Goal: Communication & Community: Answer question/provide support

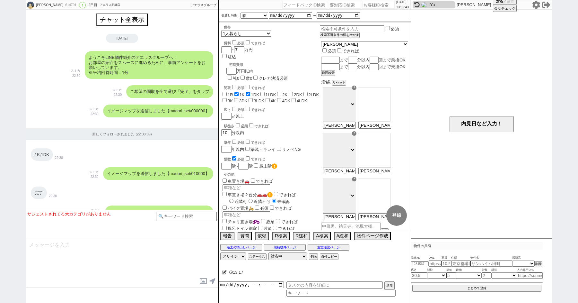
select select "18"
select select "0"
select select
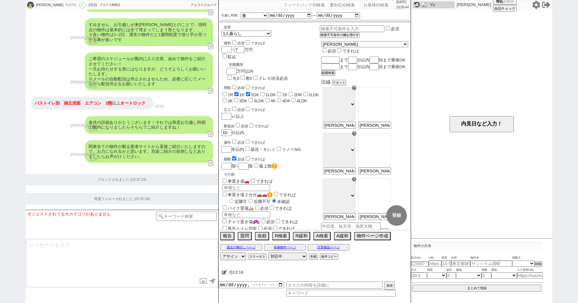
click at [538, 4] on icon at bounding box center [537, 5] width 8 height 8
click at [24, 114] on div "渡部 ゆうこ 614791 ! 0 2日目 アエラス新橋店 冬眠中 自社客 アエラスグループ スミカ_BPO チャット全表示 2025-09-14 ようこそL…" at bounding box center [289, 151] width 578 height 303
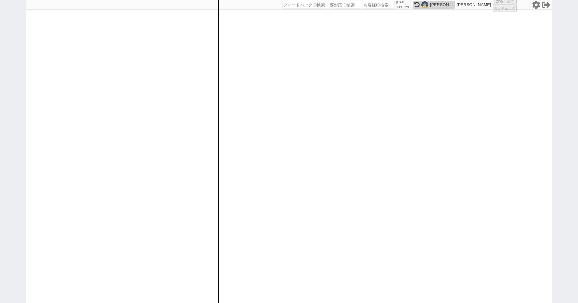
select select
select select "1"
select select "4"
select select "2"
select select
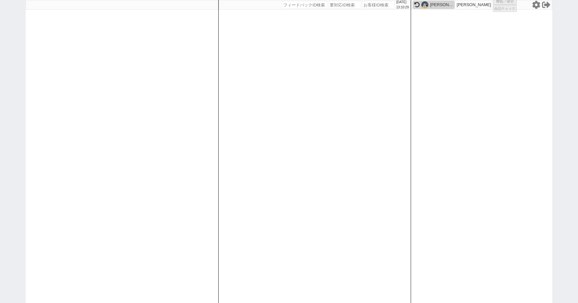
select select "8"
select select
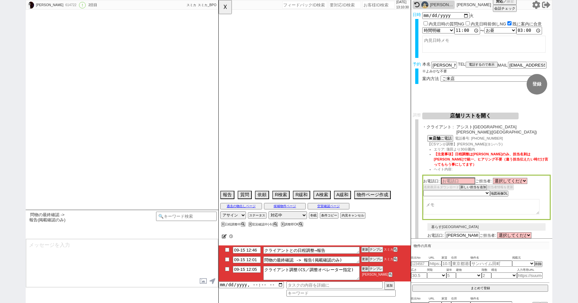
type textarea "オンボ時内覧なしでも可との発言あり"
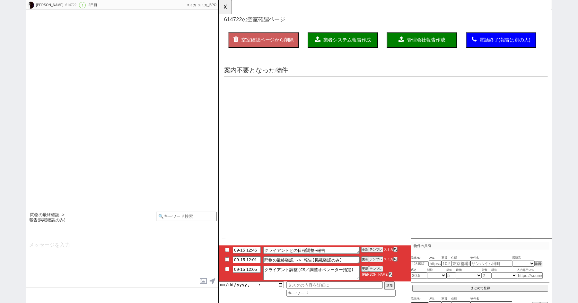
select select "15"
select select "0"
select select "52"
select select "1313"
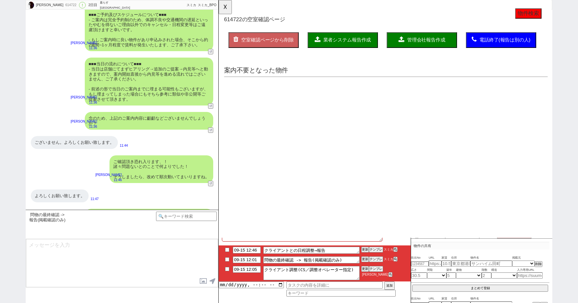
scroll to position [0, 0]
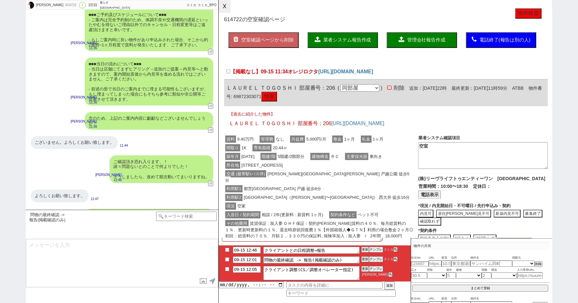
click at [224, 11] on button "☓" at bounding box center [225, 6] width 12 height 13
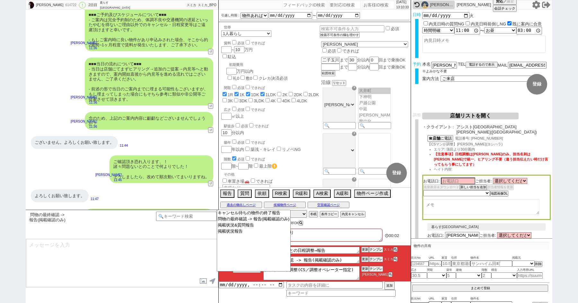
click at [148, 262] on textarea at bounding box center [122, 263] width 192 height 48
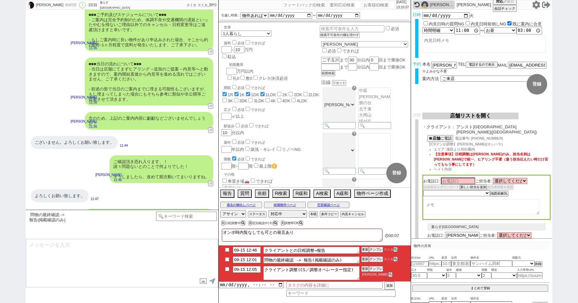
scroll to position [44, 0]
click at [325, 206] on button "空室確認ページ" at bounding box center [329, 204] width 42 height 5
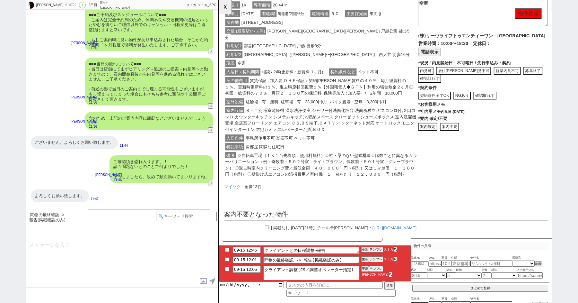
scroll to position [0, 0]
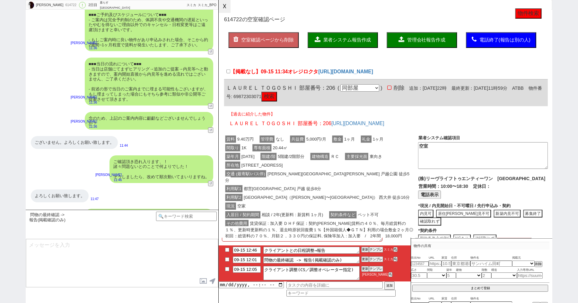
click at [224, 9] on button "☓" at bounding box center [225, 6] width 12 height 13
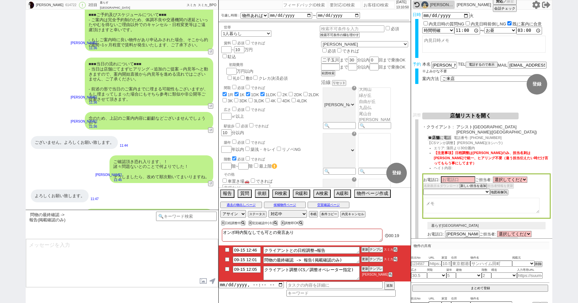
click at [441, 135] on button "☎ 店舗 に電話" at bounding box center [440, 137] width 24 height 5
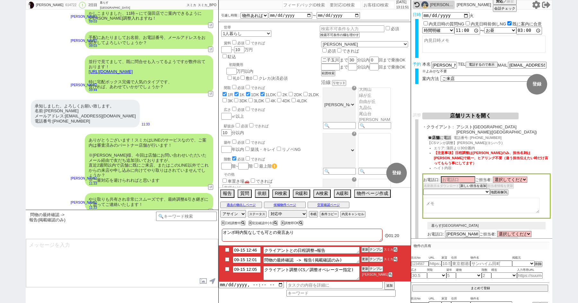
scroll to position [2241, 0]
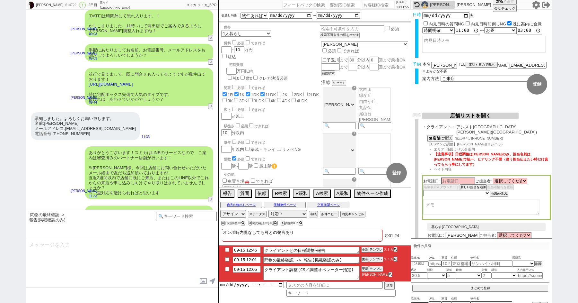
click at [463, 137] on div "☎ 店舗 に電話 電話番号: 03-5480-2333 【CSマンが調整】吉原(ヨシハラ) エリア: 蒲田より30分圏内 【注意事項】日程調整は志田さんのみ、…" at bounding box center [486, 155] width 129 height 40
drag, startPoint x: 463, startPoint y: 141, endPoint x: 458, endPoint y: 142, distance: 4.8
click at [458, 142] on span "【CSマンが調整】吉原(ヨシハラ)" at bounding box center [465, 144] width 75 height 4
copy span "吉原"
click at [455, 178] on input at bounding box center [458, 180] width 34 height 5
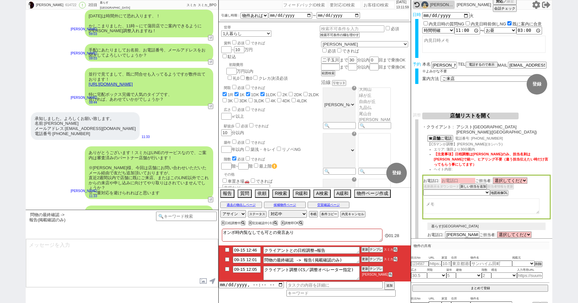
paste input "吉原"
type input "吉原"
click at [441, 203] on textarea at bounding box center [481, 206] width 116 height 15
click at [497, 178] on select "選択してください 小山 優太 北谷 岳 舟津 皓司 大槻 和也 宇井 章人" at bounding box center [510, 180] width 34 height 5
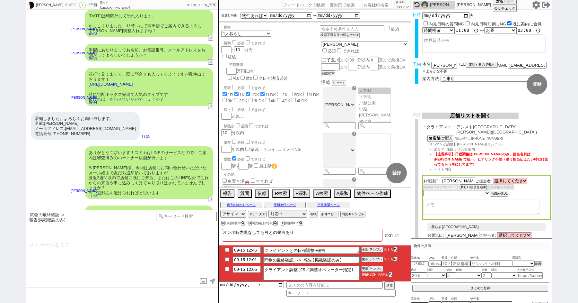
select select "1996"
click at [493, 178] on select "選択してください 小山 優太 北谷 岳 舟津 皓司 大槻 和也 宇井 章人" at bounding box center [510, 180] width 34 height 5
click at [445, 190] on select "未定 希望で最短でOK 最短以外でOK 日程がNG(直近で別日提案可) 日程がNG(直近はNG) お客様ごとNG 折返し待ち 店舗が定休/終業後で連絡取れず" at bounding box center [456, 192] width 66 height 5
select select "5"
click at [423, 190] on select "未定 希望で最短でOK 最短以外でOK 日程がNG(直近で別日提案可) 日程がNG(直近はNG) お客様ごとNG 折返し待ち 店舗が定休/終業後で連絡取れず" at bounding box center [456, 192] width 66 height 5
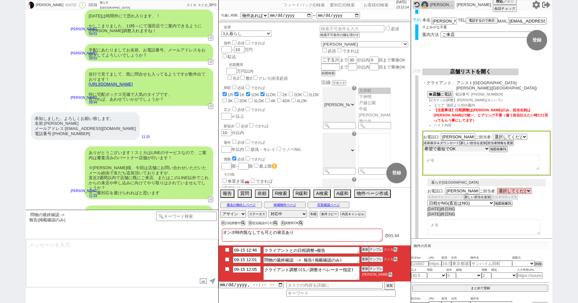
scroll to position [122, 0]
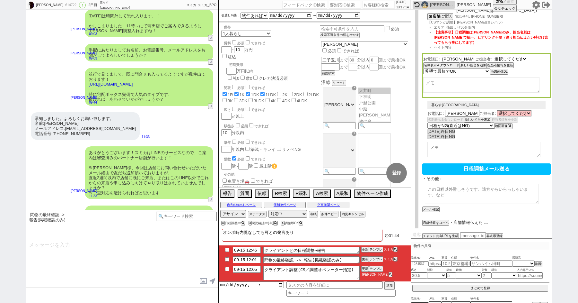
select select "1996"
select select "5"
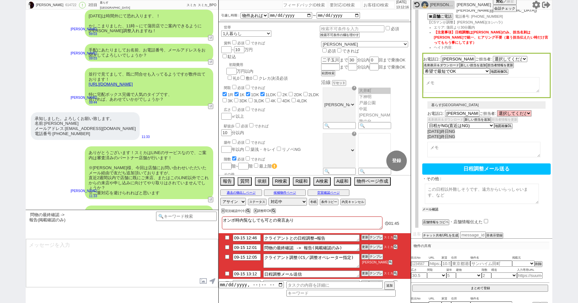
scroll to position [121, 0]
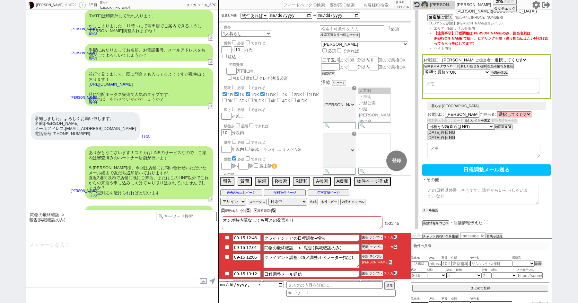
click at [427, 208] on button "メール確認" at bounding box center [430, 210] width 16 height 4
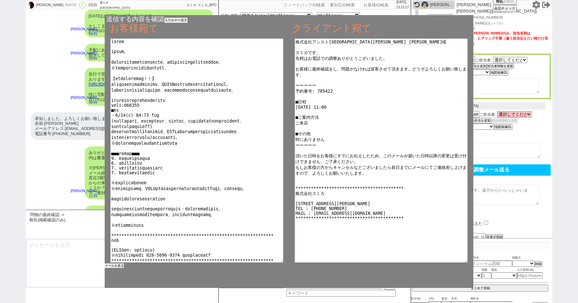
click at [114, 265] on button "メールを送る" at bounding box center [114, 265] width 19 height 4
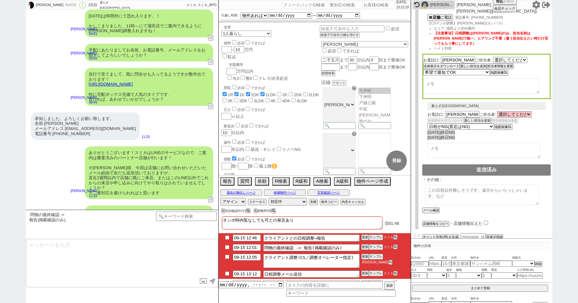
scroll to position [2574, 0]
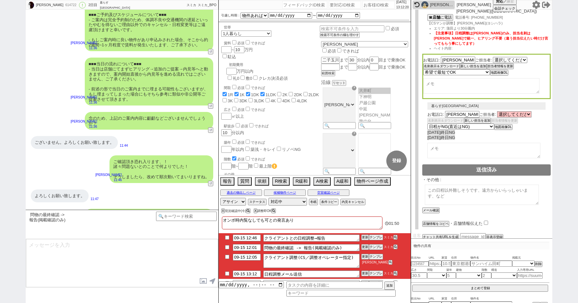
click at [221, 245] on li "09-15 12:01 問物の最終確認 -> 報告(掲載確認のみ) 更新 テンプレ スミカ" at bounding box center [315, 248] width 192 height 10
click at [224, 250] on li "09-15 12:01 問物の最終確認 -> 報告(掲載確認のみ) 更新 テンプレ スミカ" at bounding box center [315, 248] width 192 height 10
click at [225, 248] on input "checkbox" at bounding box center [227, 247] width 9 height 4
checkbox input "true"
click at [225, 256] on input "checkbox" at bounding box center [227, 256] width 9 height 4
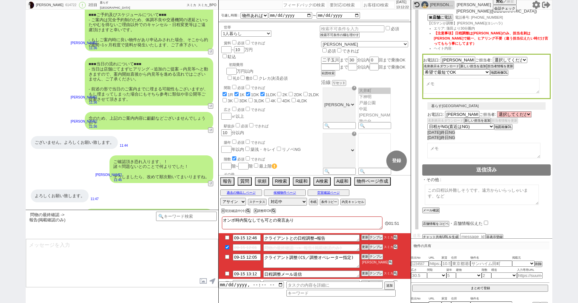
checkbox input "true"
click at [374, 234] on li "09-15 12:46 クライアントとの日程調整→報告 更新 テンプレ スミカ" at bounding box center [315, 238] width 192 height 10
click at [375, 236] on button "テンプレ" at bounding box center [376, 237] width 14 height 4
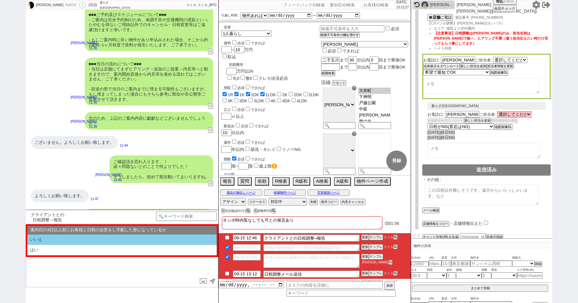
click at [62, 237] on li "いいえ" at bounding box center [122, 239] width 190 height 11
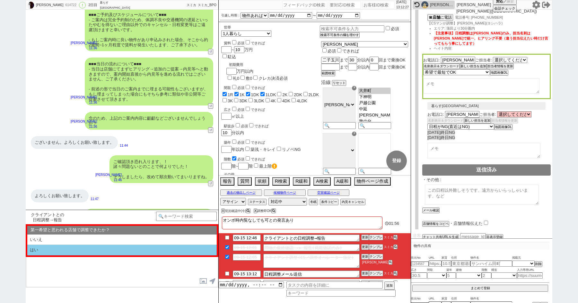
click at [64, 250] on li "はい" at bounding box center [122, 250] width 190 height 11
click at [64, 250] on li "近い" at bounding box center [122, 250] width 190 height 11
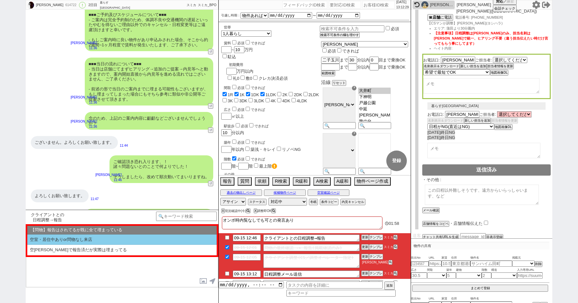
click at [63, 241] on li "空室・居住中ありor問物なし来店" at bounding box center [122, 239] width 190 height 11
select select "いいえ"
select select "はい"
select select "近い"
select select "空室・居住中ありor問物なし来店"
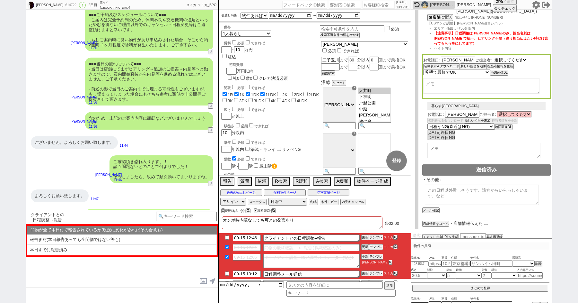
click at [325, 188] on div "過去の物出しページ 候補物件ページ 空室確認ページ" at bounding box center [315, 192] width 192 height 8
click at [325, 191] on button "空室確認ページ" at bounding box center [329, 192] width 42 height 5
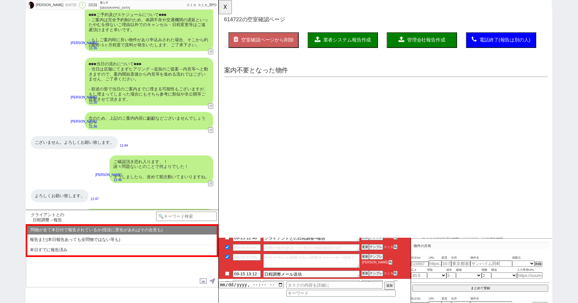
scroll to position [0, 0]
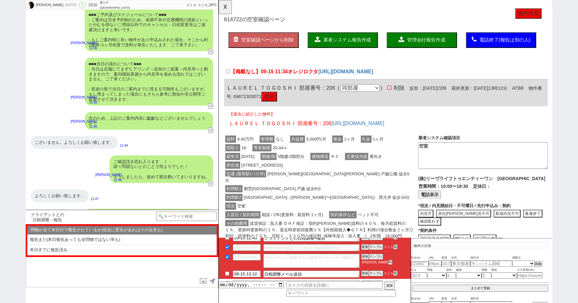
click at [226, 76] on div "【掲載なし】09-15 11:34 オレジロクタ https://suumo.jp/chintai/jnc_000101139380/" at bounding box center [399, 78] width 348 height 14
click at [228, 76] on input "【掲載なし】09-15 11:34 オレジロクタ" at bounding box center [229, 77] width 4 height 4
checkbox input "true"
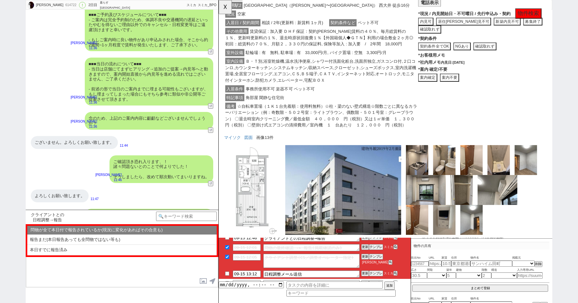
click at [304, 62] on span "Ｂ・Ｔ別,浴室乾燥機,温水洗浄便座,シャワー付洗面化粧台,洗面所独立,ガスコンロ付,２口コンロ,カウンターキッチン,システムキッチン,収納スペース,クローゼッ…" at bounding box center [328, 76] width 205 height 28
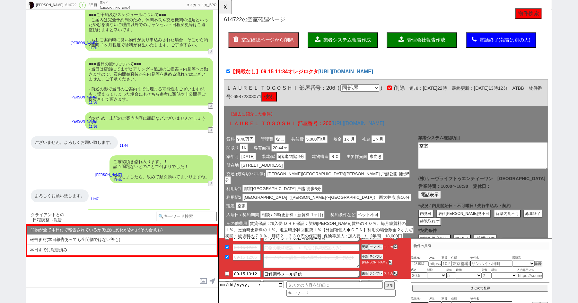
click at [361, 41] on span "業者システム報告作成" at bounding box center [356, 42] width 51 height 5
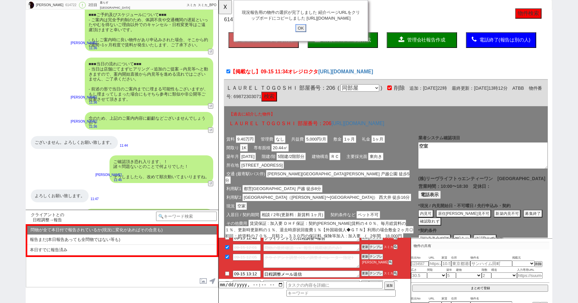
click input "OK" at bounding box center [307, 30] width 12 height 8
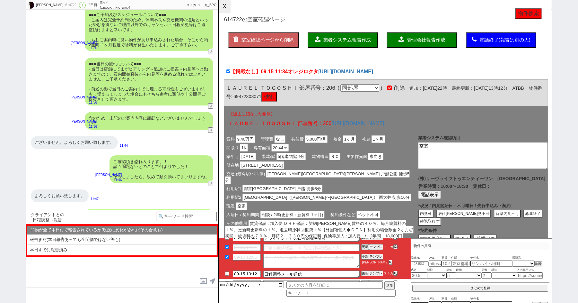
click at [224, 8] on button "☓" at bounding box center [225, 6] width 12 height 13
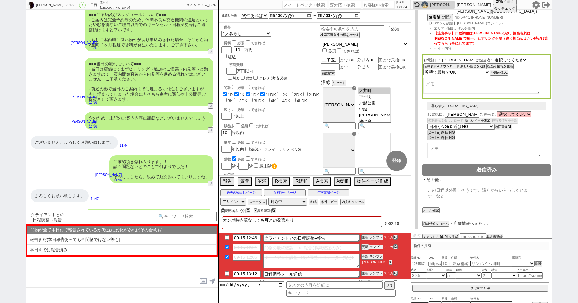
click at [376, 247] on button "テンプレ" at bounding box center [376, 247] width 14 height 4
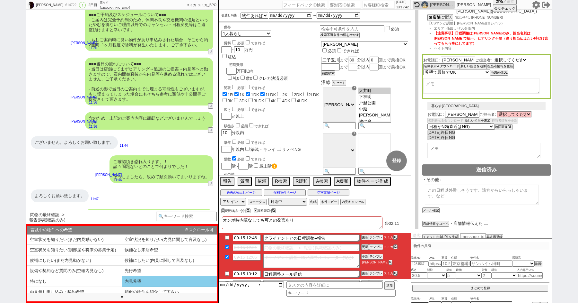
click at [144, 279] on li "内見希望" at bounding box center [169, 281] width 95 height 11
select select "内見希望"
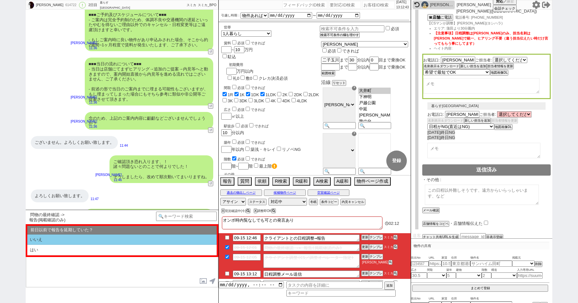
click at [67, 236] on li "いいえ" at bounding box center [122, 239] width 190 height 11
select select "内見希望"
select select "いいえ"
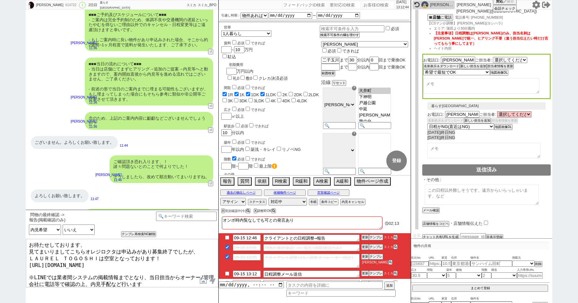
scroll to position [17, 0]
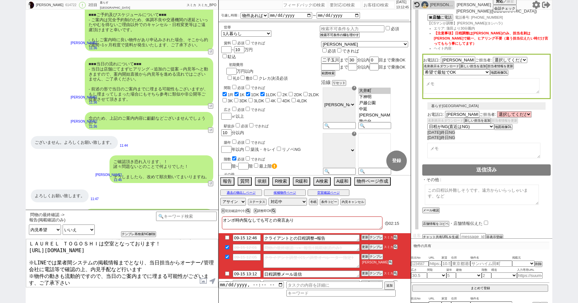
click at [153, 276] on textarea "お待たせしております、 見てまいりましてこちらオレジロクタは申込みがあり募集終了でしたが、 ＬＡＵＲＥＬ ＴＯＧＯＳＨＩは空室となっております！ https:…" at bounding box center [122, 263] width 192 height 48
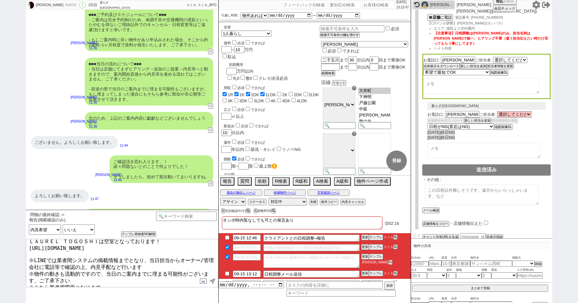
drag, startPoint x: 138, startPoint y: 285, endPoint x: 21, endPoint y: 273, distance: 118.2
click at [21, 273] on div "浦田真介 614722 ! 0 2日目 暮らすティ蒲田本店 冬眠中 自社客 スミカ スミカ_BPO チャット全表示 2025-09-14 新しくフォローされま…" at bounding box center [289, 151] width 578 height 303
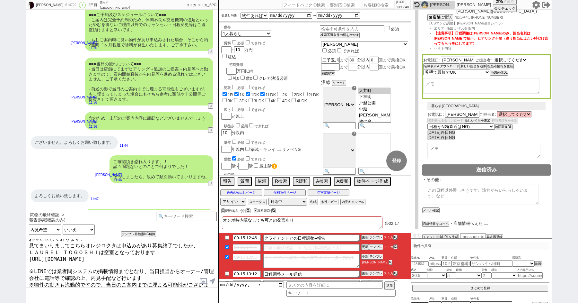
type textarea "お待たせしております、 見てまいりましてこちらオレジロクタは申込みがあり募集終了でしたが、 ＬＡＵＲＥＬ ＴＯＧＯＳＨＩは空室となっております！ https:…"
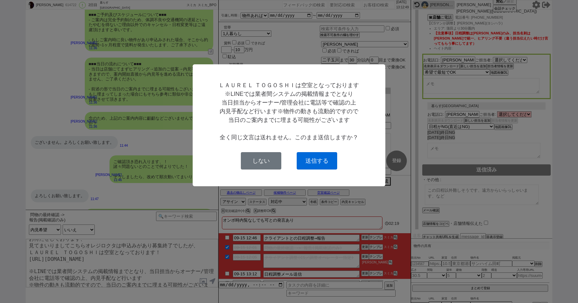
click at [313, 163] on button "送信する" at bounding box center [317, 160] width 40 height 17
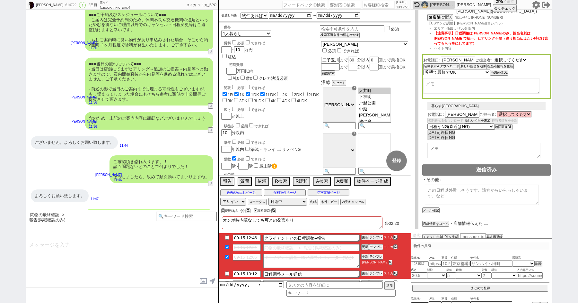
scroll to position [2643, 0]
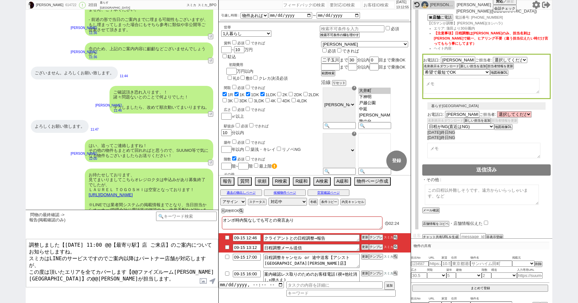
drag, startPoint x: 146, startPoint y: 245, endPoint x: 110, endPoint y: 245, distance: 36.0
click at [110, 245] on textarea "調整しました【9月16日(火) 11:00 @@【最寄り駅】店 ご来店】のご案内についてお知らせしますね。 スミカはLINEのサービスですのでご案内以降はパー…" at bounding box center [122, 263] width 192 height 48
click at [138, 273] on textarea "調整しました【9月16日(火) 11:00 蒲田店 ご来店】のご案内についてお知らせしますね。 スミカはLINEのサービスですのでご案内以降はパートナー店舗が…" at bounding box center [122, 263] width 192 height 48
click at [136, 277] on textarea "調整しました【9月16日(火) 11:00 蒲田店 ご来店】のご案内についてお知らせしますね。 スミカはLINEのサービスですのでご案内以降はパートナー店舗が…" at bounding box center [122, 263] width 192 height 48
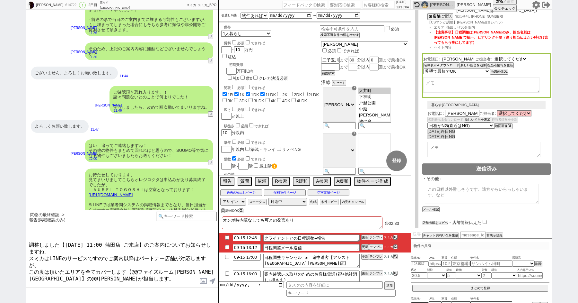
scroll to position [121, 0]
click at [435, 219] on div "店舗情報をコピペ ・店舗情報伝えた" at bounding box center [486, 222] width 129 height 6
click at [430, 221] on button "店舗情報をコピペ" at bounding box center [435, 223] width 26 height 4
type textarea "調整しました【9月16日(火) 11:00 蒲田店 ご来店】のご案内についてお知らせしますね。 スミカはLINEのサービスですのでご案内以降はパートナー店舗が…"
click at [486, 220] on input "checkbox" at bounding box center [486, 222] width 4 height 4
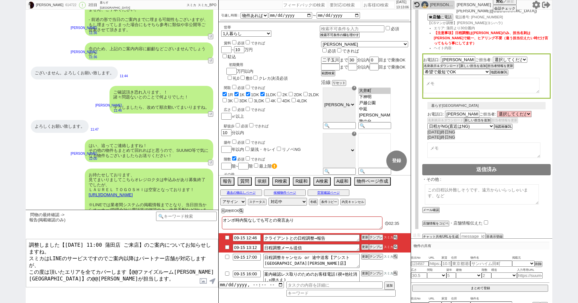
checkbox input "true"
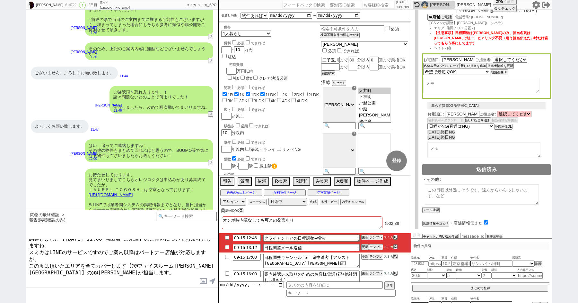
drag, startPoint x: 77, startPoint y: 276, endPoint x: 29, endPoint y: 276, distance: 48.5
click at [29, 276] on textarea "調整しました【9月16日(火) 11:00 蒲田店 ご来店】のご案内についてお知らせしますね。 スミカはLINEのサービスですのでご案内以降はパートナー店舗が…" at bounding box center [122, 263] width 192 height 48
drag, startPoint x: 191, startPoint y: 253, endPoint x: 134, endPoint y: 252, distance: 57.5
click at [134, 252] on textarea "調整しました【9月16日(火) 11:00 蒲田店 ご来店】のご案内についてお知らせしますね。 スミカはLINEのサービスですのでご案内以降はパートナー店舗が…" at bounding box center [122, 263] width 192 height 48
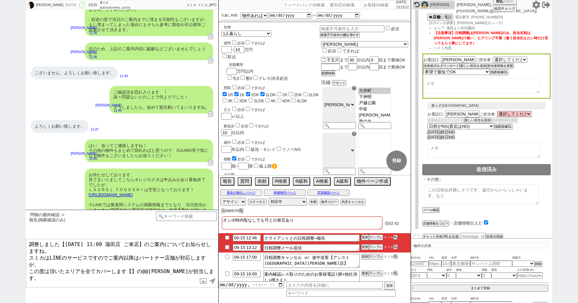
paste textarea "シスト蒲田西口店"
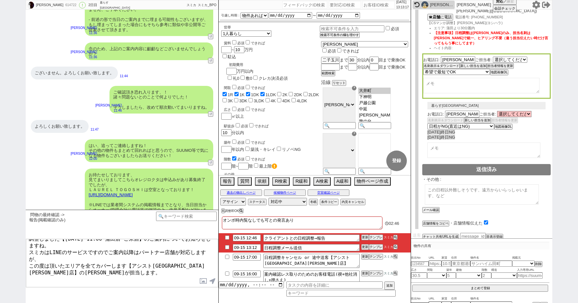
click at [87, 268] on textarea "調整しました【9月16日(火) 11:00 蒲田店 ご来店】のご案内についてお知らせしますね。 スミカはLINEのサービスですのでご案内以降はパートナー店舗が…" at bounding box center [122, 263] width 192 height 48
type textarea "調整しました【9月16日(火) 11:00 蒲田店 ご来店】のご案内についてお知らせしますね。 スミカはLINEのサービスですのでご案内以降はパートナー店舗が…"
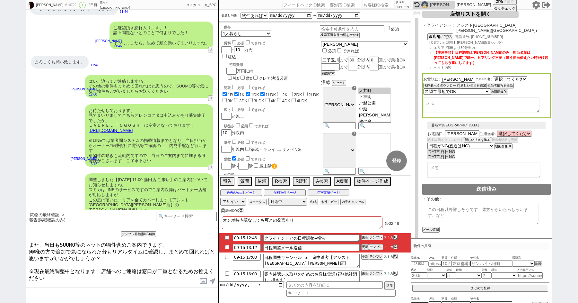
scroll to position [75, 0]
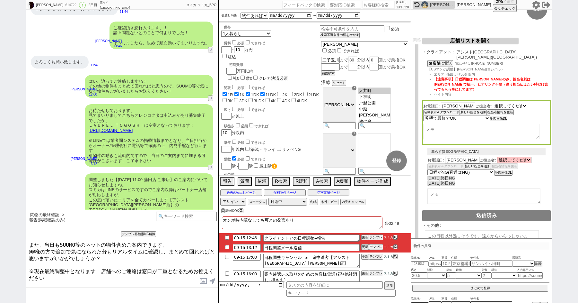
click at [498, 116] on button "地図画像DL" at bounding box center [498, 118] width 17 height 4
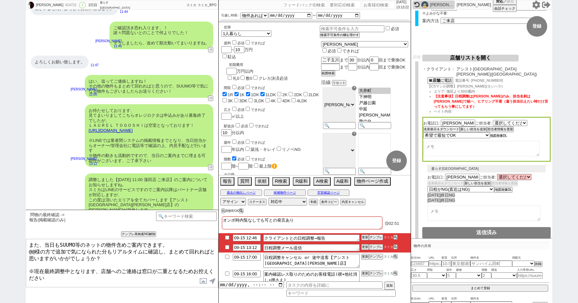
scroll to position [35, 0]
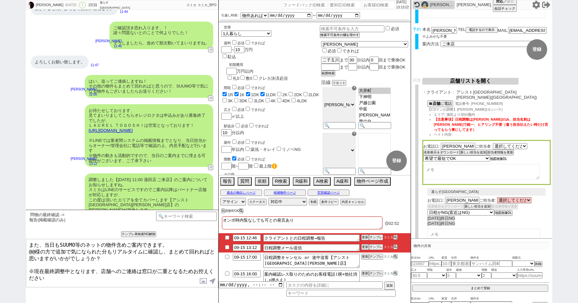
click at [498, 156] on button "地図画像DL" at bounding box center [498, 158] width 17 height 4
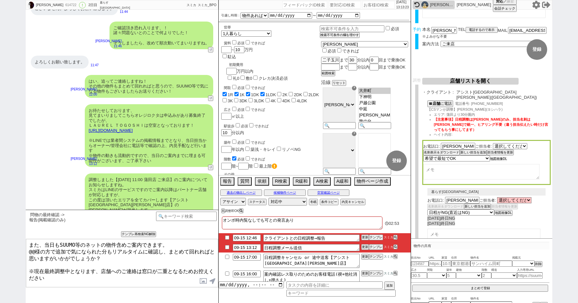
click at [498, 156] on button "地図画像DL" at bounding box center [498, 158] width 17 height 4
drag, startPoint x: 493, startPoint y: 95, endPoint x: 457, endPoint y: 94, distance: 36.3
click at [457, 94] on span "アシスト蒲田西口店(蒲田)" at bounding box center [504, 95] width 94 height 10
copy span "アシスト蒲田西口店"
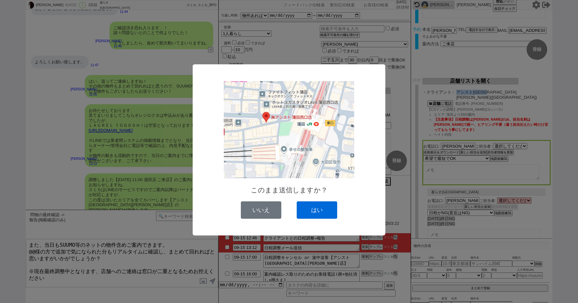
click at [320, 206] on button "はい" at bounding box center [317, 209] width 40 height 17
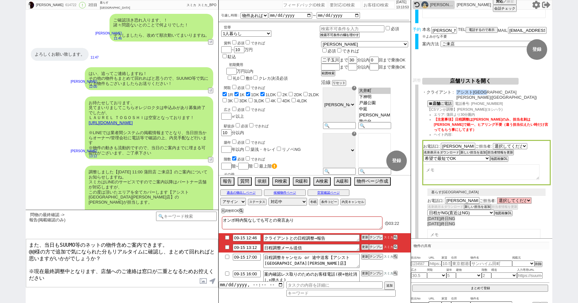
scroll to position [2782, 0]
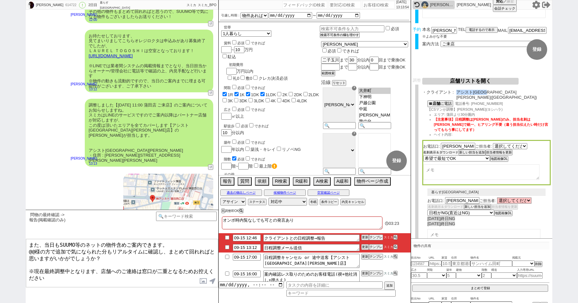
click at [435, 150] on button "名刺表示＆ダウンロード" at bounding box center [440, 152] width 35 height 4
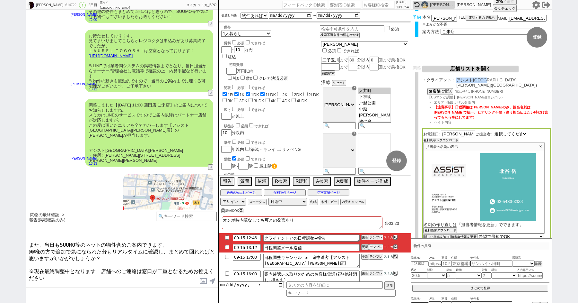
scroll to position [67, 0]
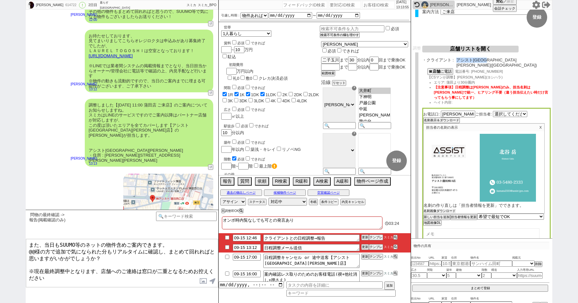
click at [435, 209] on button "名刺画像ダウンロード" at bounding box center [440, 211] width 32 height 4
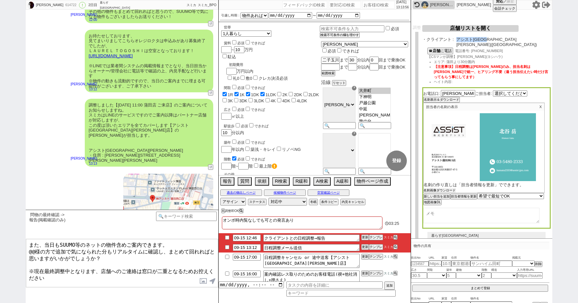
scroll to position [102, 0]
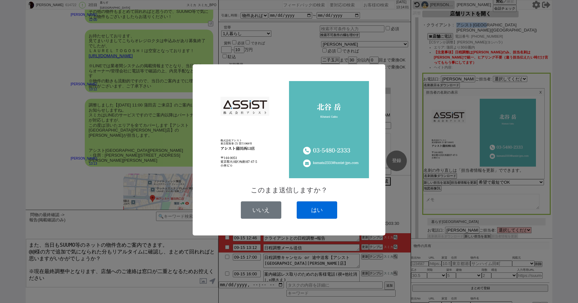
click at [331, 207] on button "はい" at bounding box center [317, 209] width 40 height 17
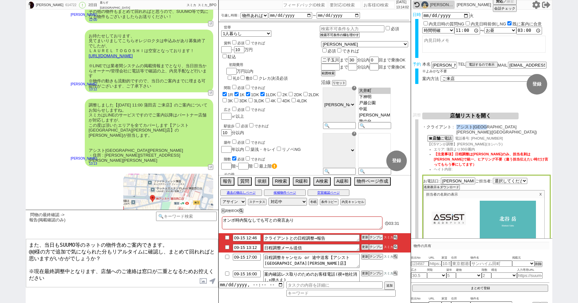
scroll to position [2844, 0]
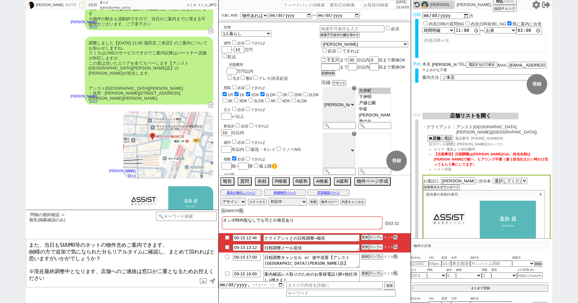
drag, startPoint x: 439, startPoint y: 63, endPoint x: 425, endPoint y: 63, distance: 13.8
click at [427, 63] on div "本名 浦田真介" at bounding box center [440, 64] width 36 height 5
drag, startPoint x: 33, startPoint y: 250, endPoint x: 9, endPoint y: 250, distance: 23.8
click at [13, 250] on div "浦田真介 614722 ! 0 2日目 暮らすティ蒲田本店 冬眠中 自社客 スミカ スミカ_BPO チャット全表示 2025-09-14 新しくフォローされま…" at bounding box center [289, 151] width 578 height 303
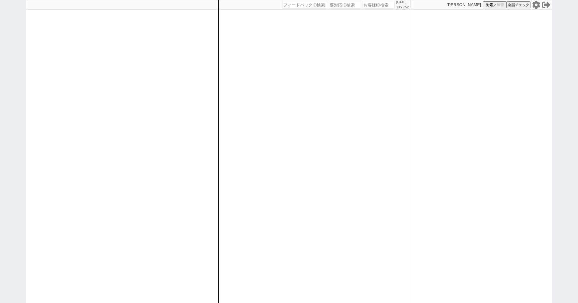
click at [11, 71] on div "2025/09/15 13:29:52 候補物件を追加してしてください 紹介した物件一覧 他社物件を追加する 空室確認ページに追加・削除 紹介した物件一覧 他…" at bounding box center [289, 151] width 578 height 303
paste input "612394"
type input "612394"
select select "100"
select select "3"
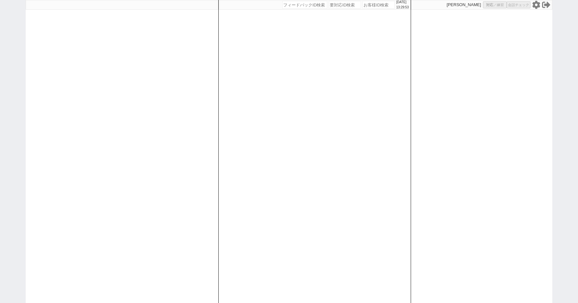
select select "3"
select select "2"
select select "5"
select select
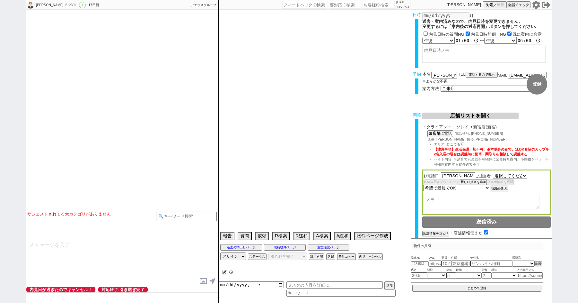
select select "532"
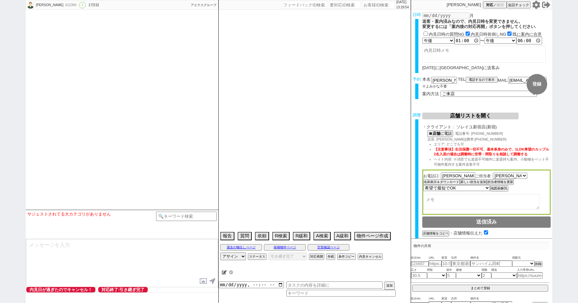
type textarea "他社なし"
select select "13"
select select "0"
select select "2"
select select "3"
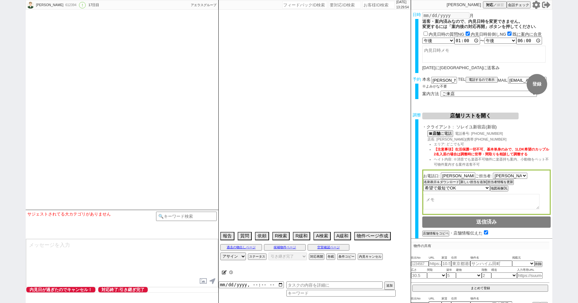
select select "4"
select select "5"
select select "6"
select select "7"
select select "8"
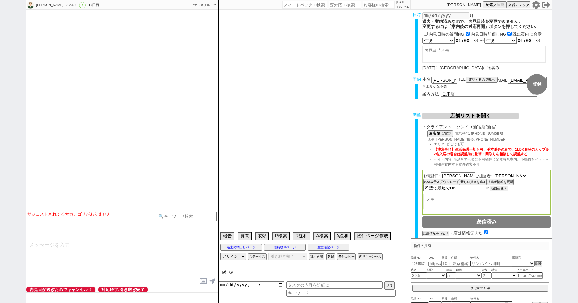
select select "9"
select select "10"
select select "11"
select select "12"
select select "13"
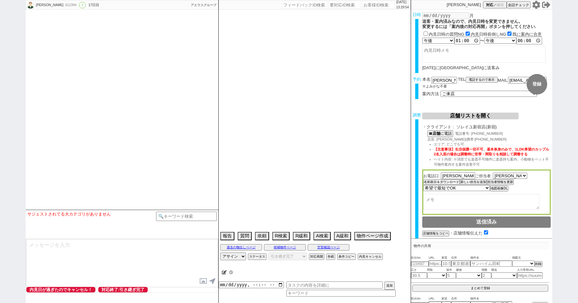
select select "14"
select select "15"
select select "16"
select select "17"
select select "18"
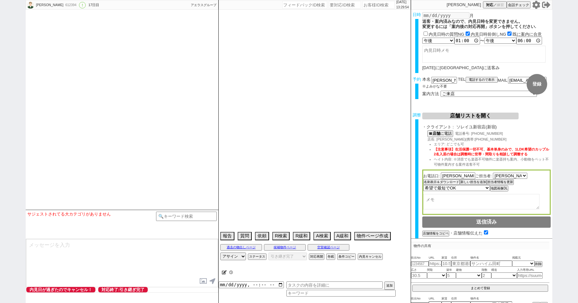
select select "19"
select select "20"
select select "21"
select select "22"
select select "23"
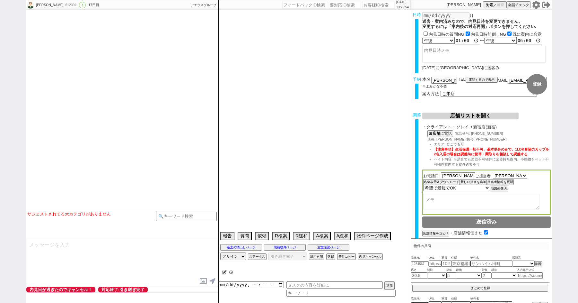
select select "24"
select select "25"
select select "26"
select select "27"
select select "28"
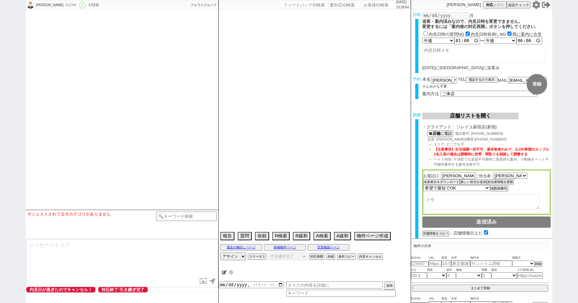
select select "29"
select select "30"
select select "31"
select select "32"
select select "33"
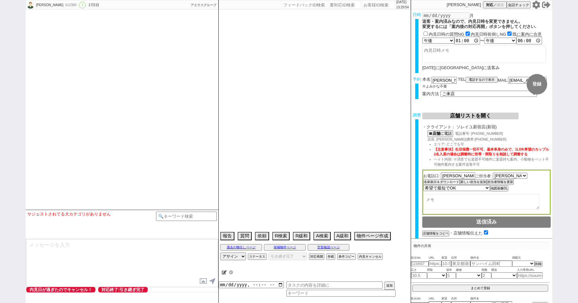
select select "34"
select select "35"
select select "36"
select select "37"
select select "38"
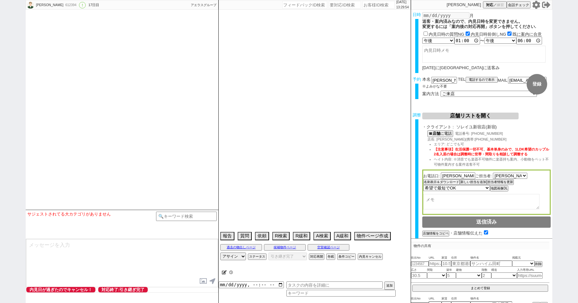
select select "39"
select select "40"
select select "41"
select select "42"
select select "43"
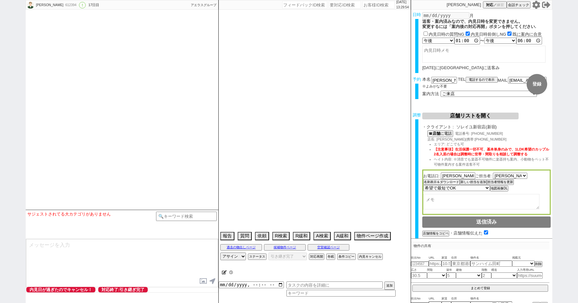
select select "45"
select select "46"
select select "47"
select select "48"
select select "49"
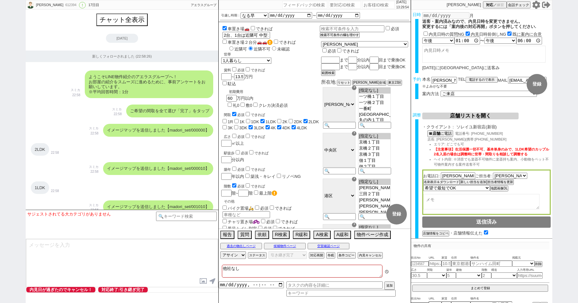
scroll to position [4011, 0]
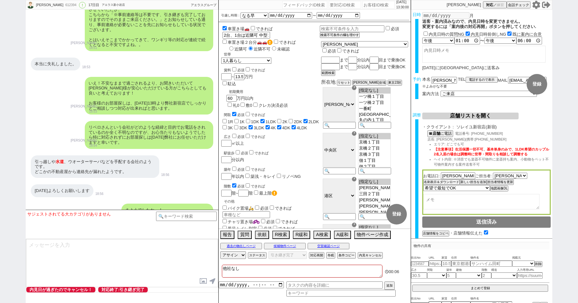
click at [253, 268] on textarea "他社なし" at bounding box center [302, 270] width 161 height 13
type textarea "他社な"
checkbox input "false"
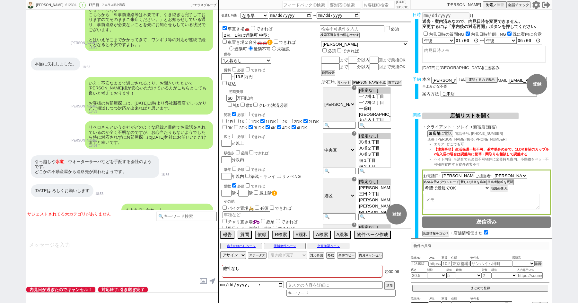
checkbox input "true"
checkbox input "false"
checkbox input "true"
checkbox input "false"
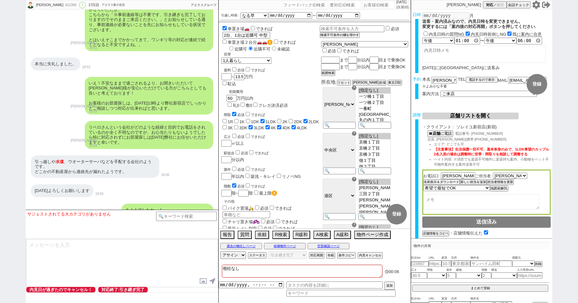
checkbox input "false"
checkbox input "true"
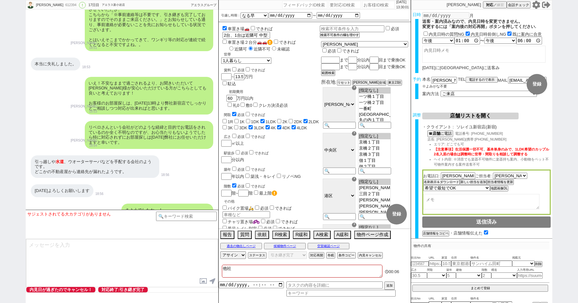
type textarea "他"
checkbox input "false"
checkbox input "true"
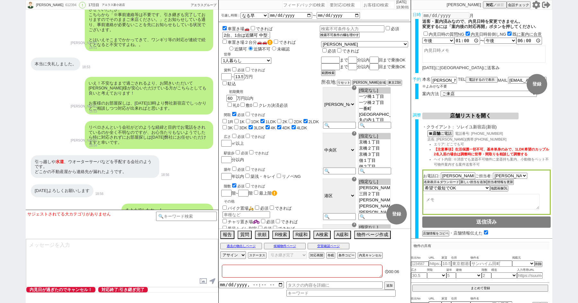
checkbox input "false"
checkbox input "true"
checkbox input "false"
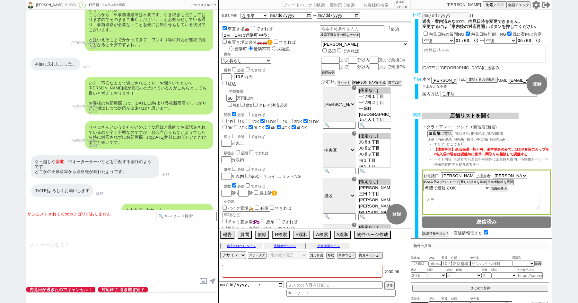
checkbox input "true"
type textarea "＠"
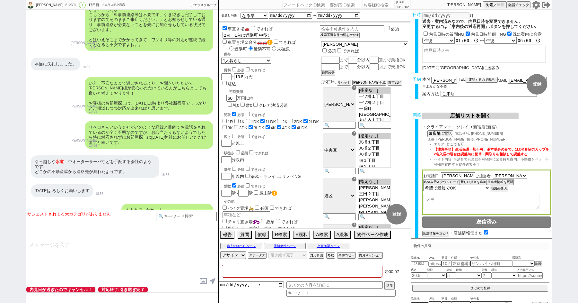
checkbox input "false"
checkbox input "true"
checkbox input "false"
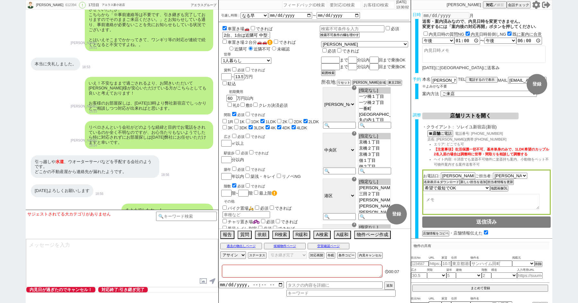
checkbox input "false"
checkbox input "true"
checkbox input "false"
checkbox input "true"
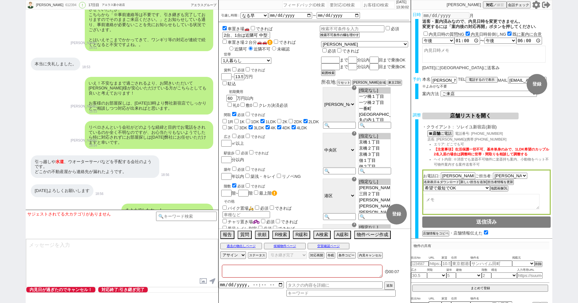
checkbox input "true"
type textarea "＠＠＠＠＠"
checkbox input "false"
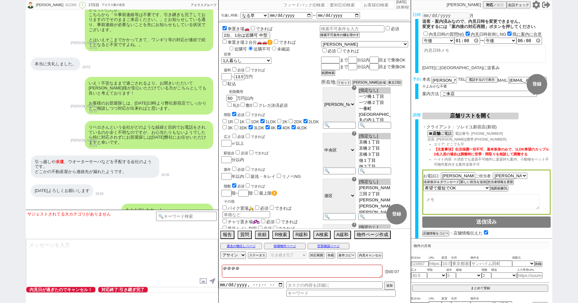
checkbox input "false"
checkbox input "true"
checkbox input "false"
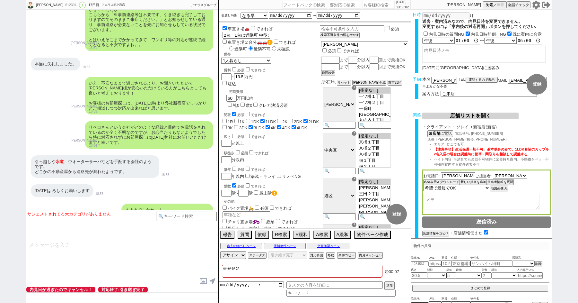
checkbox input "true"
checkbox input "false"
checkbox input "true"
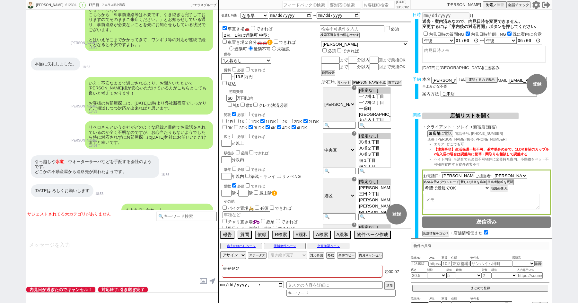
checkbox input "true"
type textarea "＠＠＠＠＠＠"
checkbox input "false"
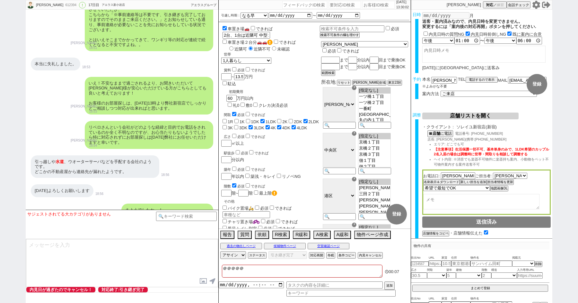
checkbox input "false"
checkbox input "true"
checkbox input "false"
checkbox input "true"
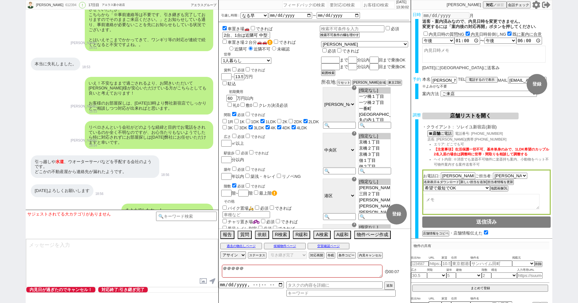
checkbox input "false"
checkbox input "true"
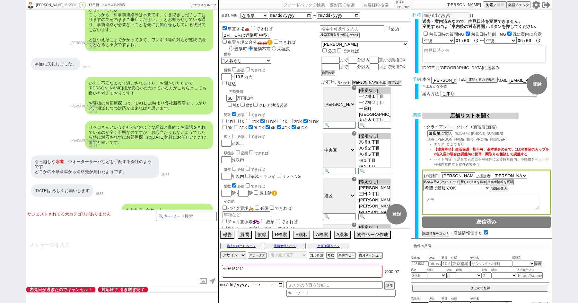
checkbox input "true"
type textarea "＠＠＠＠＠＠＠"
checkbox input "false"
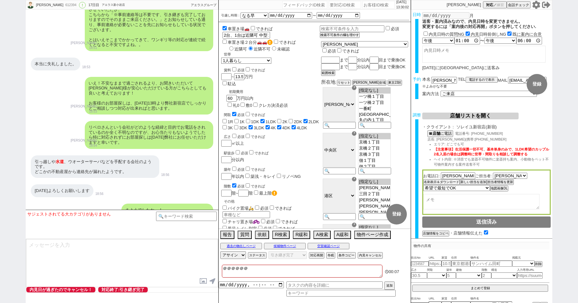
checkbox input "true"
checkbox input "false"
checkbox input "true"
checkbox input "false"
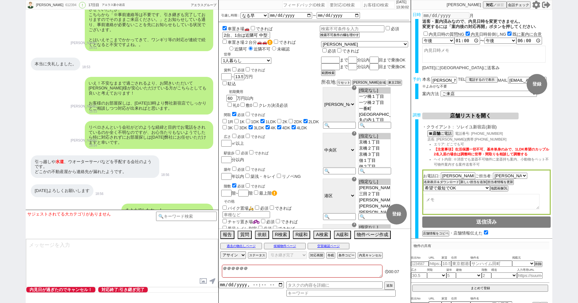
checkbox input "false"
checkbox input "true"
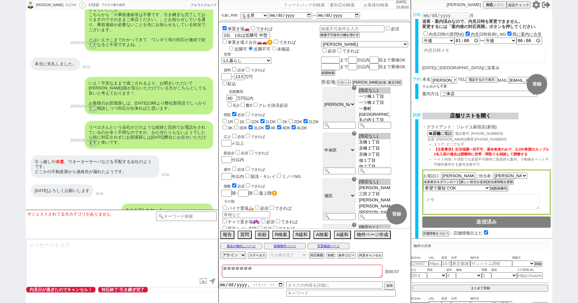
type textarea "＠＠＠＠＠＠＠＠"
checkbox input "false"
checkbox input "true"
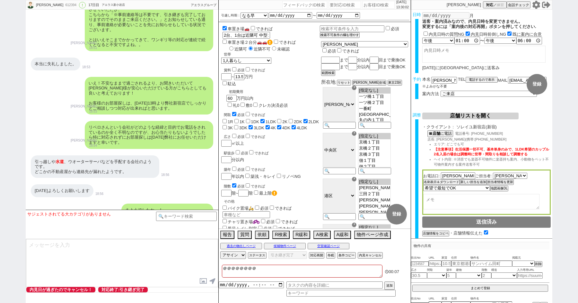
checkbox input "false"
checkbox input "true"
checkbox input "false"
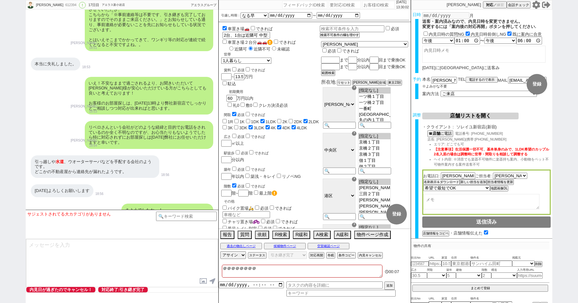
checkbox input "true"
type textarea "＠＠＠＠＠＠＠"
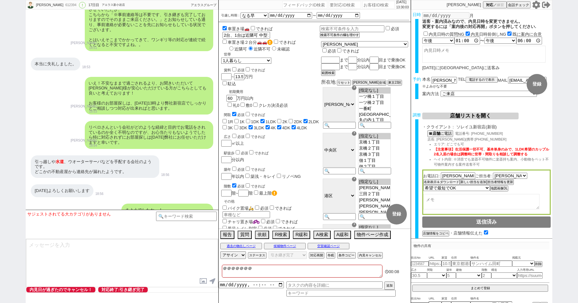
checkbox input "false"
checkbox input "true"
checkbox input "false"
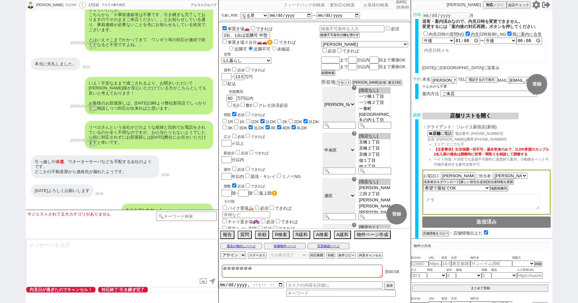
checkbox input "false"
checkbox input "true"
checkbox input "false"
checkbox input "true"
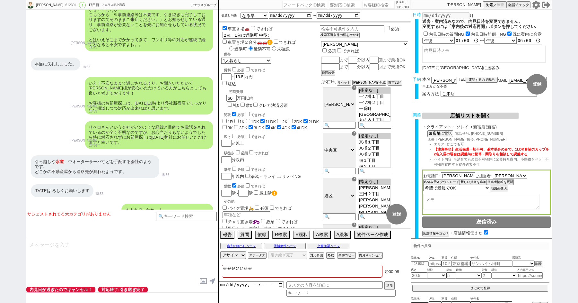
checkbox input "true"
type textarea "＠＠＠＠＠＠"
checkbox input "false"
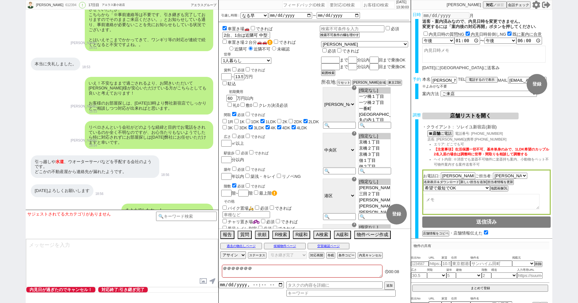
checkbox input "false"
checkbox input "true"
checkbox input "false"
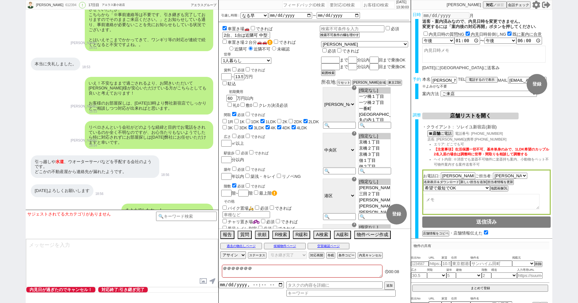
checkbox input "true"
checkbox input "false"
checkbox input "true"
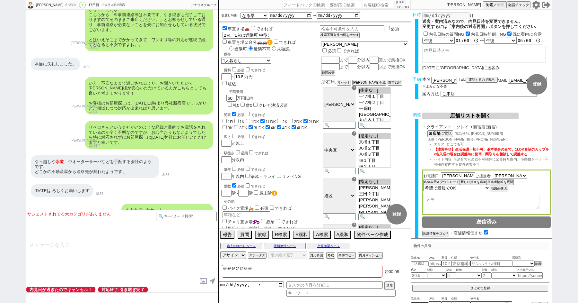
checkbox input "true"
checkbox input "false"
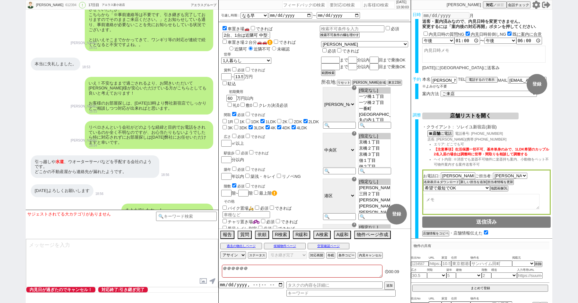
checkbox input "true"
checkbox input "false"
checkbox input "true"
checkbox input "false"
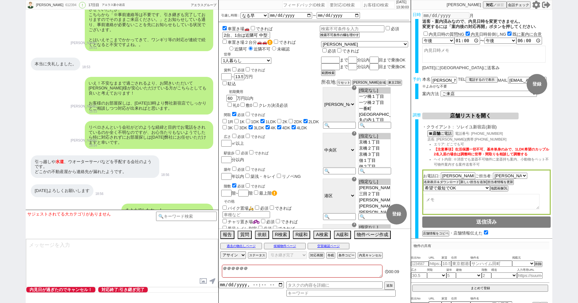
checkbox input "false"
checkbox input "true"
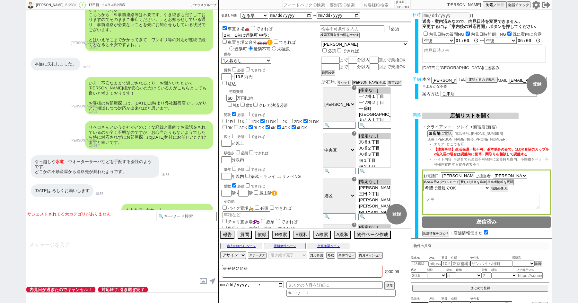
type textarea "＠＠＠＠＠＠t"
click at [365, 253] on button "内見キャンセル" at bounding box center [370, 255] width 24 height 5
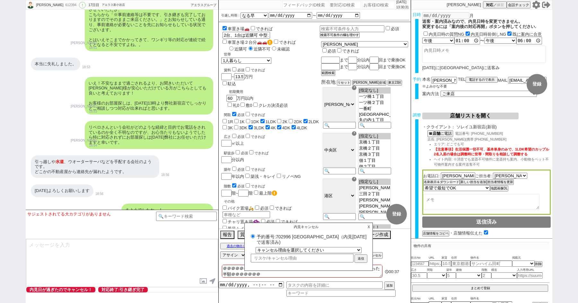
click at [280, 235] on label "予約番号:702996 ソレイユ新宿店（内見日 2025/09/15 で送客済み)" at bounding box center [308, 239] width 119 height 12
click at [255, 235] on input "予約番号:702996 ソレイユ新宿店（内見日 2025/09/15 で送客済み)" at bounding box center [253, 236] width 4 height 4
click at [280, 235] on label "予約番号:702996 ソレイユ新宿店（内見日 2025/09/15 で送客済み)" at bounding box center [308, 239] width 119 height 12
click at [255, 235] on input "予約番号:702996 ソレイユ新宿店（内見日 2025/09/15 で送客済み)" at bounding box center [253, 236] width 4 height 4
copy label "702996"
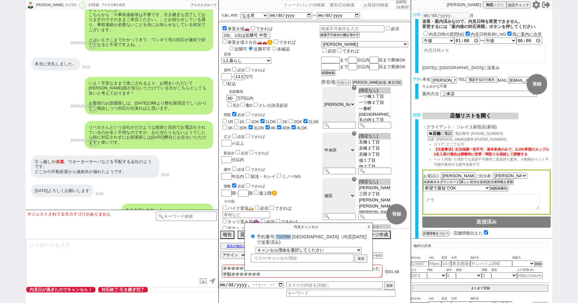
scroll to position [4023, 0]
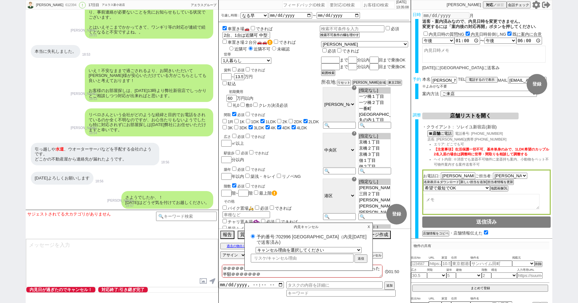
click at [369, 226] on p "X" at bounding box center [368, 227] width 7 height 8
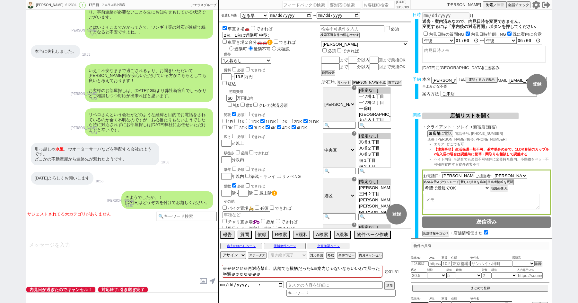
click at [307, 137] on div "車置き場🚗 できれば 車 2台、1台は近隣可 中型２台 車置き場２台分🚗🚗 できれば 近隣可 近隣不可 未確認 世帯 1人暮らし 2人暮らし 家族:小学生以下…" at bounding box center [270, 192] width 99 height 334
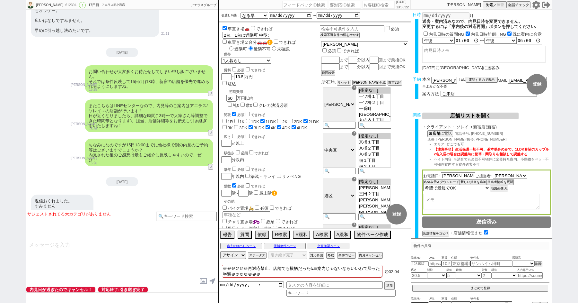
scroll to position [2650, 0]
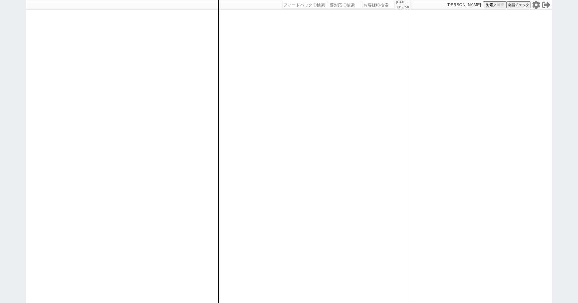
click at [1, 79] on div "2025/09/15 13:38:58 候補物件を追加してしてください 紹介した物件一覧 他社物件を追加する 空室確認ページに追加・削除 紹介した物件一覧 他…" at bounding box center [289, 151] width 578 height 303
select select "100"
select select "6"
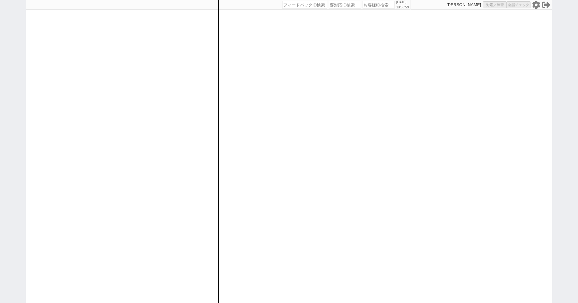
select select "2"
select select "5"
select select "10"
select select
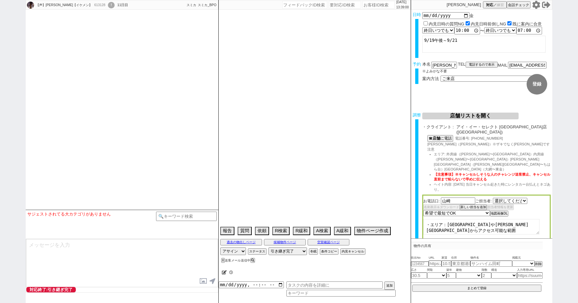
select select "2525"
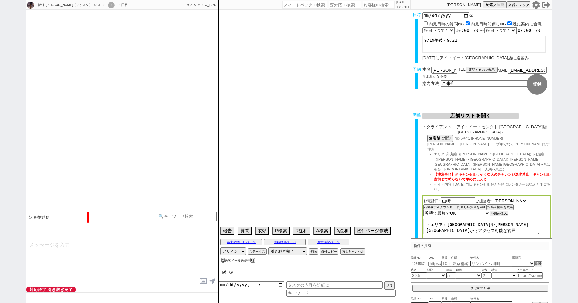
scroll to position [1341, 0]
select select "15"
select select "0"
select select "12"
select select "103"
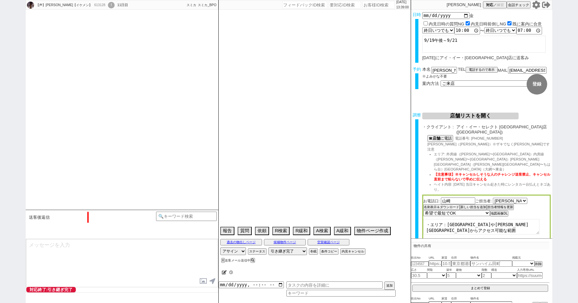
select select "2701"
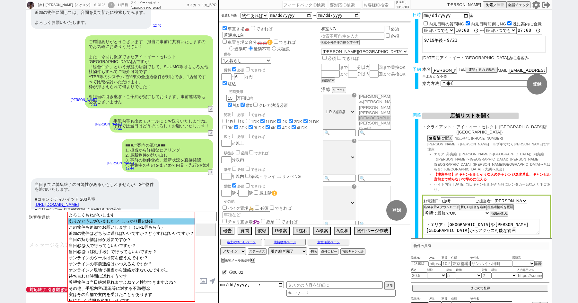
scroll to position [2, 0]
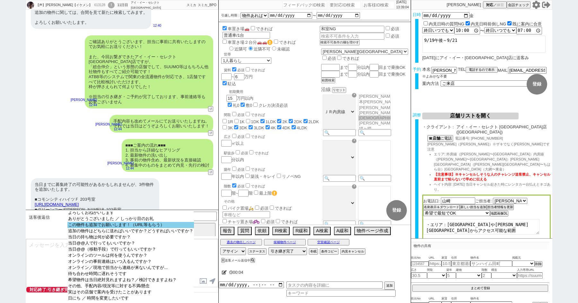
select select "この物件も追加でお願いします！（URL等もらう）"
click at [105, 227] on option "この物件も追加でお願いします！（URL等もらう）" at bounding box center [130, 225] width 127 height 6
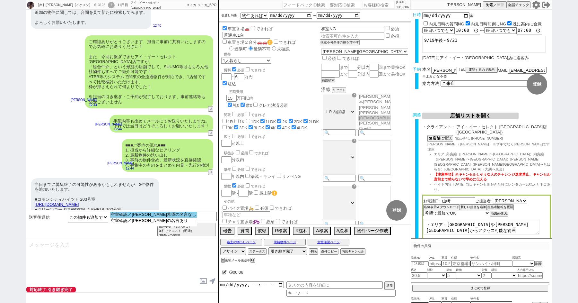
select select "空室確認／内見希望の名言なし"
click at [130, 215] on option "空室確認／内見希望の名言なし" at bounding box center [153, 214] width 87 height 6
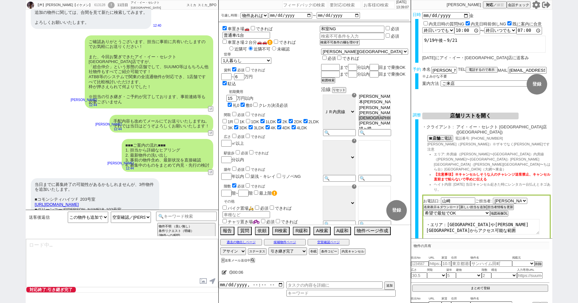
type textarea "ご共有ありがとうございます、担当がこれまでのやり取りとあわせて確認させて頂きます！"
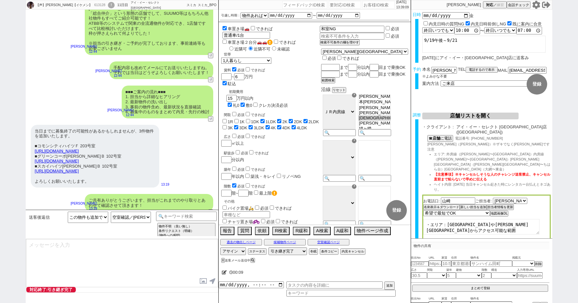
type textarea "その他追加で出た物件もこちらのLINEにお送り頂ければと思います、まとめて当日回れるようにいたしますね。"
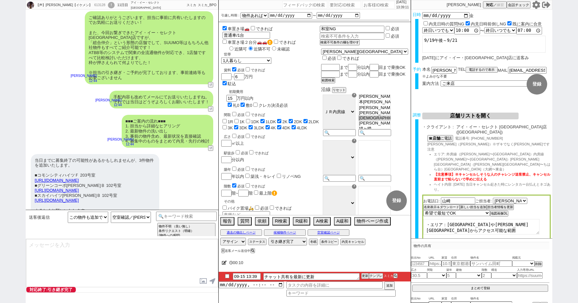
scroll to position [1336, 0]
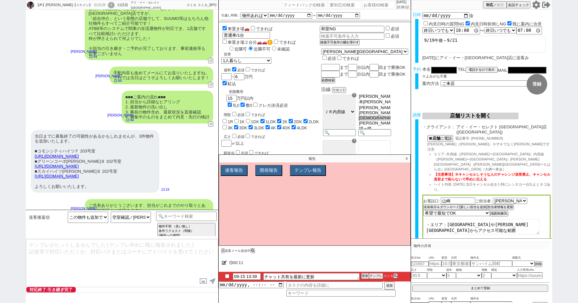
click at [144, 223] on div "その他追加で出た物件もこちらのLINEにお送り頂ければと思います、まとめて当日回れるようにいたしますね。" at bounding box center [149, 232] width 129 height 18
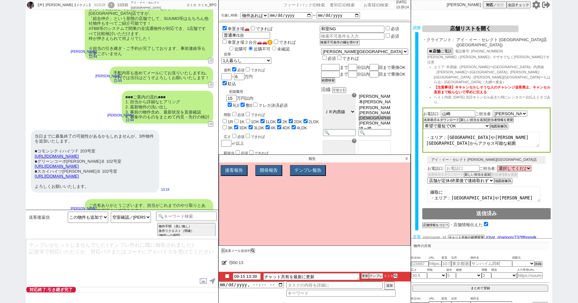
scroll to position [86, 0]
click at [430, 235] on input "number" at bounding box center [435, 237] width 26 height 5
paste input "37066623"
type input "37066623"
click at [461, 236] on button "チャット共有の範囲変更" at bounding box center [465, 238] width 35 height 4
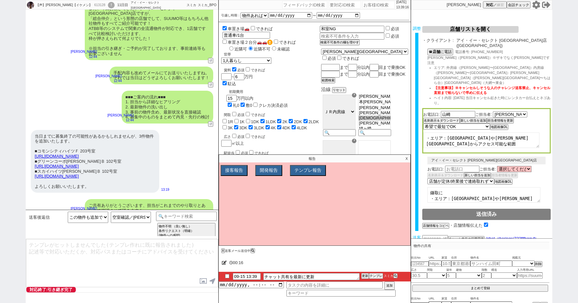
click at [229, 275] on input "checkbox" at bounding box center [227, 276] width 9 height 4
checkbox input "true"
click at [406, 157] on p "X" at bounding box center [406, 159] width 7 height 8
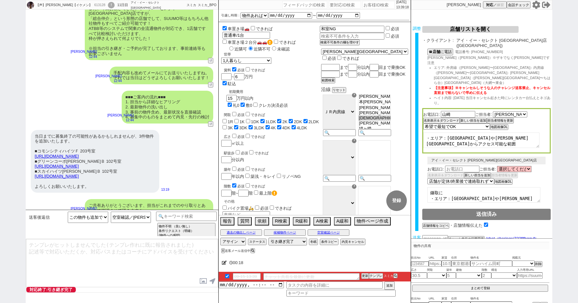
click at [145, 223] on div "その他追加で出た物件もこちらのLINEにお送り頂ければと思います、まとめて当日回れるようにいたしますね。" at bounding box center [149, 232] width 129 height 18
click at [435, 235] on input "number" at bounding box center [435, 237] width 26 height 5
paste input "37066623"
type input "37066623"
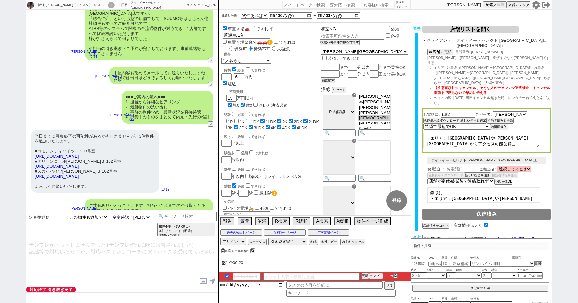
click at [467, 236] on button "チャット共有の範囲変更" at bounding box center [465, 238] width 35 height 4
click at [108, 4] on div "!" at bounding box center [111, 5] width 7 height 6
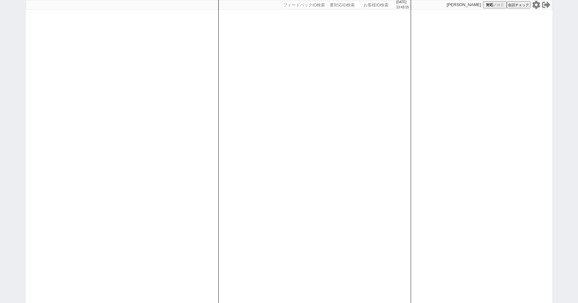
click at [3, 87] on div "[DATE] 13:43:15 候補物件を追加してしてください 紹介した物件一覧 他社物件を追加する 空室確認ページに追加・削除 紹介した物件一覧 他社物件を…" at bounding box center [289, 151] width 578 height 303
select select "5"
select select
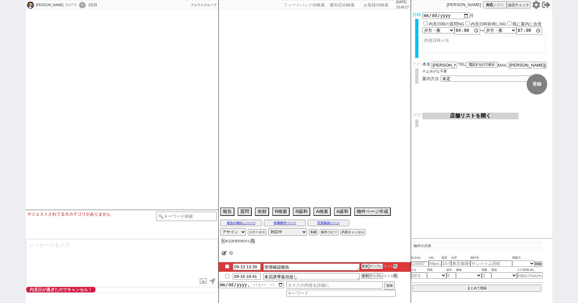
select select
select select "16"
select select "6"
select select "53"
select select "[DATE]"
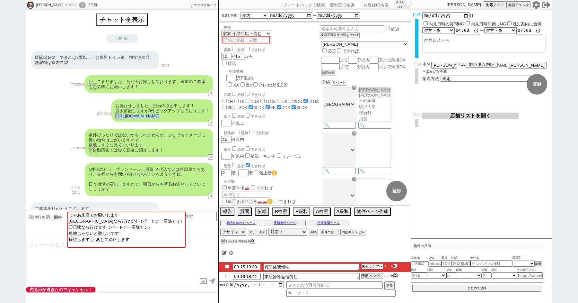
scroll to position [588, 0]
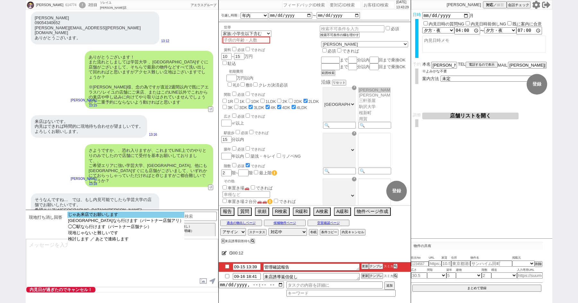
select select "じゃあ来店でお願いします"
click at [98, 217] on option "じゃあ来店でお願いします" at bounding box center [125, 214] width 117 height 6
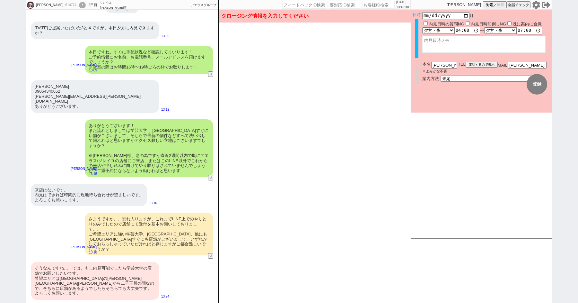
scroll to position [495, 0]
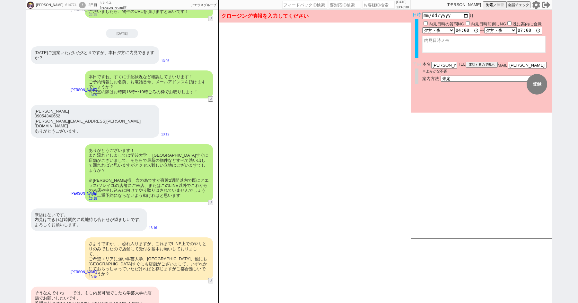
click at [84, 286] on div "そうなんですね…　では、もし内見可能でしたら学芸大学の店舗でお願いしたいです。 [GEOGRAPHIC_DATA]は[GEOGRAPHIC_DATA]の[PE…" at bounding box center [95, 305] width 129 height 38
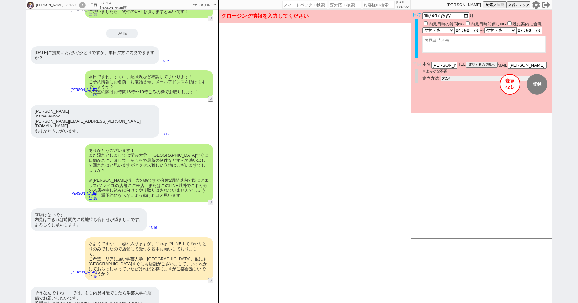
click at [472, 80] on select "未定 現地お待ち合わせ ご来店 先行申し込みのご案内or内見無しでの申し込みのご案内 オンラインでのご接客 オンラインで1件の内見のご案内" at bounding box center [489, 78] width 96 height 5
select select "2"
click at [441, 76] on select "未定 現地お待ち合わせ ご来店 先行申し込みのご案内or内見無しでの申し込みのご案内 オンラインでのご接客 オンラインで1件の内見のご案内" at bounding box center [489, 78] width 96 height 5
click at [506, 84] on button "変更 なし" at bounding box center [510, 84] width 21 height 21
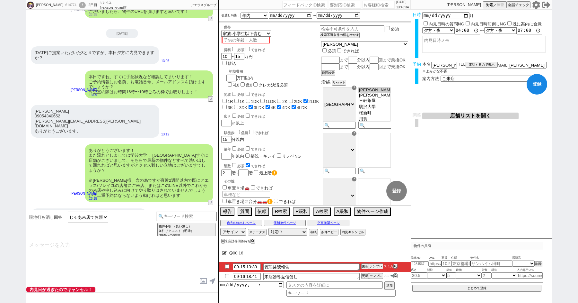
scroll to position [588, 0]
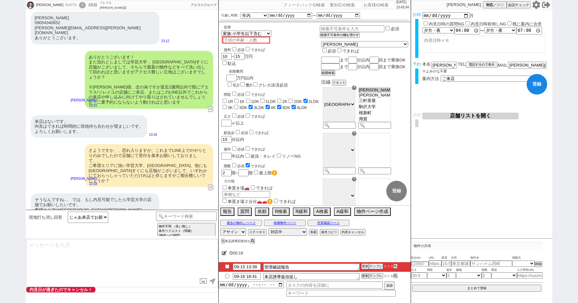
type textarea "@@【@@メッセージは打たず、以下やってください@@】@@ @@【@@｢お手数おかけします、、！｣的なのを付けて、検索 -> 来店促し回答のカテゴリから｢来店…"
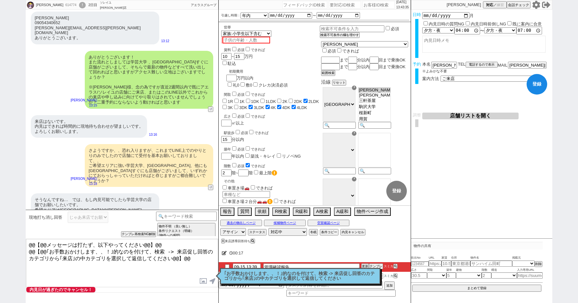
click at [533, 80] on button "登録" at bounding box center [537, 84] width 21 height 21
checkbox input "true"
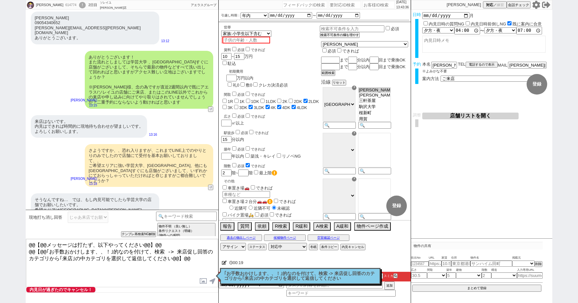
click at [255, 275] on p "｢お手数おかけします、、！｣的なのを付けて、検索 -> 来店促し回答のカテゴリから｢来店｣の中カテゴリを選択して返信してください" at bounding box center [300, 276] width 152 height 10
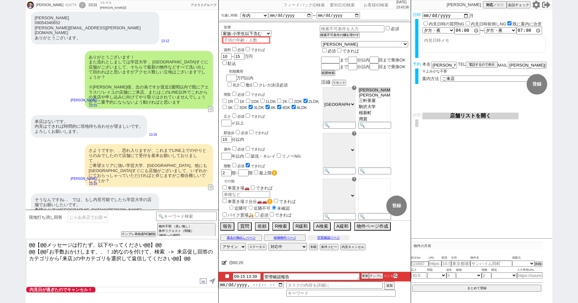
click at [329, 236] on button "空室確認ページ" at bounding box center [329, 237] width 42 height 5
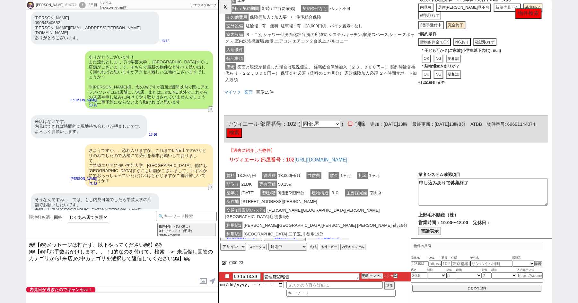
scroll to position [0, 0]
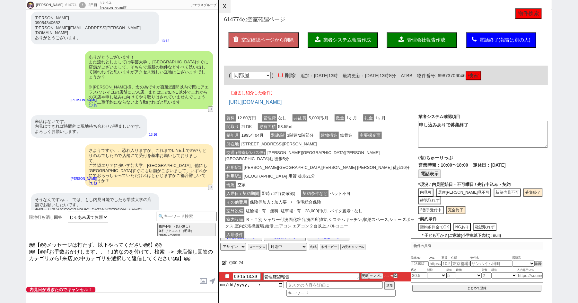
click at [223, 5] on button "☓" at bounding box center [225, 6] width 12 height 13
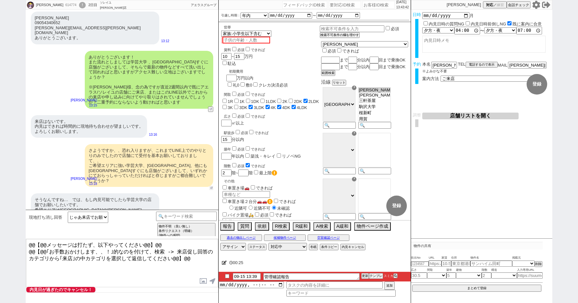
click at [211, 186] on button "↺" at bounding box center [211, 188] width 4 height 4
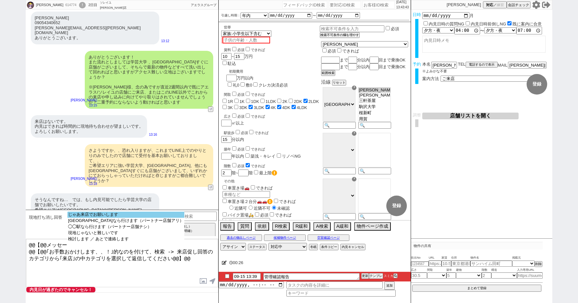
click at [103, 212] on option "じゃあ来店でお願いします" at bounding box center [125, 214] width 117 height 6
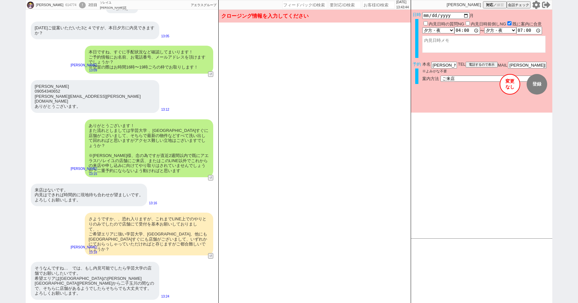
scroll to position [495, 0]
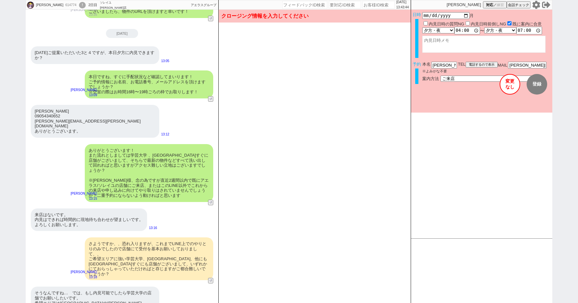
click at [79, 286] on div "そうなんですね…　では、もし内見可能でしたら学芸大学の店舗でお願いしたいです。 [GEOGRAPHIC_DATA]は[GEOGRAPHIC_DATA]の[PE…" at bounding box center [95, 305] width 129 height 38
click at [511, 85] on button "変更 なし" at bounding box center [510, 84] width 21 height 21
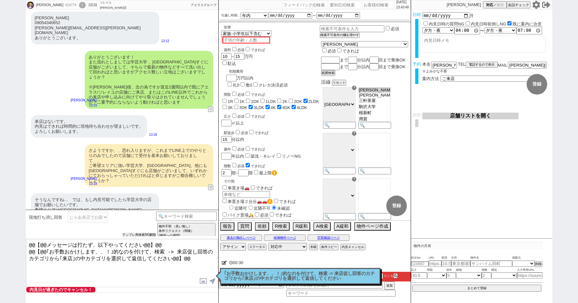
click at [136, 236] on button "テンプレ再検索NG解除" at bounding box center [139, 234] width 34 height 4
click at [96, 219] on select "じゃあ来店でお願いします ◯◯駅なら行けます（パートナー店舗アリ） ◯◯駅なら行けます（パートナー店舗ナシ） 現地じゃないと難しいです 検討します ／ あとで…" at bounding box center [88, 216] width 40 height 11
click at [63, 3] on div "614774" at bounding box center [70, 5] width 14 height 5
copy div "614774"
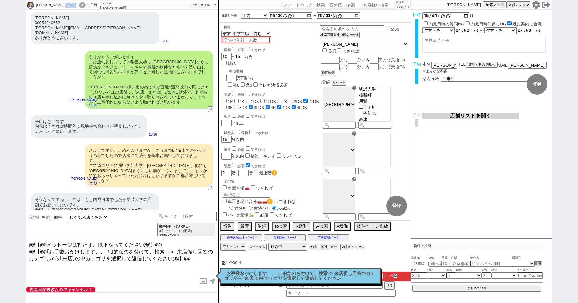
scroll to position [18, 0]
click at [63, 5] on div "614774" at bounding box center [70, 5] width 14 height 5
click at [79, 2] on div "!" at bounding box center [82, 5] width 7 height 6
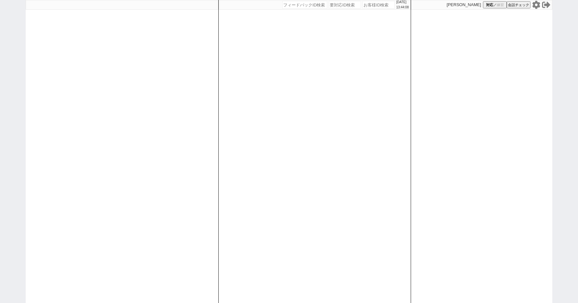
click at [7, 70] on div "[DATE] 13:44:08 候補物件を追加してしてください 紹介した物件一覧 他社物件を追加する 空室確認ページに追加・削除 紹介した物件一覧 他社物件を…" at bounding box center [289, 151] width 578 height 303
paste input "614774"
type input "614774"
select select "5"
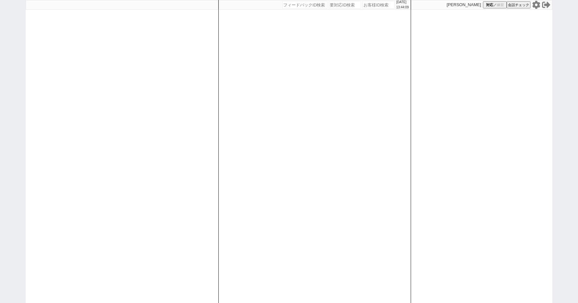
select select "5"
select select "2"
select select
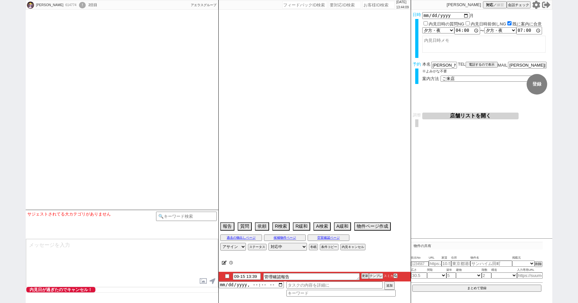
select select "16"
select select "6"
select select "53"
select select "[DATE]"
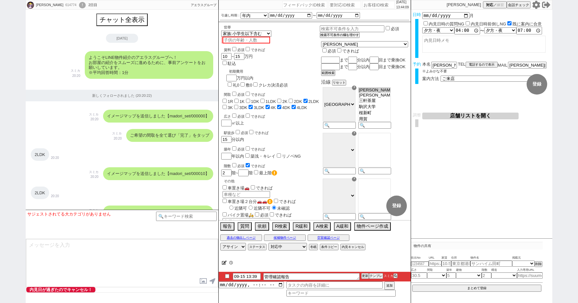
scroll to position [1158, 0]
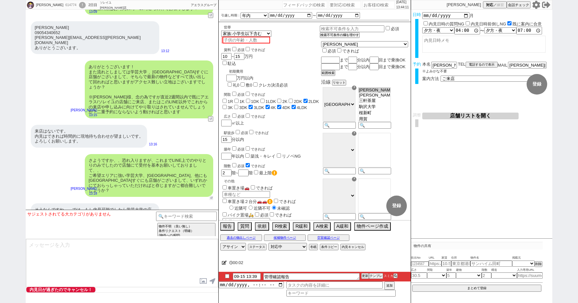
click at [212, 196] on button "↺" at bounding box center [211, 198] width 4 height 4
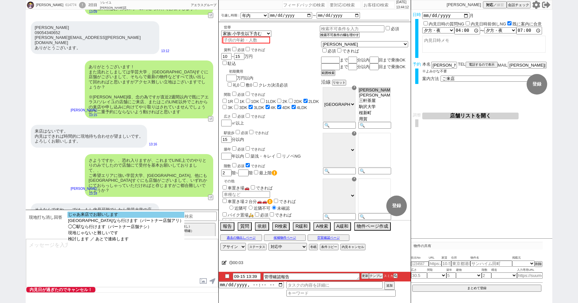
select select "じゃあ来店でお願いします"
click at [112, 213] on option "じゃあ来店でお願いします" at bounding box center [125, 214] width 117 height 6
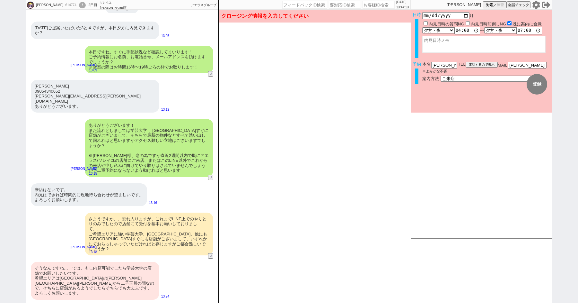
scroll to position [1064, 0]
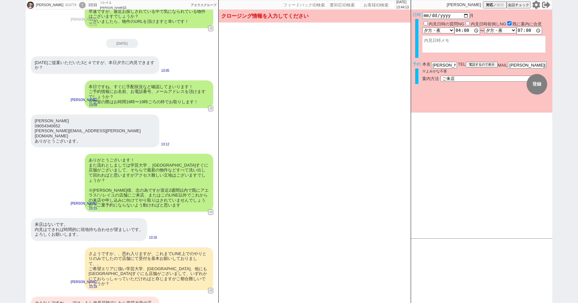
click at [504, 82] on button "変更 なし" at bounding box center [510, 84] width 21 height 21
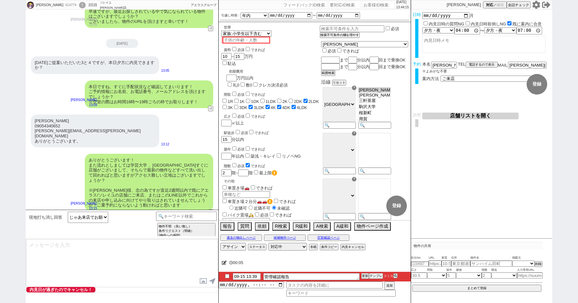
scroll to position [1158, 0]
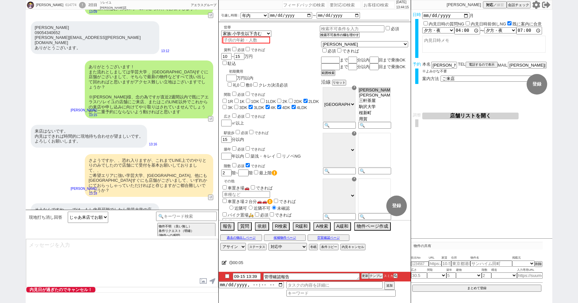
type textarea "@@【@@メッセージは打たず、以下やってください@@】@@ @@【@@｢お手数おかけします、、！｣的なのを付けて、検索 -> 来店促し回答のカテゴリから｢来店…"
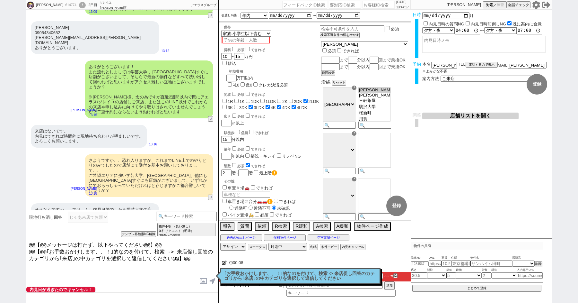
click at [250, 280] on p "｢お手数おかけします、、！｣的なのを付けて、検索 -> 来店促し回答のカテゴリから｢来店｣の中カテゴリを選択して返信してください" at bounding box center [300, 276] width 152 height 10
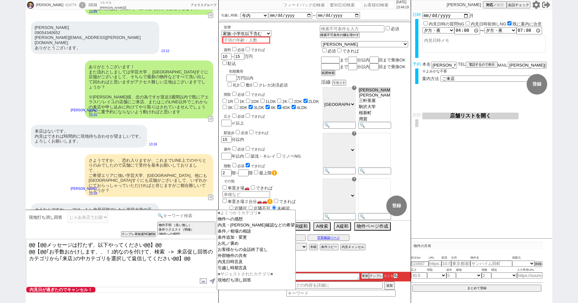
click at [177, 214] on input at bounding box center [186, 215] width 61 height 8
type input "来店誘導"
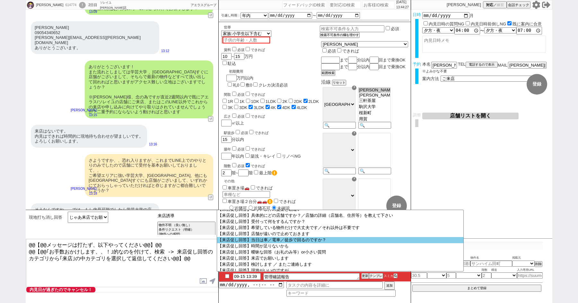
scroll to position [83, 0]
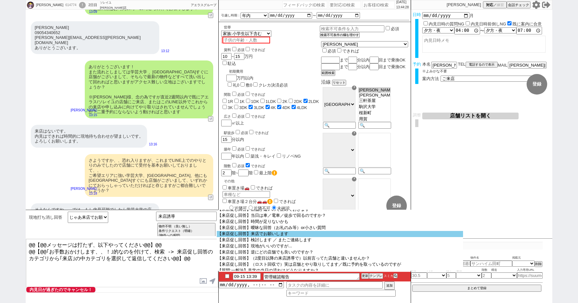
click at [252, 237] on option "【来店促し回答】来店でお願いします" at bounding box center [340, 234] width 246 height 6
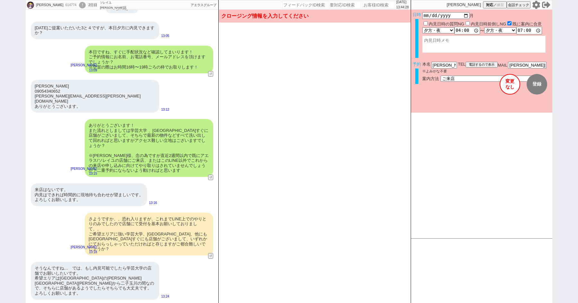
scroll to position [1064, 0]
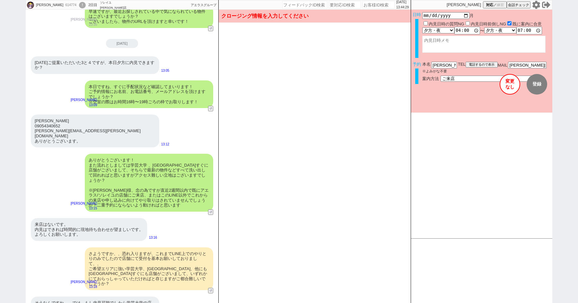
click at [509, 81] on button "変更 なし" at bounding box center [510, 84] width 21 height 21
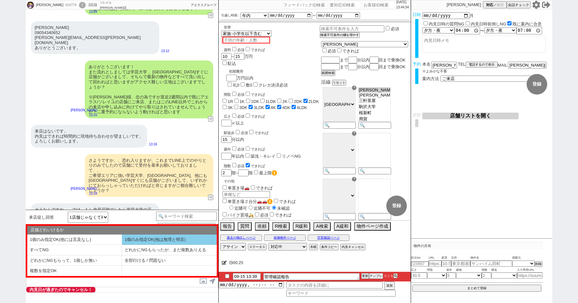
click at [146, 240] on li "1個のみ指定OK(他は無理と明言)" at bounding box center [169, 239] width 95 height 11
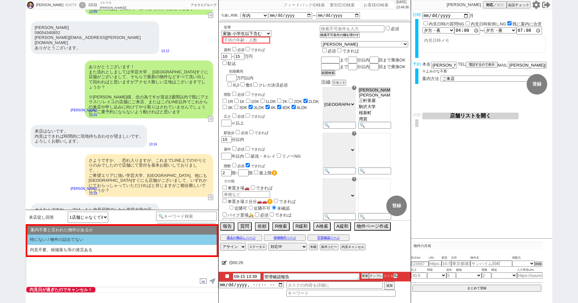
click at [140, 238] on li "特にない / 物件の話出てない" at bounding box center [122, 239] width 190 height 11
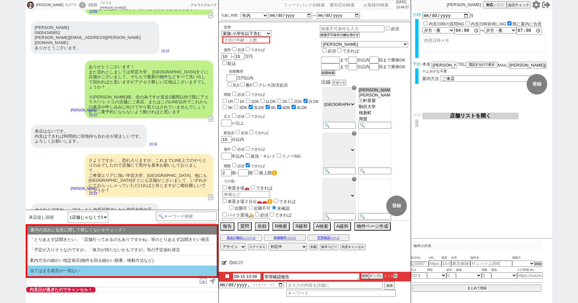
click at [118, 267] on li "当てはまる発言が一切ない" at bounding box center [122, 270] width 190 height 11
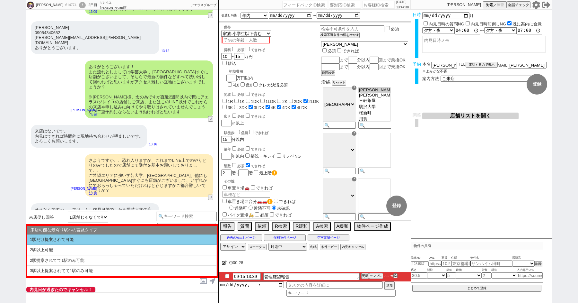
click at [104, 241] on li "1駅だけ提案されて可能" at bounding box center [122, 239] width 190 height 11
select select "1個のみ指定OK(他は無理と明言)"
select select "特にない / 物件の話出てない"
select select "当てはまる発言が一切ない"
select select "1駅だけ提案されて可能"
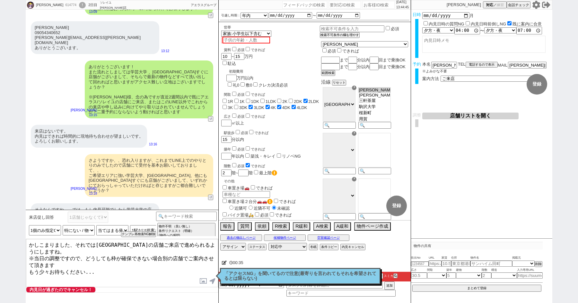
click at [70, 248] on textarea "かしこまりました、それでは学芸大学駅の店舗ご来店で進められるようにしますね。 ※当日の調整ですので、どうしても枠が確保できない場合別の店舗でご案内させて頂きま…" at bounding box center [122, 263] width 192 height 48
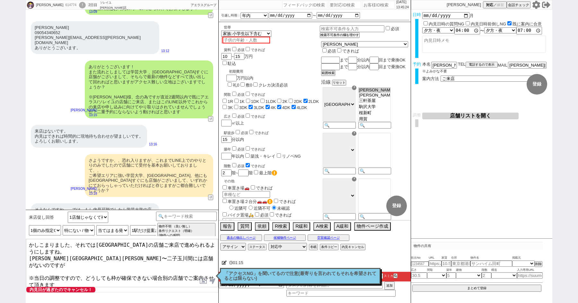
click at [160, 253] on textarea "かしこまりました、それでは学芸大学駅の店舗ご来店で進められるようにしますね。 池尻大橋〜二子玉川間には店舗がないのですが ※当日の調整ですので、どうしても枠が…" at bounding box center [122, 263] width 192 height 48
type textarea "かしこまりました、それでは学芸大学駅の店舗ご来店で進められるようにしますね。 池尻大橋〜二子玉川間には店舗がないのですが学芸大学駅の店舗はこちらもカバーしてお…"
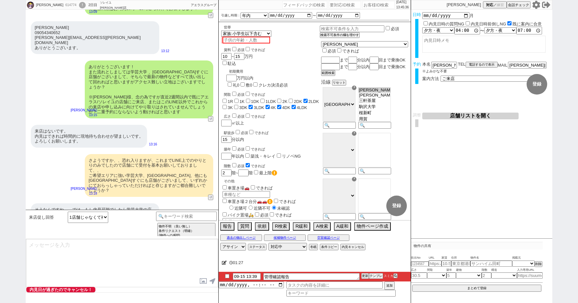
scroll to position [1212, 0]
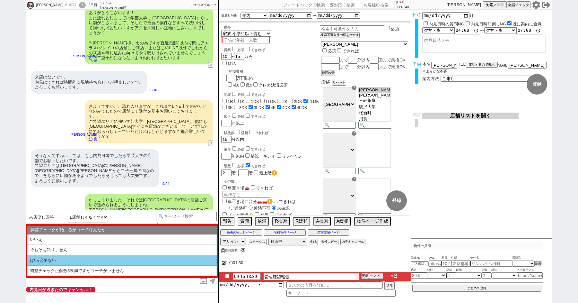
click at [81, 257] on li "はい/必要ない" at bounding box center [122, 260] width 190 height 11
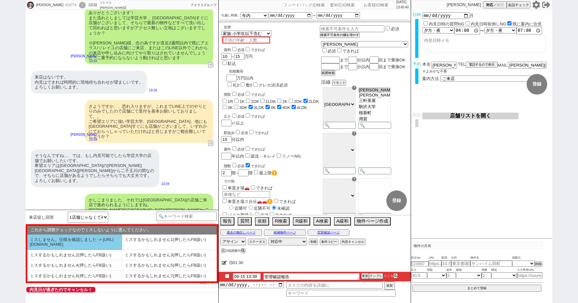
click at [66, 246] on li "ミスしません。仕様を確認しました -> https://jent.notion.site/841a6651aa67425da7d40ddfad41a184" at bounding box center [74, 241] width 95 height 15
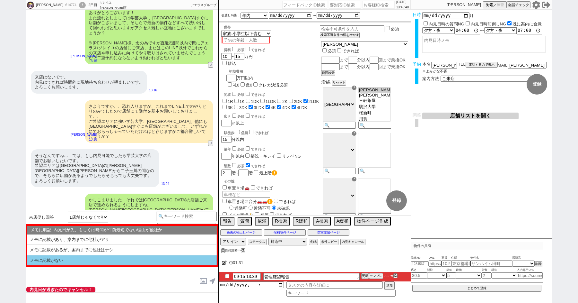
click at [71, 257] on li "メモに記載がない" at bounding box center [122, 260] width 190 height 10
select select "はい/必要ない"
select select "ミスしません。仕様を確認しました -> https://jent.notion.site/841a6651aa67425da7d40ddfad41a184"
select select "メモに記載がない"
click at [69, 257] on li "記載なし" at bounding box center [122, 260] width 190 height 10
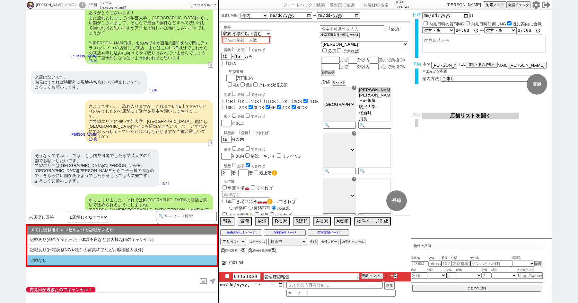
type textarea "@@【@@メッセージは打たず、以下やってください@@】@@ @@【@@お手数ですが、禊でKW検索して【禊】日程適当変更マンのテンプレからチャット禊してください…"
select select "記載なし"
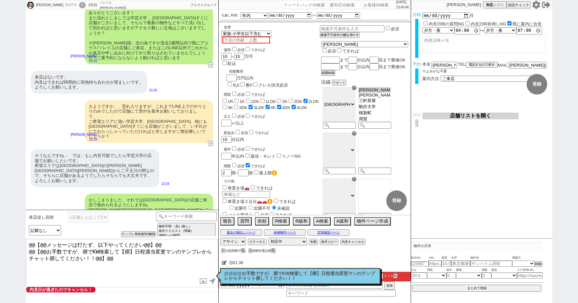
click at [241, 275] on p "@@@@お手数ですが、禊でKW検索して【禊】日程適当変更マンのテンプレからチャット禊してください！！" at bounding box center [300, 276] width 152 height 10
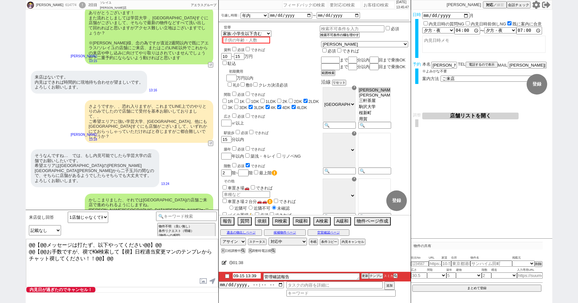
click at [250, 275] on input "09-15 13:39" at bounding box center [247, 275] width 28 height 5
type input "09-15 13:50"
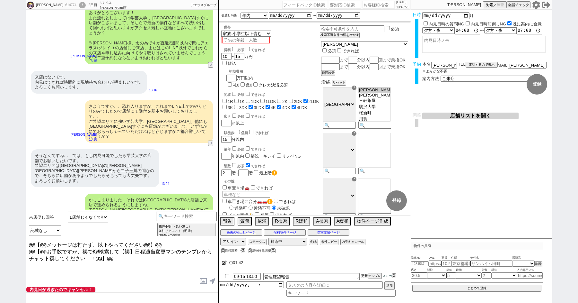
click at [365, 275] on button "更新" at bounding box center [364, 275] width 6 height 4
click at [63, 3] on div "614774" at bounding box center [70, 5] width 14 height 5
copy div "614774"
click at [79, 5] on div "!" at bounding box center [82, 5] width 7 height 6
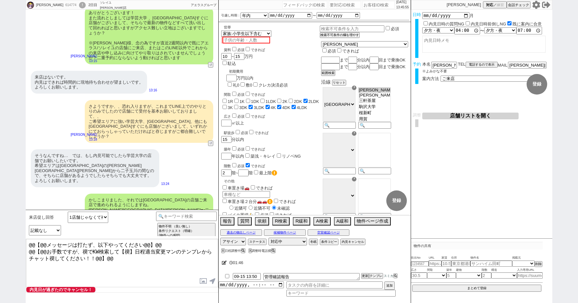
click at [63, 3] on div "614774" at bounding box center [70, 5] width 14 height 5
copy div "614774"
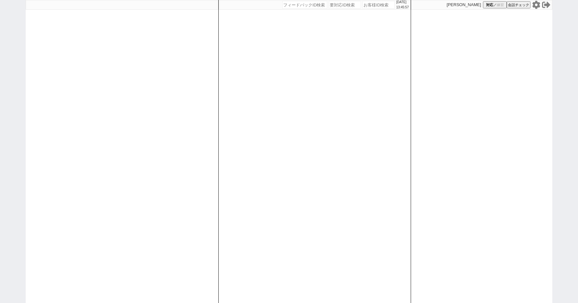
click at [10, 37] on div "[DATE] 13:45:57 候補物件を追加してしてください 紹介した物件一覧 他社物件を追加する 空室確認ページに追加・削除 紹介した物件一覧 他社物件を…" at bounding box center [289, 151] width 578 height 303
paste input "614774"
type input "614774"
select select "5"
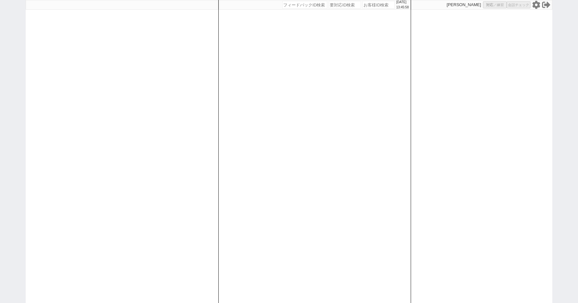
select select "5"
select select "2"
select select
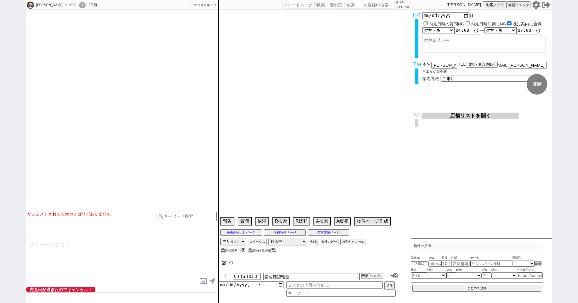
select select "16"
select select "6"
select select "53"
select select "[DATE]"
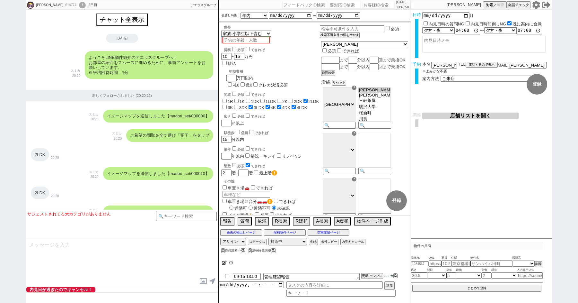
scroll to position [1212, 0]
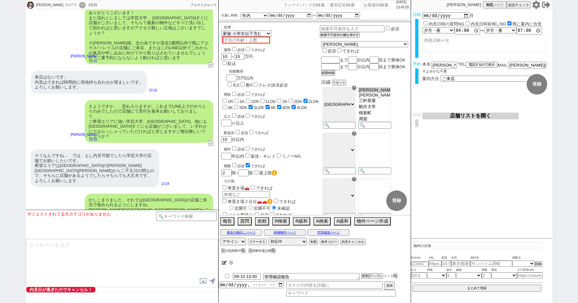
click at [79, 4] on div "!" at bounding box center [82, 5] width 7 height 6
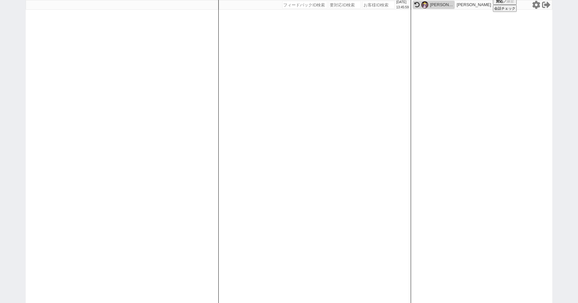
click at [9, 37] on div "[DATE] 13:45:59 候補物件を追加してしてください 紹介した物件一覧 他社物件を追加する 空室確認ページに追加・削除 紹介した物件一覧 他社物件を…" at bounding box center [289, 151] width 578 height 303
click at [9, 37] on div "[DATE] 13:46:00 候補物件を追加してしてください 紹介した物件一覧 他社物件を追加する 空室確認ページに追加・削除 紹介した物件一覧 他社物件を…" at bounding box center [289, 151] width 578 height 303
paste input "614774"
type input "614774"
select select "5"
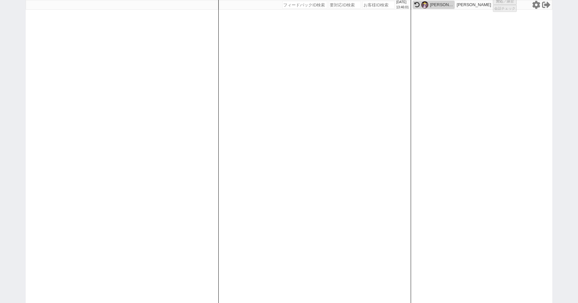
select select "5"
select select "2"
select select
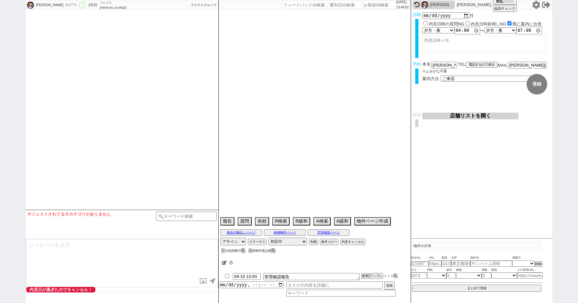
select select "16"
select select "6"
select select "53"
select select "1331"
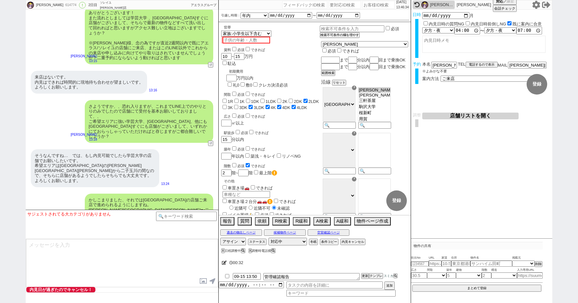
scroll to position [1241, 0]
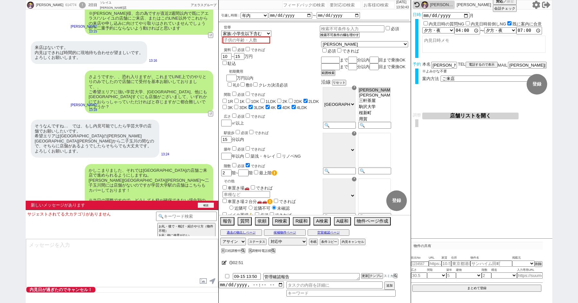
click at [204, 203] on button "確認" at bounding box center [206, 204] width 16 height 5
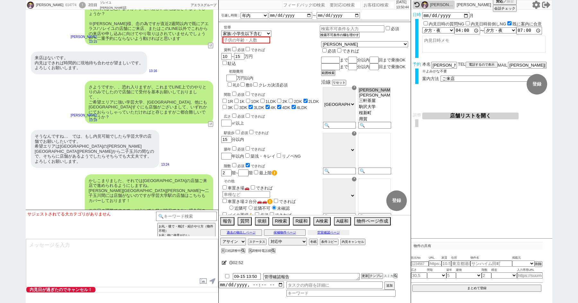
click at [333, 231] on button "空室確認ページ" at bounding box center [329, 232] width 42 height 5
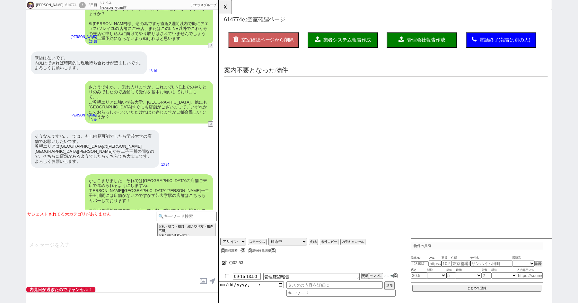
scroll to position [0, 0]
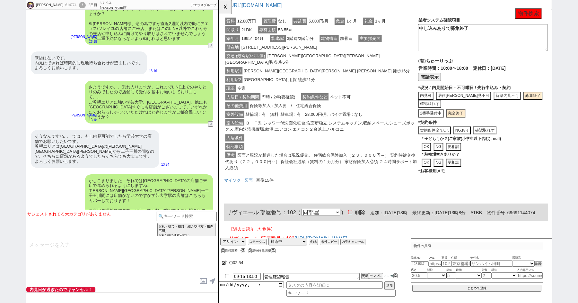
click at [293, 119] on span "駐輪場 : 有　無料, 駐車場 : 有　28,000円/月, バイク置場 : なし" at bounding box center [310, 123] width 128 height 8
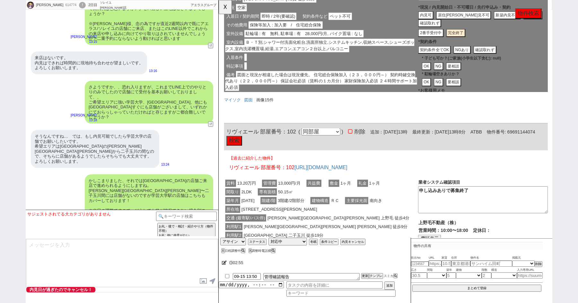
scroll to position [352, 0]
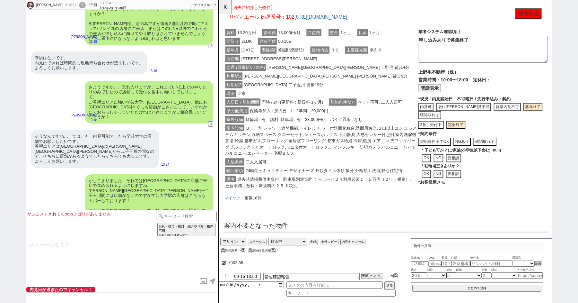
click at [294, 116] on span "保険等加入 : 加入要　/　2年間　20,000円" at bounding box center [294, 119] width 87 height 8
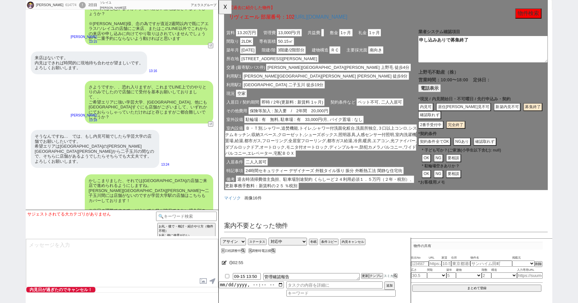
scroll to position [0, 0]
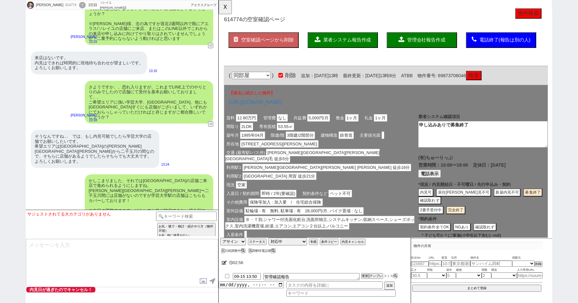
click at [429, 49] on button "管理会社報告作成" at bounding box center [438, 43] width 76 height 17
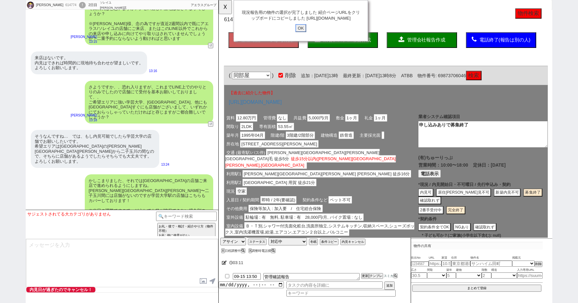
click at [306, 34] on input "OK" at bounding box center [307, 30] width 12 height 8
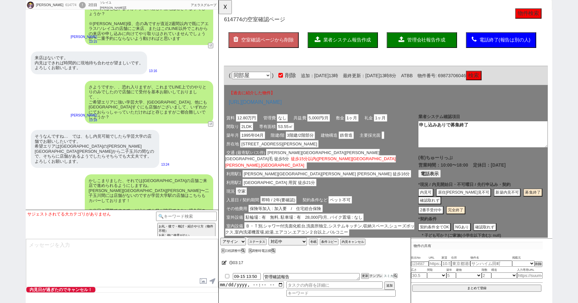
click at [375, 276] on button "テンプレ" at bounding box center [376, 275] width 14 height 4
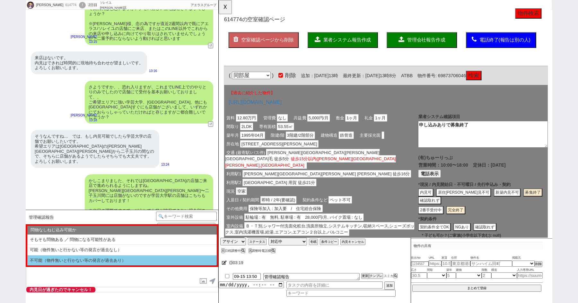
click at [47, 259] on li "不可能（物件無いと行かない等の発言が過去あり）" at bounding box center [122, 260] width 190 height 10
select select "不可能（物件無いと行かない等の発言が過去あり）"
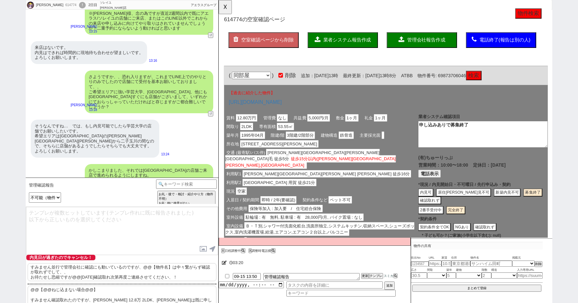
scroll to position [22, 0]
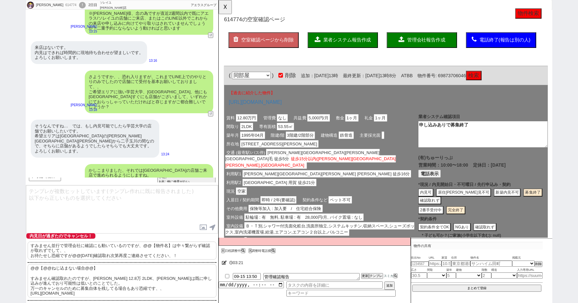
click at [60, 272] on p "@@【@@ねじ込まない場合@@】 すみません確認取れたのですが、等々力 12.8万 2LDK、リヴィエールは既に申し込みが進んでおり可能性は低いとのことでした…" at bounding box center [122, 280] width 189 height 33
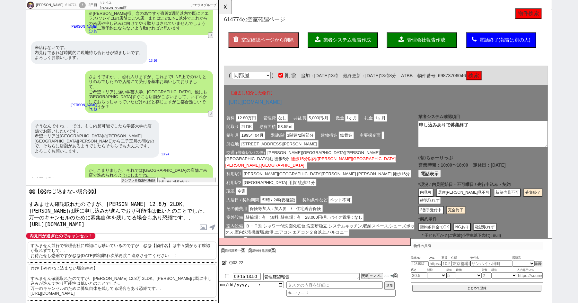
drag, startPoint x: 28, startPoint y: 200, endPoint x: 26, endPoint y: 150, distance: 50.2
click at [26, 153] on div "望月美津子 614774 ! 0 2日目 ソレイユ渋谷店 冬眠中 自社客 アエラスグループ スミカ_BPO チャット全表示 2025-09-14 ようこそLI…" at bounding box center [122, 151] width 193 height 303
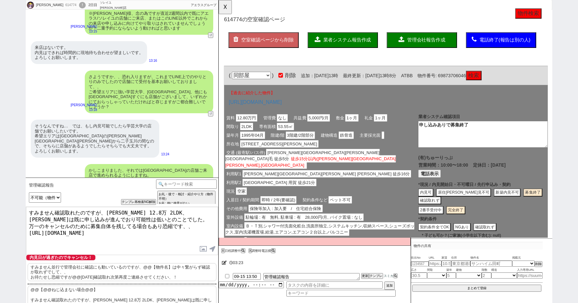
scroll to position [1263, 0]
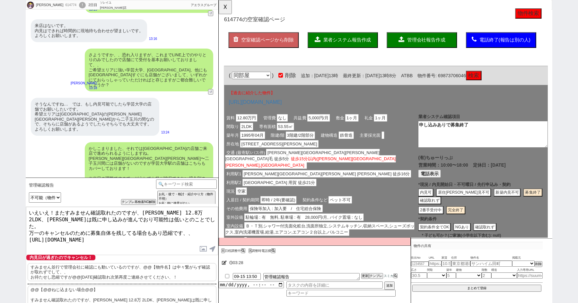
type textarea "いえいえ！またすみません確認取れたのですが、等々力 12.8万 2LDK、リヴィエールは既に申し込みが進んでおり可能性は低いとのことでした。 万一のキャンセル…"
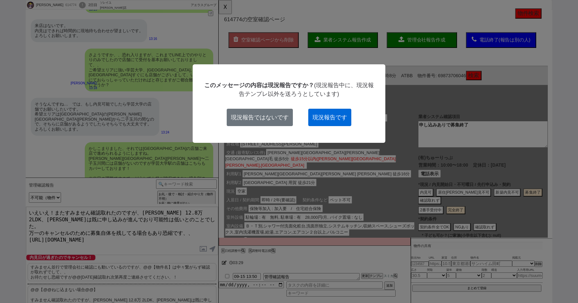
click at [332, 113] on button "現況報告です" at bounding box center [329, 117] width 43 height 17
checkbox input "true"
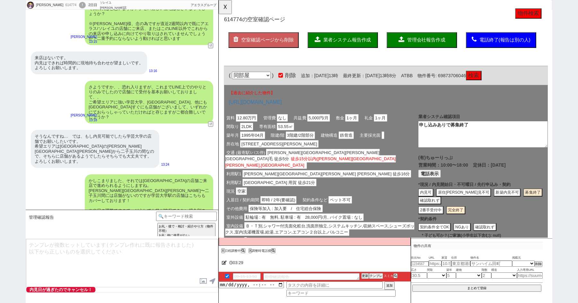
scroll to position [1275, 0]
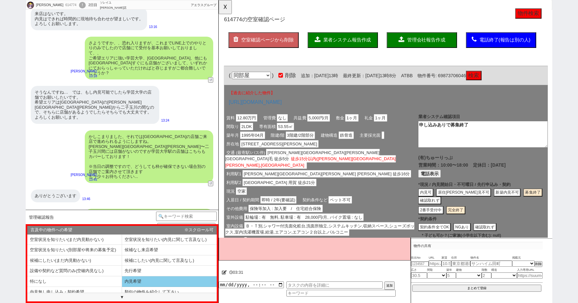
click at [151, 279] on li "内見希望" at bounding box center [169, 281] width 95 height 11
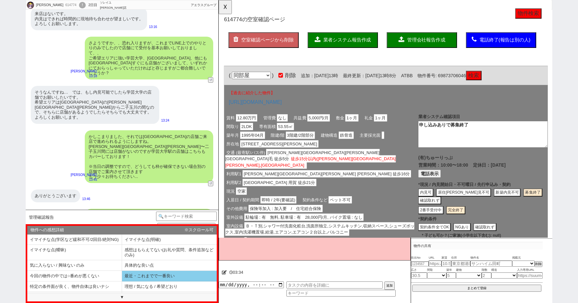
click at [145, 277] on li "最近・これまでで一番良い" at bounding box center [169, 276] width 95 height 11
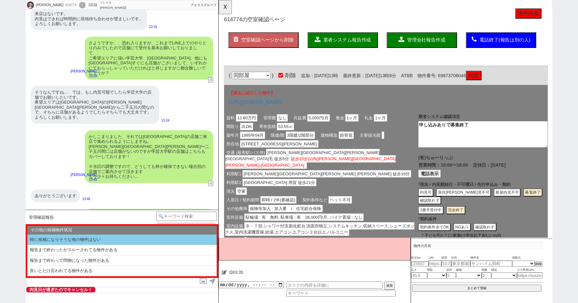
click at [86, 240] on li "特に候補になりそうな他の物件はない" at bounding box center [122, 239] width 190 height 11
select select "内見希望"
select select "最近・これまでで一番良い"
select select "特に候補になりそうな他の物件はない"
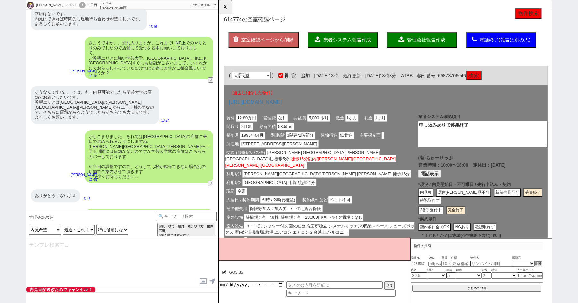
type textarea "恐縮ですが、本日〜明日で何か他に見れないか取り急ぎ見てみますね、"
click at [103, 262] on textarea "恐縮ですが、本日〜明日で何か他に見れないか取り急ぎ見てみますね、" at bounding box center [122, 263] width 192 height 48
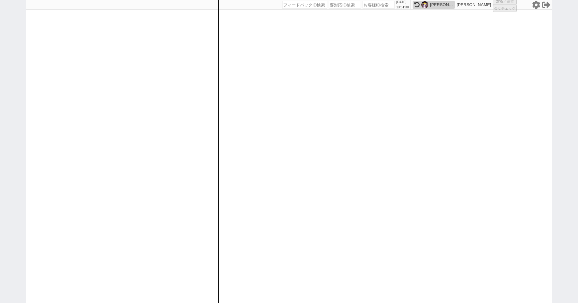
select select "100"
select select "6"
select select "2"
select select "5"
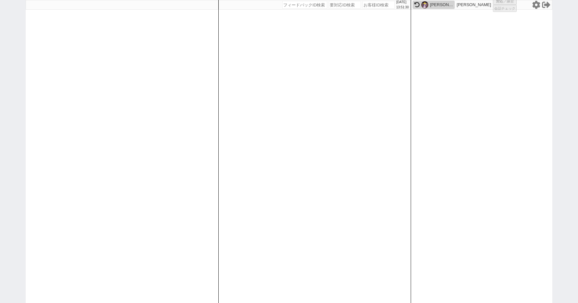
select select "10"
select select
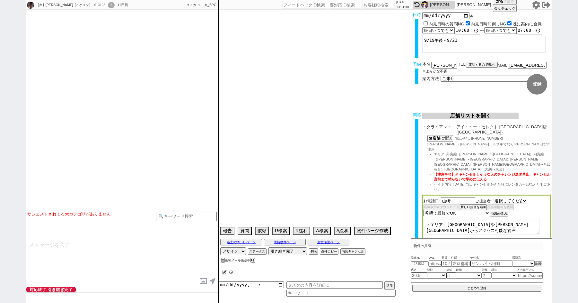
select select "2525"
select select "15"
select select "0"
select select "12"
select select "103"
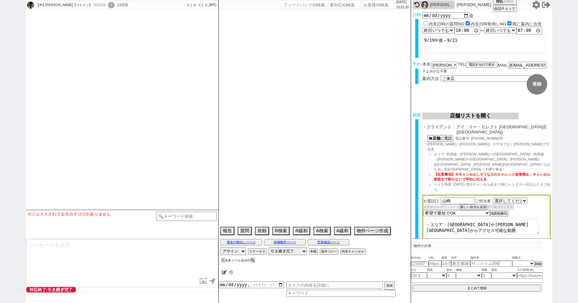
select select "2701"
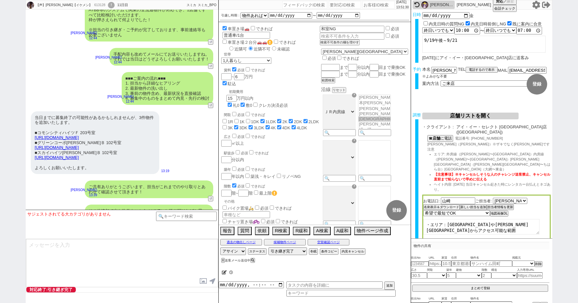
scroll to position [1, 0]
click at [108, 5] on div "!" at bounding box center [111, 5] width 7 height 6
click at [108, 4] on div "!" at bounding box center [111, 5] width 7 height 6
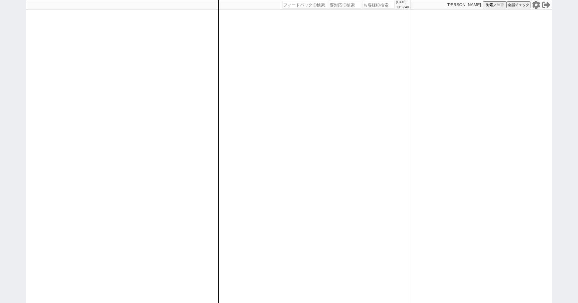
click at [25, 93] on div "[DATE] 13:52:40 候補物件を追加してしてください 紹介した物件一覧 他社物件を追加する 空室確認ページに追加・削除 紹介した物件一覧 他社物件を…" at bounding box center [289, 151] width 578 height 303
paste input "613864"
type input "613864"
select select
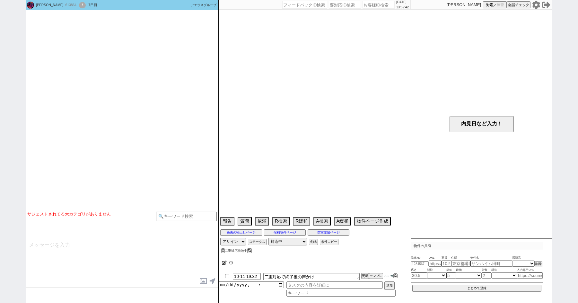
scroll to position [983, 0]
select select "15"
select select "1"
select select "12"
select select "118"
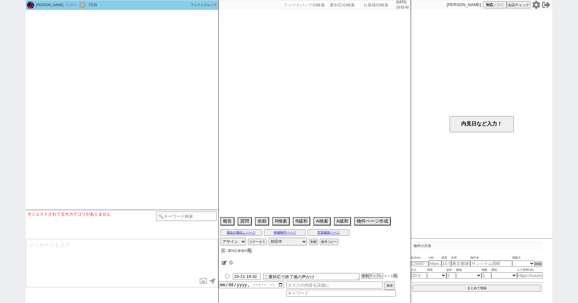
select select "2915"
select select "815"
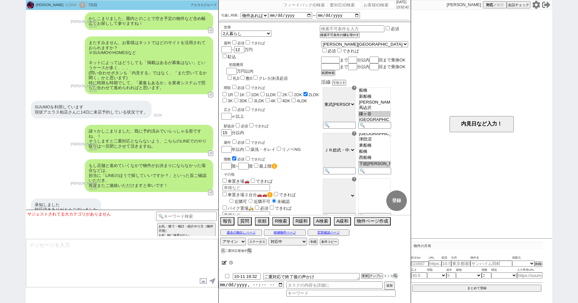
scroll to position [43, 0]
click at [79, 5] on div "!" at bounding box center [82, 5] width 7 height 6
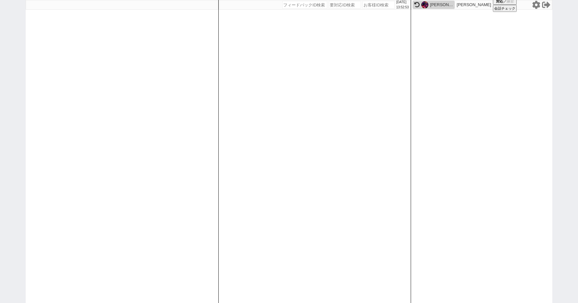
paste input "609827"
type input "609827"
select select
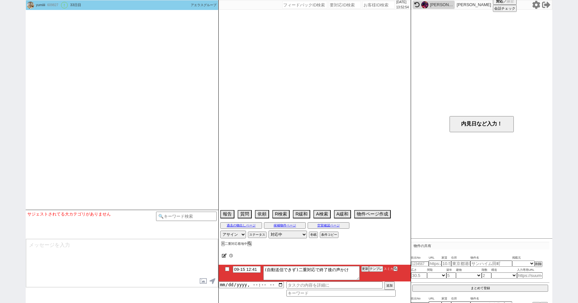
select select "[DATE]"
select select "8"
select select "34"
select select "0"
select select "23"
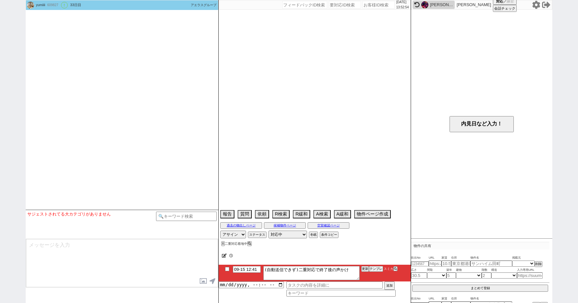
select select "756"
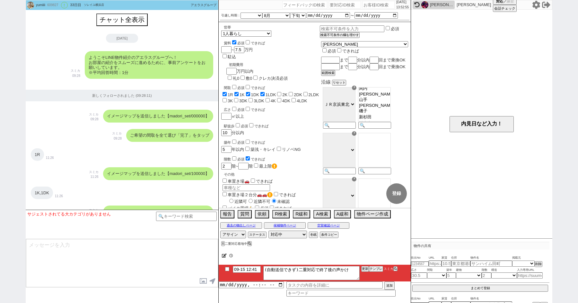
scroll to position [1198, 0]
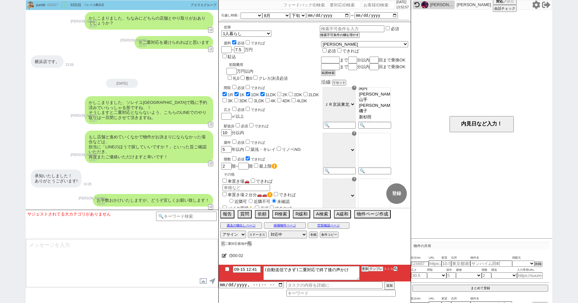
click at [373, 268] on button "テンプレ" at bounding box center [376, 268] width 14 height 4
type textarea "ご無沙汰しております、その後店舗のほうで物件はお決まりになられてますでしょうか？ ご状況うかがえればと思いまして！"
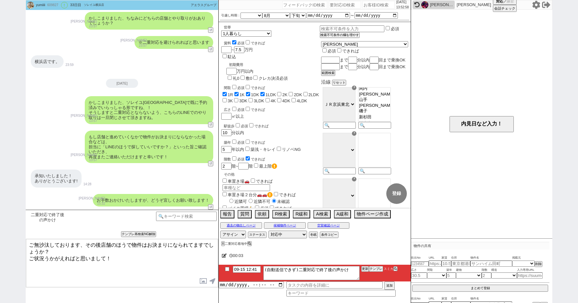
click at [131, 283] on textarea "ご無沙汰しております、その後店舗のほうで物件はお決まりになられてますでしょうか？ ご状況うかがえればと思いまして！" at bounding box center [122, 263] width 192 height 48
checkbox input "true"
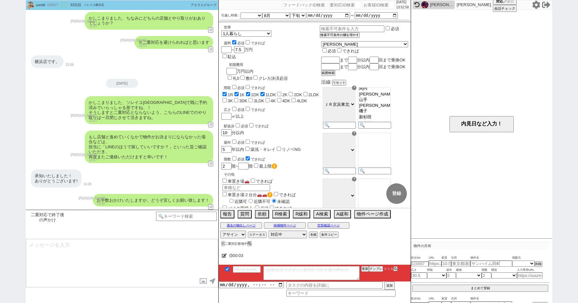
scroll to position [1249, 0]
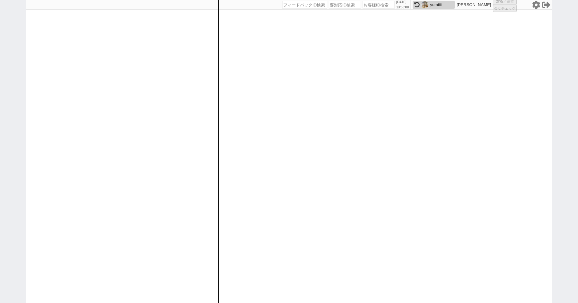
select select "1"
select select "4"
select select
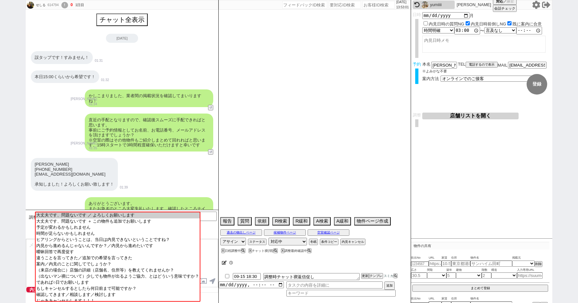
scroll to position [478, 0]
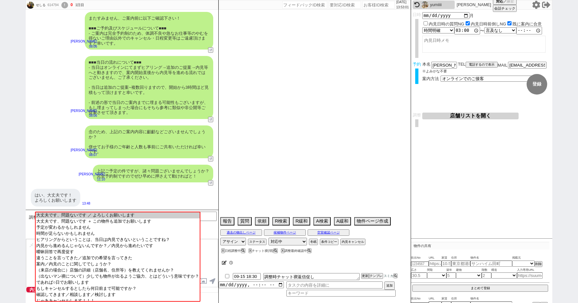
select select "[DATE]"
select select "10"
select select "37"
select select "6"
select select "2"
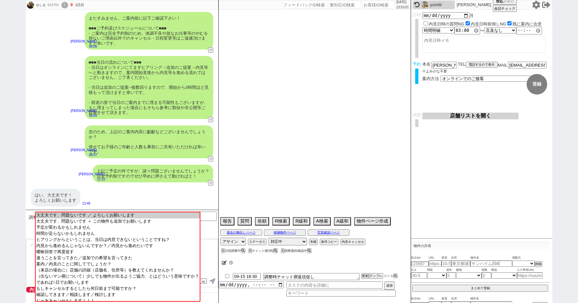
select select "3"
select select "4"
select select "5"
select select "6"
select select "7"
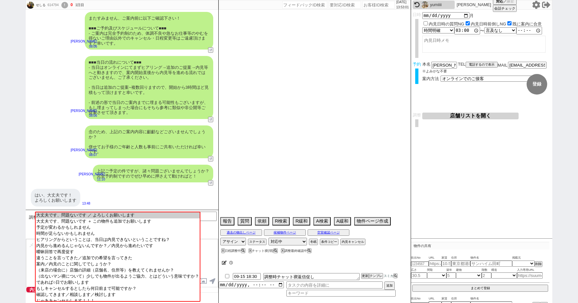
select select "8"
select select "9"
select select "10"
select select "11"
select select "12"
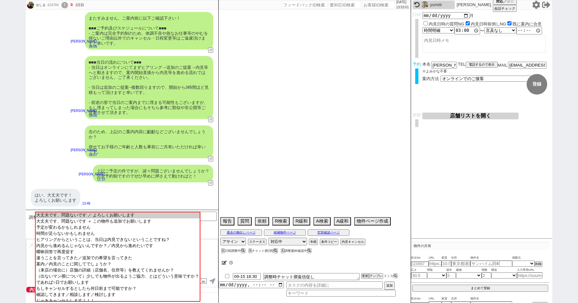
select select "13"
select select "14"
select select "15"
select select "16"
select select "17"
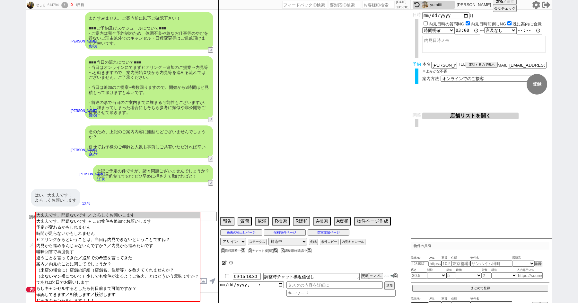
select select "18"
select select "19"
select select "20"
select select "21"
select select "22"
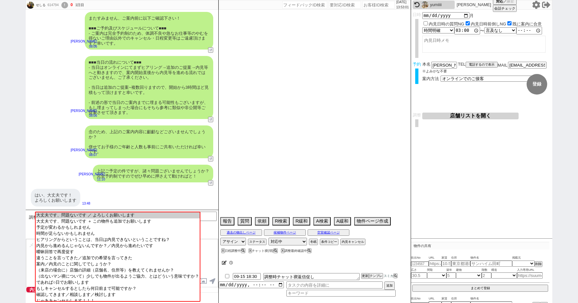
select select "23"
select select "24"
select select "25"
select select "26"
select select "27"
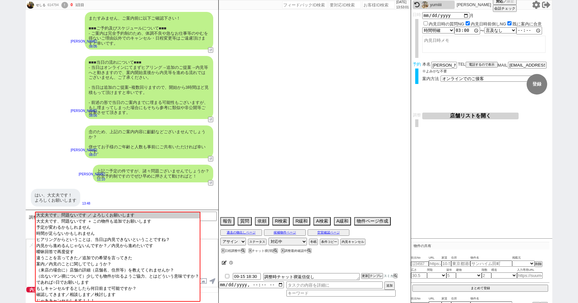
select select "28"
select select "29"
select select "30"
select select "31"
select select "32"
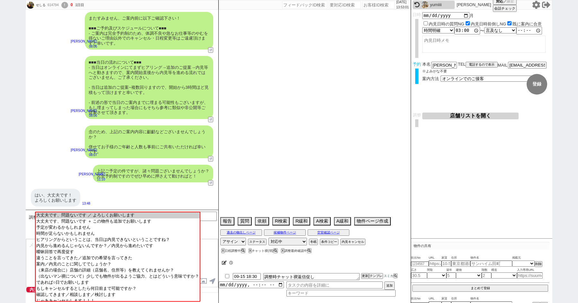
select select "33"
select select "34"
select select "35"
select select "36"
select select "37"
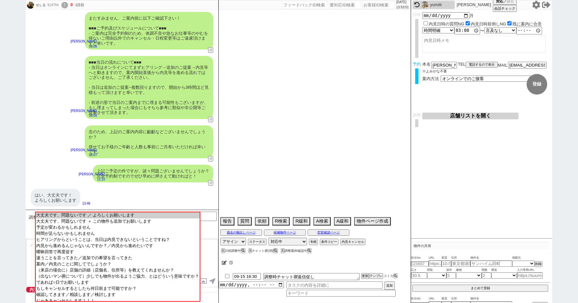
select select "38"
select select "39"
select select "40"
select select "41"
select select "42"
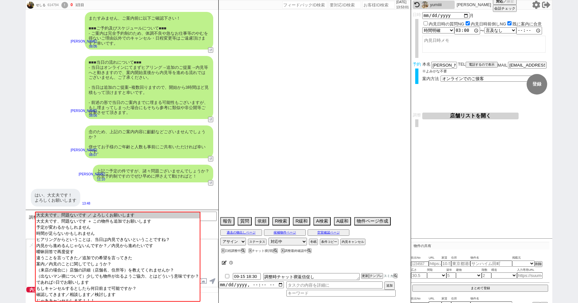
select select "43"
select select "45"
select select "46"
select select "47"
select select "48"
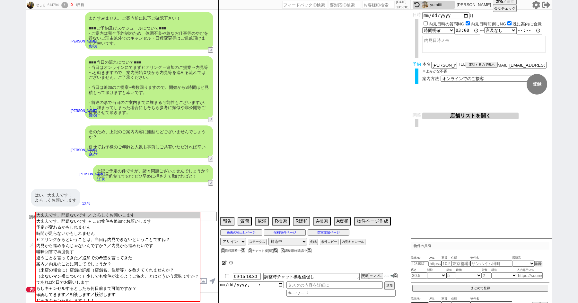
select select "49"
select select "50"
select select "48"
select select "50"
select select "1287"
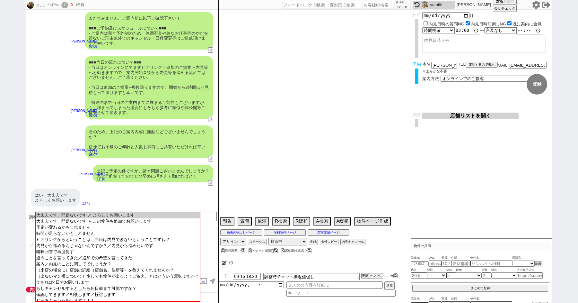
select select "44"
select select "[DATE]"
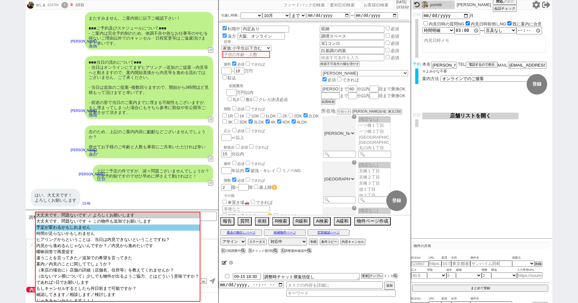
scroll to position [8, 0]
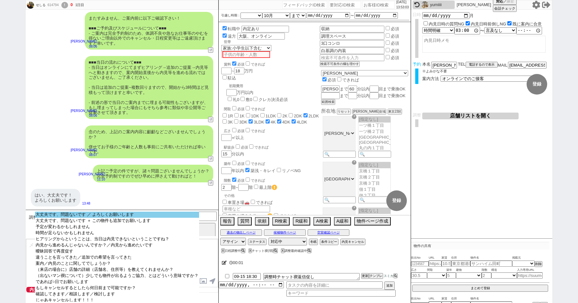
select select "大丈夫です、問題ないです ／ よろしくお願いします"
click at [67, 215] on option "大丈夫です、問題ないです ／ よろしくお願いします" at bounding box center [117, 214] width 164 height 6
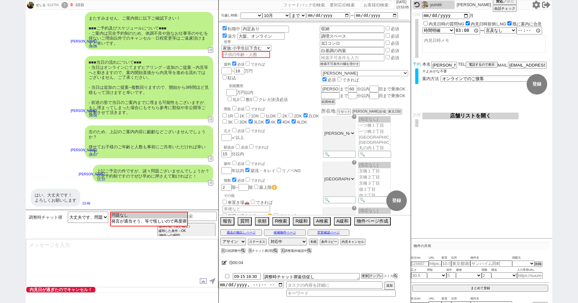
click at [537, 5] on icon at bounding box center [536, 5] width 8 height 8
click at [0, 47] on div "せしる 614794 ! 0 1日目 冬眠中 自社客 スミカ スミカ_BPO チャット全表示 2025-09-15 誤タップです！すみません！ 01:31 物…" at bounding box center [289, 151] width 578 height 303
paste input "609826"
type input "609826"
select select
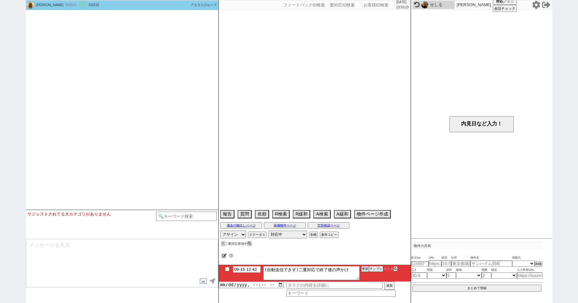
scroll to position [1007, 0]
select select "15"
select select "1"
select select "11"
select select "209"
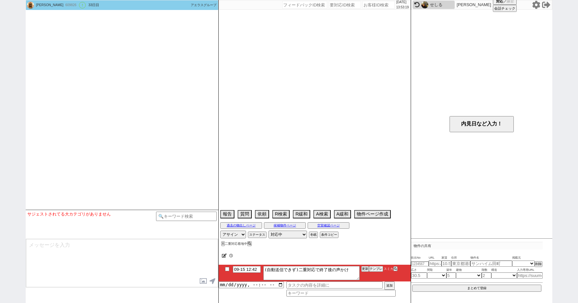
select select "25"
select select "796"
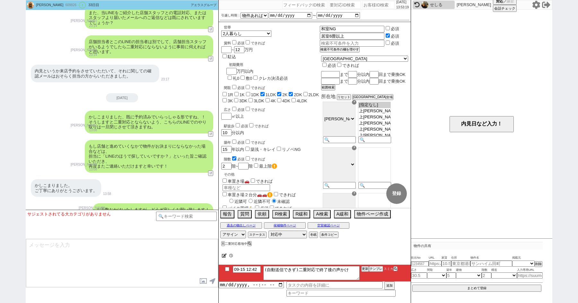
scroll to position [70, 0]
click at [375, 268] on button "テンプレ" at bounding box center [376, 268] width 14 height 4
type textarea "ご無沙汰しております、その後店舗のほうで物件はお決まりになられてますでしょうか？ ご状況うかがえればと思いまして！"
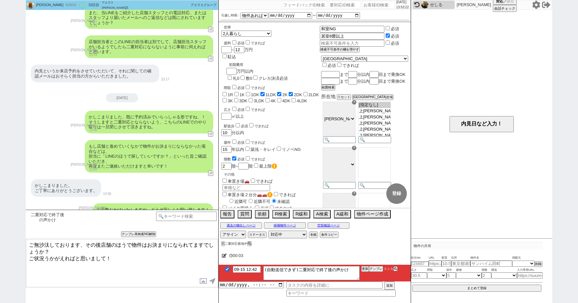
checkbox input "true"
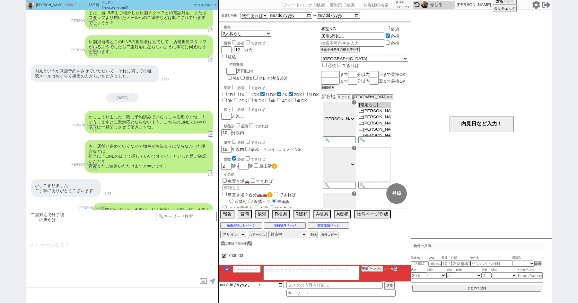
scroll to position [1058, 0]
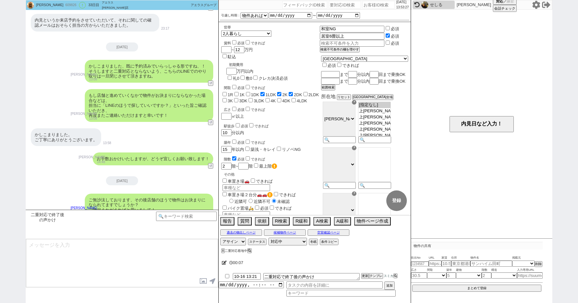
click at [19, 162] on div "岡村 愛里 609826 ! 0 33日目 アエラス板橋店 冬眠中 自社客 アエラスグループ スミカ_BPO チャット全表示 2025-08-14 ようこそL…" at bounding box center [289, 151] width 578 height 303
paste input "605865"
type input "605865"
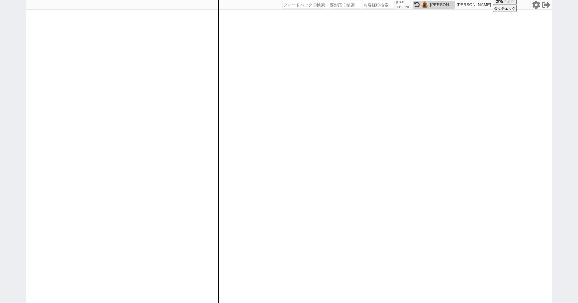
select select
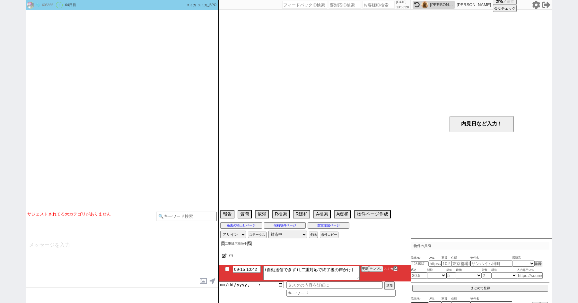
scroll to position [1216, 0]
select select "15"
select select "0"
select select "50"
select select "1290"
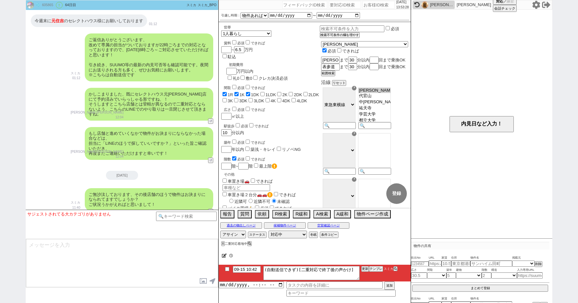
scroll to position [36, 0]
click at [375, 268] on button "テンプレ" at bounding box center [376, 268] width 14 height 4
type textarea "@@【@@メッセージは打たず、以下やってください@@】@@@@@2ヶ月返信無かったら既に流入元か別で決まってると思うので追却しません、客の都合で引越しが無くな…"
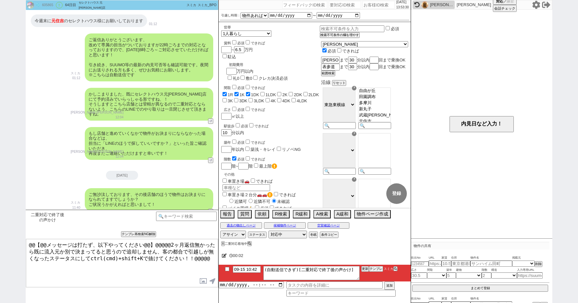
click at [155, 270] on textarea "@@【@@メッセージは打たず、以下やってください@@】@@@@@2ヶ月返信無かったら既に流入元か別で決まってると思うので追却しません、客の都合で引越しが無くな…" at bounding box center [122, 263] width 192 height 48
click at [227, 269] on input "checkbox" at bounding box center [227, 269] width 9 height 4
checkbox input "true"
click at [281, 234] on select "対応中 引き継ぎ完了 ブロック 長期間返信なし 紹介不可 別の所で決まった 客の都合で引越しが無くなった 接客開始後に冬眠" at bounding box center [288, 234] width 39 height 8
select select "600"
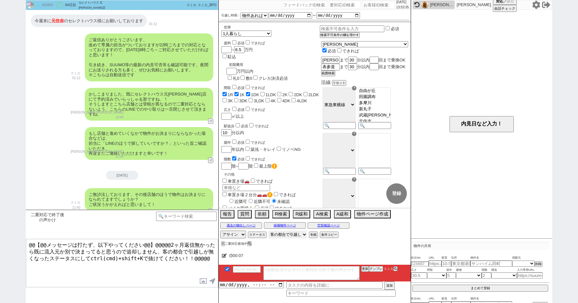
click at [269, 230] on select "対応中 引き継ぎ完了 ブロック 長期間返信なし 紹介不可 別の所で決まった 客の都合で引越しが無くなった 接客開始後に冬眠" at bounding box center [288, 234] width 39 height 8
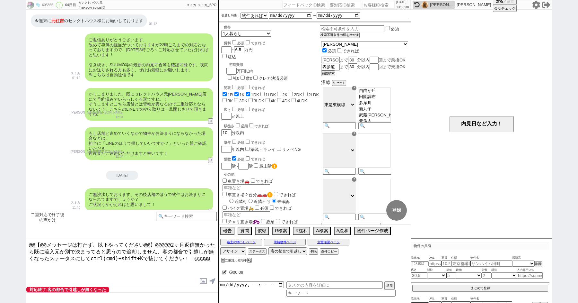
paste input "614841"
type input "614841"
select select
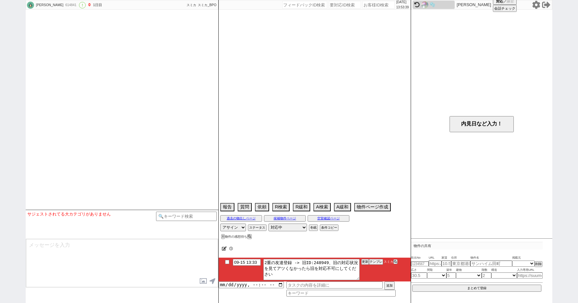
select select "[DATE]"
select select "10"
select select "36"
select select "0"
select select "7"
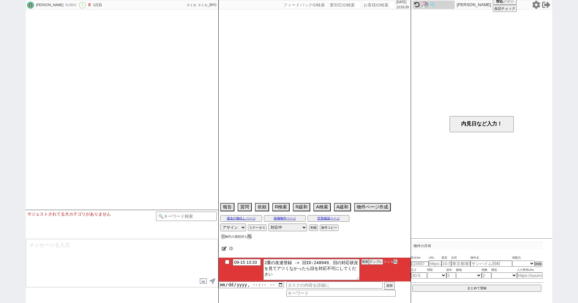
select select "215"
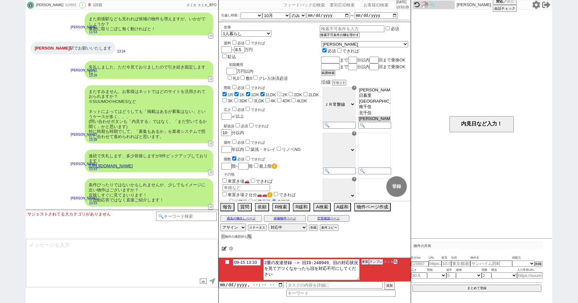
scroll to position [29, 0]
click at [316, 261] on textarea "2重の友達登録 -> 旧ID:248949、旧の対応状況を見てアツくなかったら旧を対応不可にしてください" at bounding box center [311, 269] width 96 height 21
click at [227, 259] on li "09-15 13:33 2重の友達登録 -> 旧ID:248949、旧の対応状況を見てアツくなかったら旧を対応不可にしてください 更新 テンプレ スミカ" at bounding box center [315, 269] width 192 height 24
click at [227, 261] on input "checkbox" at bounding box center [227, 262] width 9 height 4
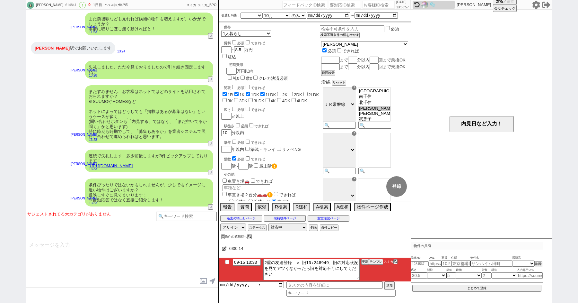
checkbox input "true"
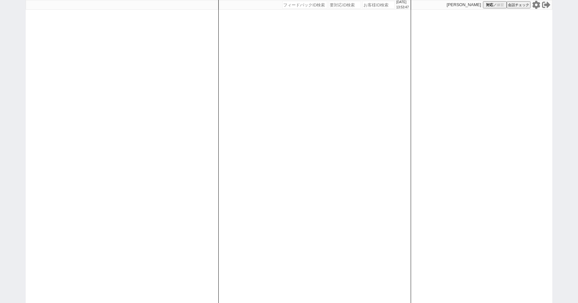
click at [21, 74] on div "[DATE] 13:53:47 候補物件を追加してしてください 紹介した物件一覧 他社物件を追加する 空室確認ページに追加・削除 紹介した物件一覧 他社物件を…" at bounding box center [289, 151] width 578 height 303
paste input "248949"
type input "248949"
select select
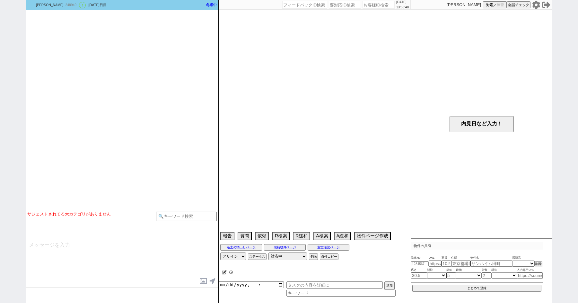
select select "19"
select select "0"
select select "48"
select select "[DATE]"
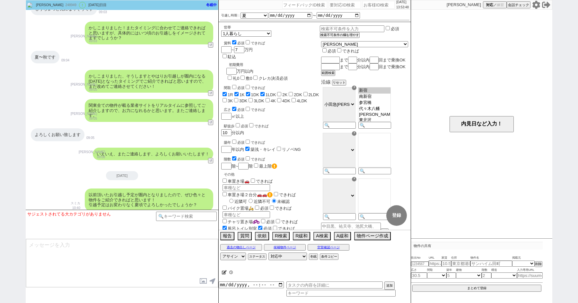
scroll to position [15, 0]
click at [280, 256] on select "対応中 引き継ぎ完了 ブロック 長期間返信なし 紹介不可 別の所で決まった 客の都合で引越しが無くなった 接客開始後に冬眠" at bounding box center [288, 256] width 39 height 8
select select "400"
click at [269, 252] on select "対応中 引き継ぎ完了 ブロック 長期間返信なし 紹介不可 別の所で決まった 客の都合で引越しが無くなった 接客開始後に冬眠" at bounding box center [288, 256] width 39 height 8
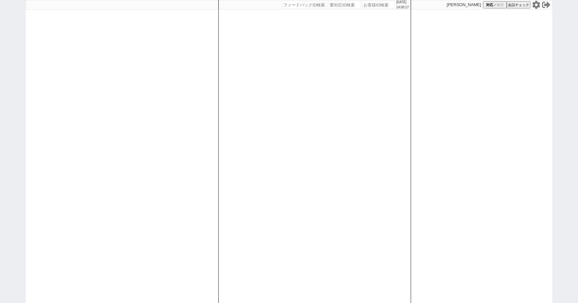
click at [1, 158] on div "[DATE] 14:00:17 候補物件を追加してしてください 紹介した物件一覧 他社物件を追加する 空室確認ページに追加・削除 紹介した物件一覧 他社物件を…" at bounding box center [289, 151] width 578 height 303
paste input "549205"
type input "549205"
select select
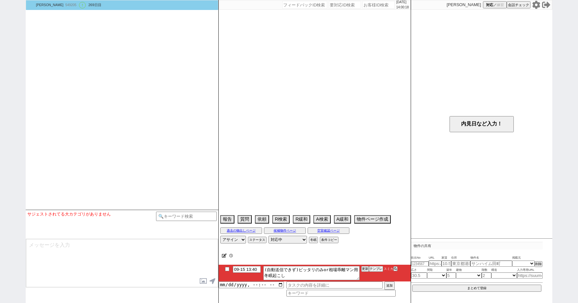
select select "15"
select select "1"
select select "23"
select select "3129"
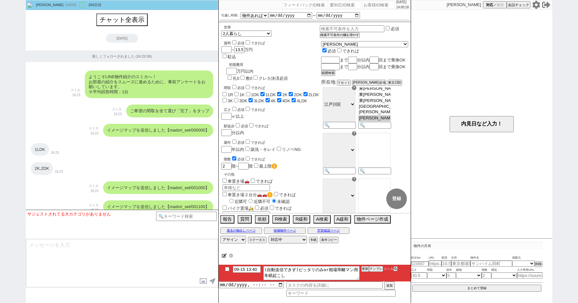
scroll to position [821, 0]
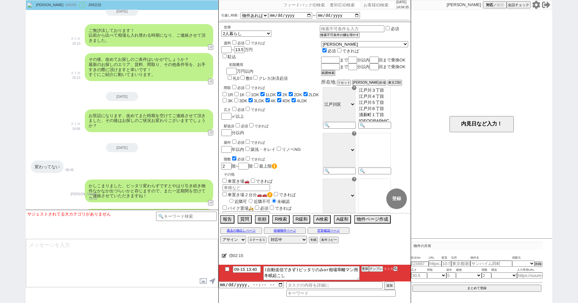
click at [12, 67] on div "[PERSON_NAME] 549205 ! 0 269日目 冬眠中 自社客 スミカ スミカ_BPO チャット全表示 [DATE] 新しくフォローされました …" at bounding box center [289, 151] width 578 height 303
paste input "549205"
type input "549205"
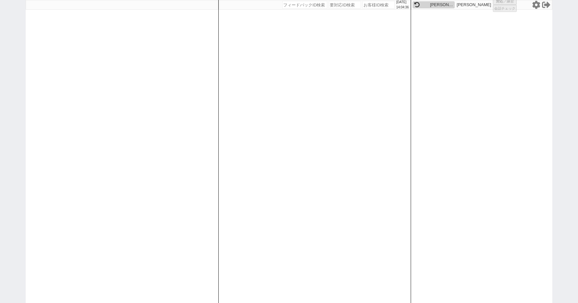
select select
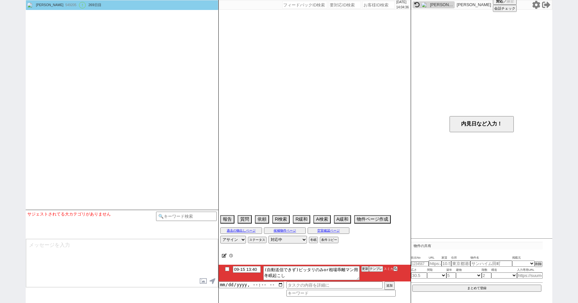
scroll to position [3267, 0]
select select "15"
select select "1"
select select "23"
select select "3129"
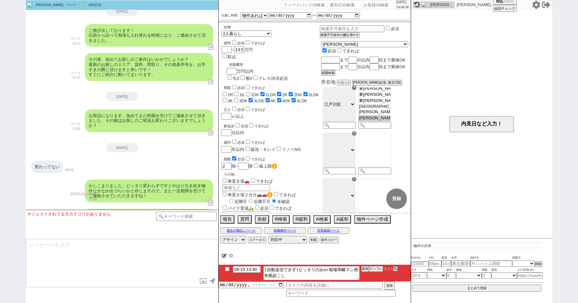
scroll to position [821, 0]
click at [376, 267] on button "テンプレ" at bounding box center [376, 268] width 14 height 4
type textarea "ご無沙汰しております、物件探しは一旦ストップされていらっしゃるようなご状況でしょうか、？ しばらくお返事頂けておりませんので、、まずご状況からヒアリングさせて…"
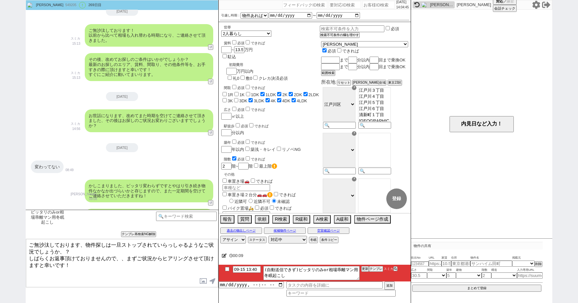
click at [116, 279] on textarea "ご無沙汰しております、物件探しは一旦ストップされていらっしゃるようなご状況でしょうか、？ しばらくお返事頂けておりませんので、、まずご状況からヒアリングさせて…" at bounding box center [122, 263] width 192 height 48
checkbox input "true"
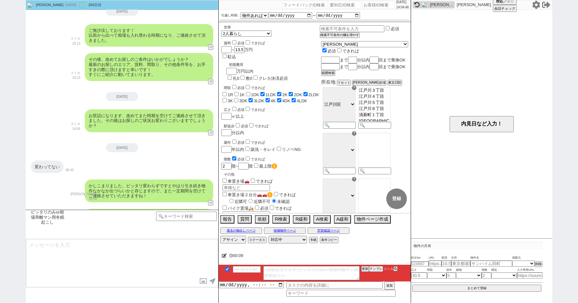
scroll to position [3323, 0]
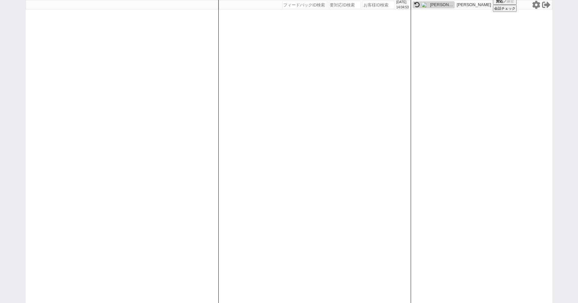
paste input "607914"
type input "607914"
select select
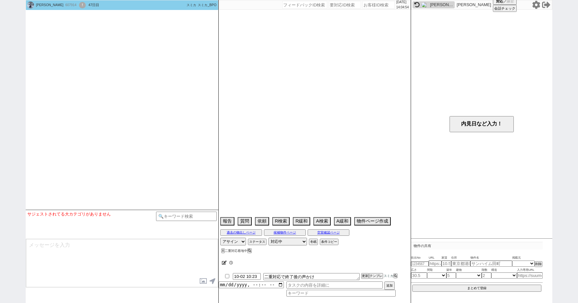
scroll to position [778, 0]
select select "[DATE]"
select select "10"
select select "36"
select select "1"
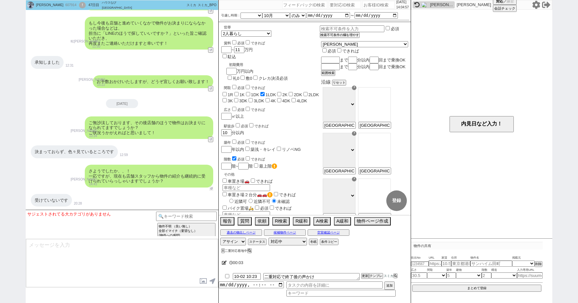
click at [209, 188] on div "さようでしたか、、！ 一応ですが、現在も店舗スタッフから物件の紹介も継続的に受けられていらっしゃいますでしょうか？ [PERSON_NAME] 14:43 3…" at bounding box center [122, 175] width 193 height 29
click at [210, 189] on button "↺" at bounding box center [211, 188] width 4 height 4
select select "受けてません ／ やり取りありません"
click at [95, 221] on option "受けてません ／ やり取りありません" at bounding box center [102, 221] width 70 height 6
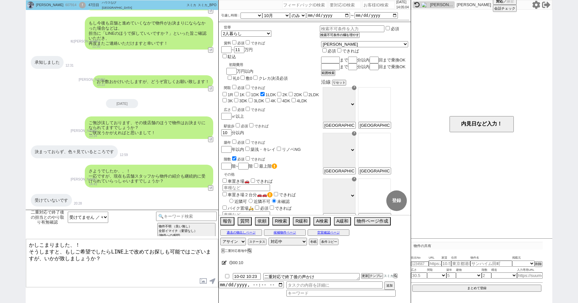
drag, startPoint x: 29, startPoint y: 244, endPoint x: 102, endPoint y: 244, distance: 72.6
click at [102, 244] on textarea "かしこまりました、！ そうしますと、もしご希望でしたらLINE上で改めてお探しも可能ではございますが、いかが致しましょうか？" at bounding box center [122, 263] width 192 height 48
type textarea "ご連絡遅れ申し訳ございません、、 そうしますと、もしご希望でしたらLINE上で改めてお探しも可能ではございますが、いかが致しましょうか？"
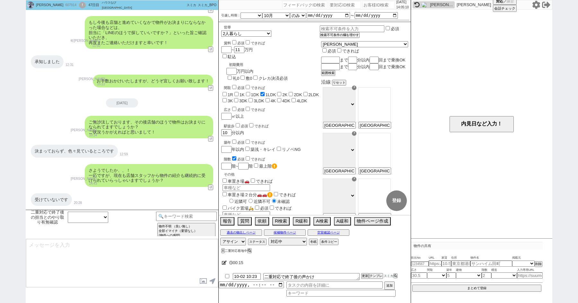
scroll to position [829, 0]
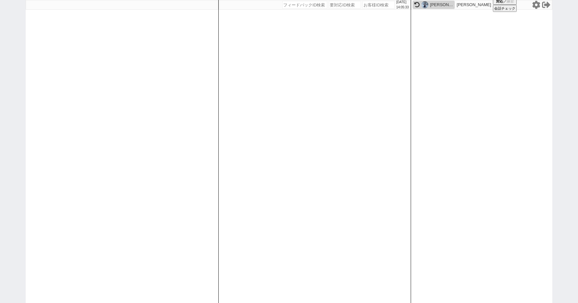
paste input "608097"
type input "608097"
click at [24, 99] on div "[DATE] 14:05:36 候補物件を追加してしてください 紹介した物件一覧 他社物件を追加する 空室確認ページに追加・削除 紹介した物件一覧 他社物件を…" at bounding box center [289, 151] width 578 height 303
paste input "608097"
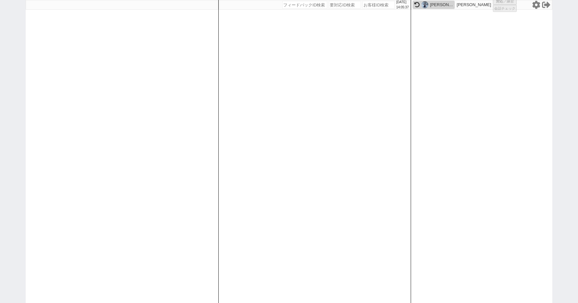
type input "608097"
select select
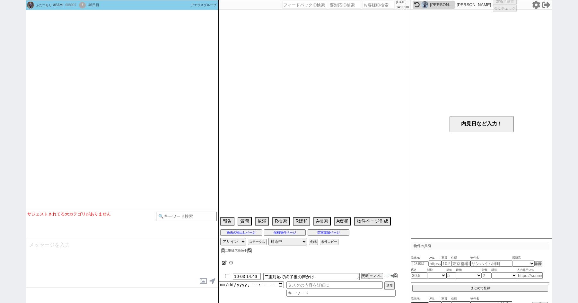
scroll to position [1477, 0]
select select "[DATE]"
select select "9"
select select "36"
select select "6"
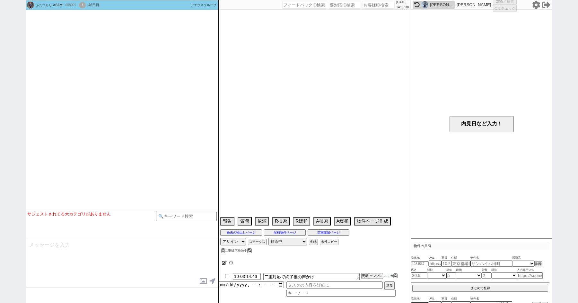
select select "20"
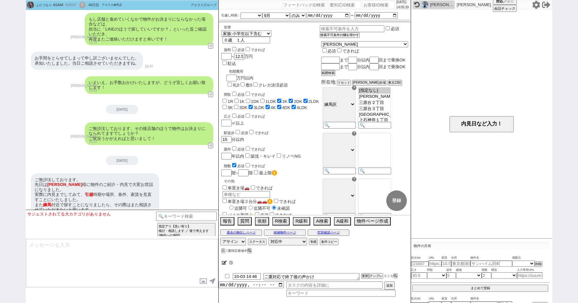
checkbox input "false"
checkbox input "true"
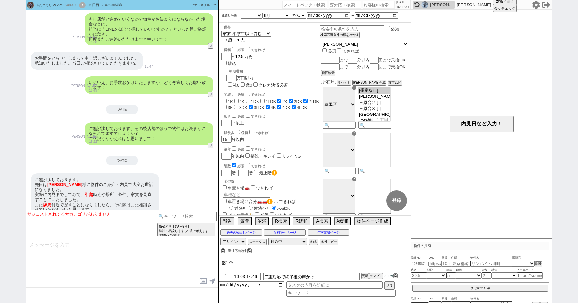
checkbox input "true"
checkbox input "false"
checkbox input "true"
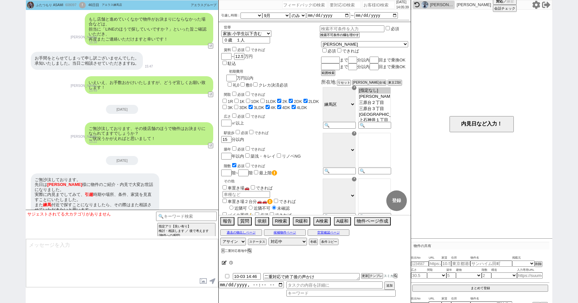
checkbox input "true"
select select "20"
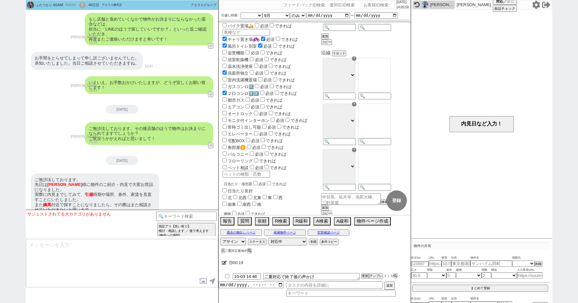
scroll to position [0, 0]
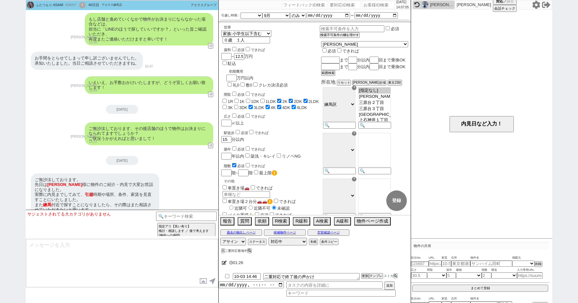
paste input "11"
type input "11"
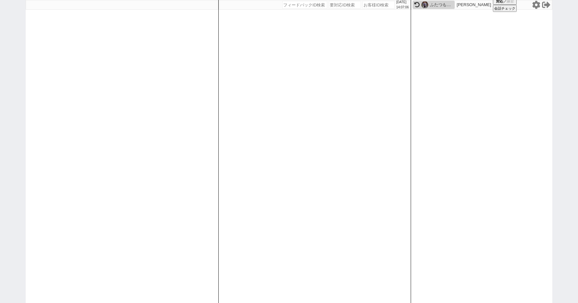
select select "200"
select select
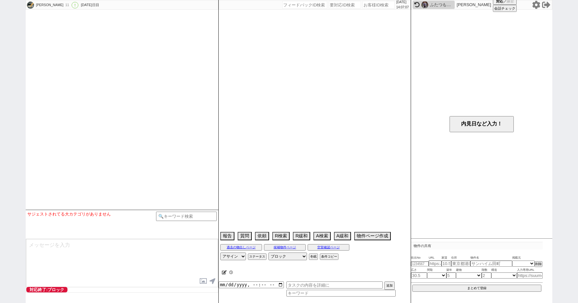
select select "14"
select select "472"
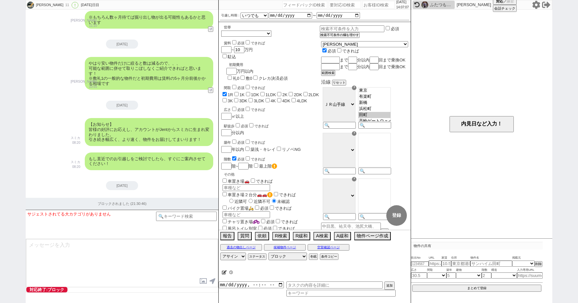
scroll to position [1, 0]
paste input "31"
type input "31"
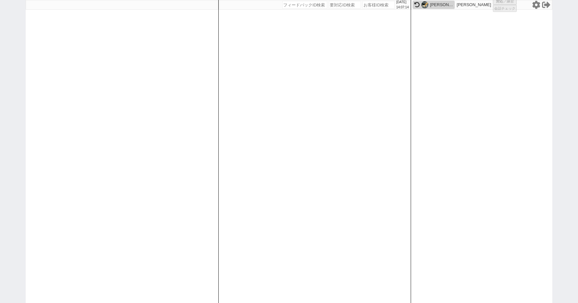
select select "200"
select select
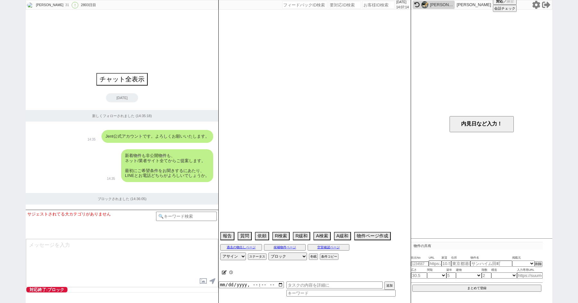
select select "14"
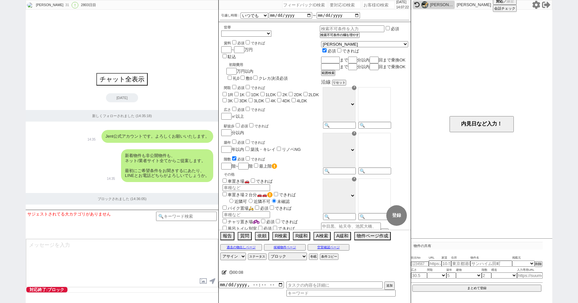
click at [371, 6] on input "number" at bounding box center [379, 5] width 32 height 8
paste input "12492"
type input "12492"
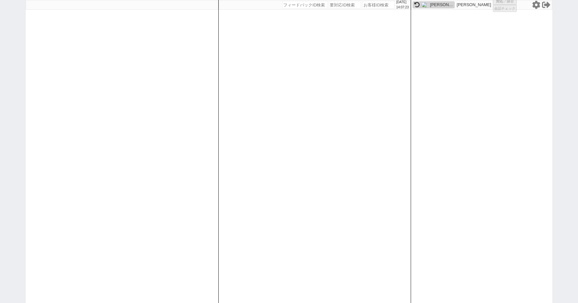
select select
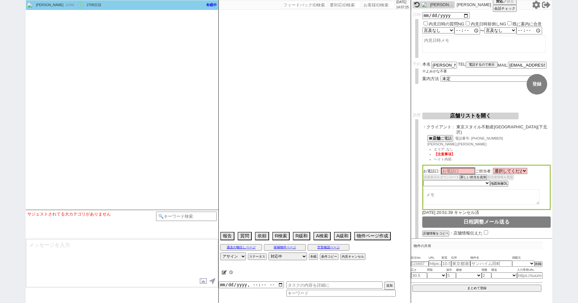
scroll to position [3208, 0]
select select "[DATE]"
select select "12"
select select "31"
select select "1"
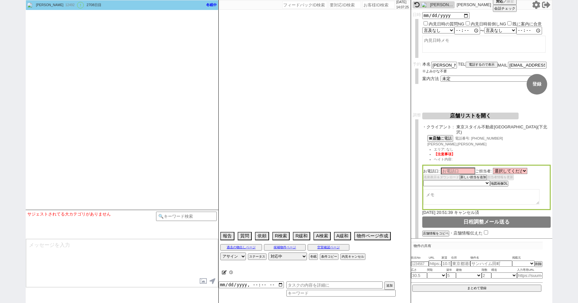
select select "64"
select select "[DATE]"
select select "59"
select select "[DATE]"
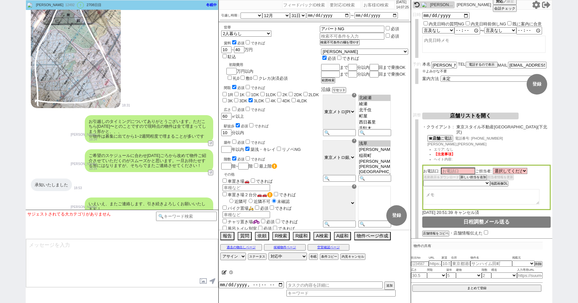
scroll to position [3329, 0]
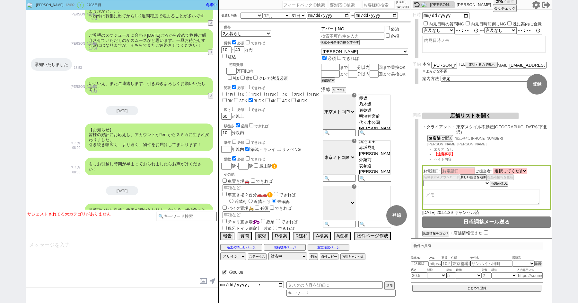
paste input "14877"
type input "14877"
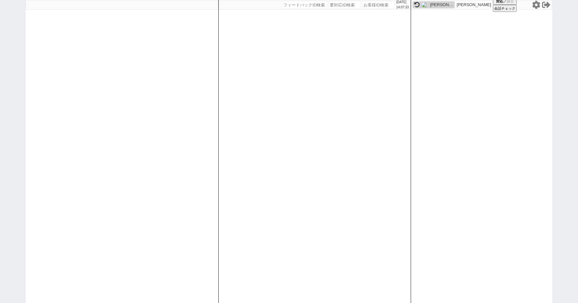
select select
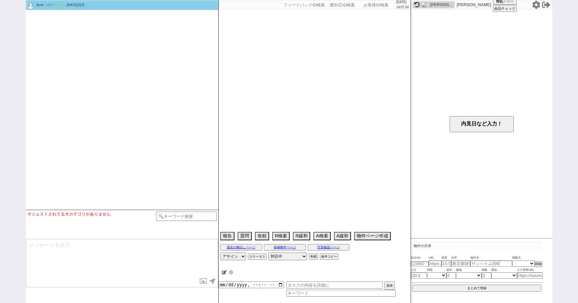
select select "[DATE]"
select select "6"
select select "1"
select select "6"
select select "64"
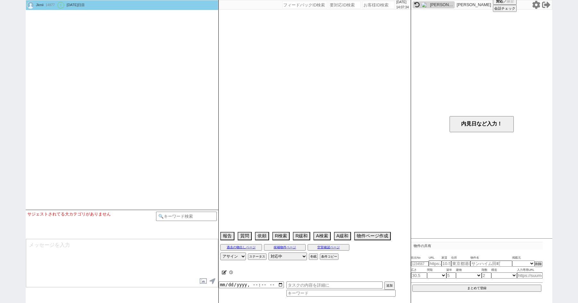
select select "[DATE]"
select select "48"
select select "[DATE]"
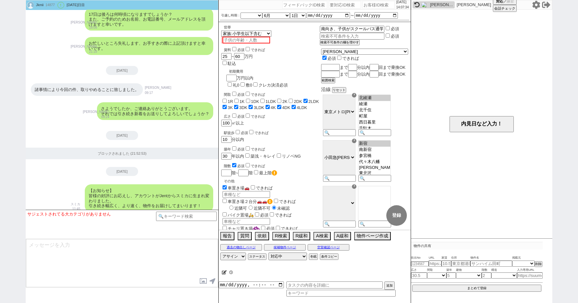
scroll to position [105, 0]
paste input "14913"
type input "14913"
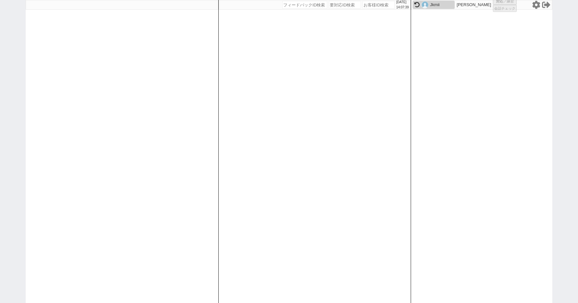
select select
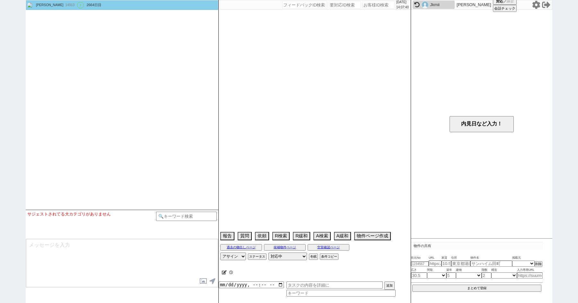
select select "14"
select select "1"
select select "50"
select select "[DATE]"
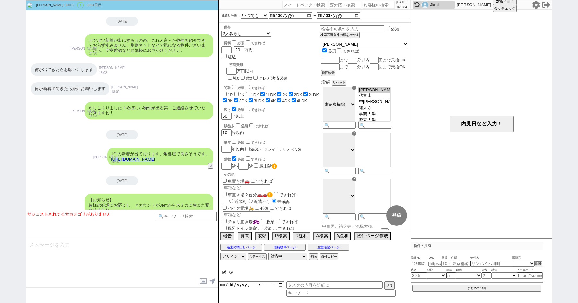
scroll to position [3073, 0]
paste input "15518"
type input "15518"
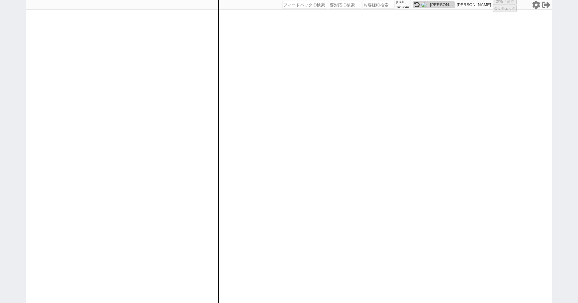
select select
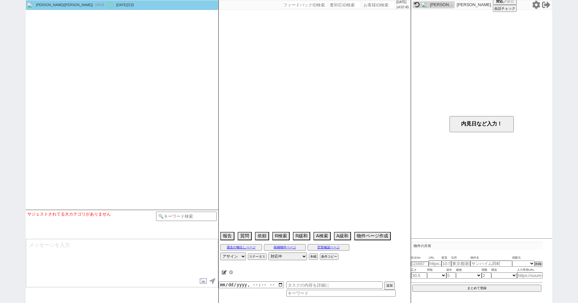
select select "[DATE]"
select select "10"
select select "1"
select select "0"
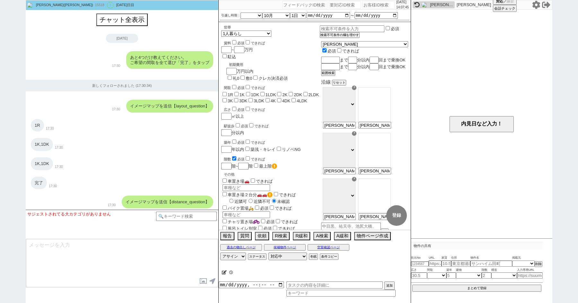
scroll to position [596, 0]
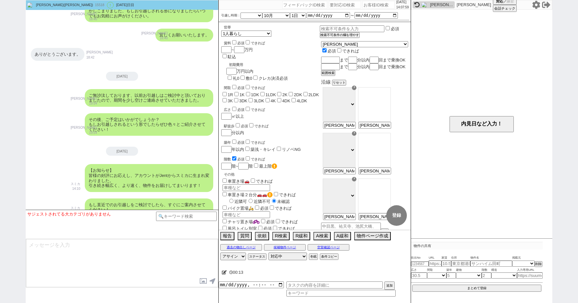
paste input "16127"
type input "16127"
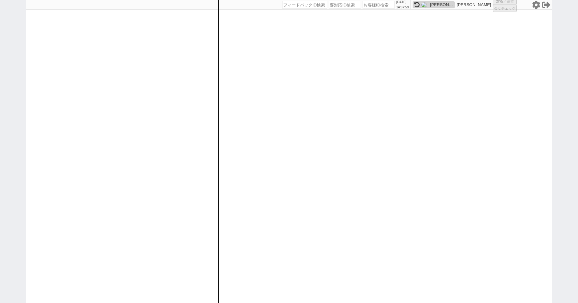
select select "200"
select select
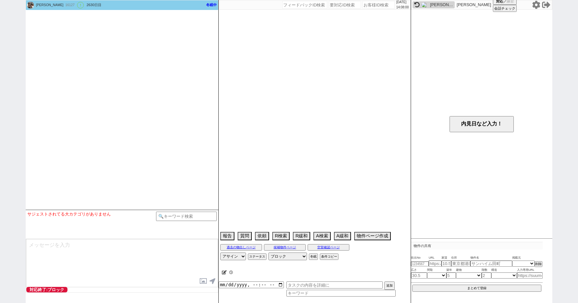
select select "[DATE]"
select select "10"
select select "1"
select select "0"
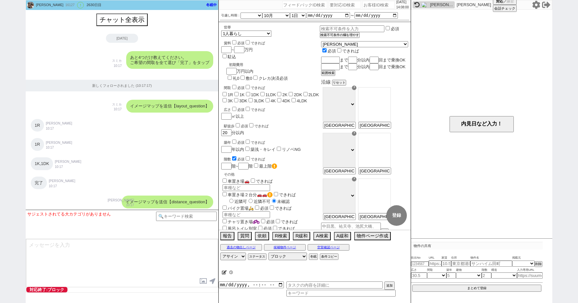
scroll to position [437, 0]
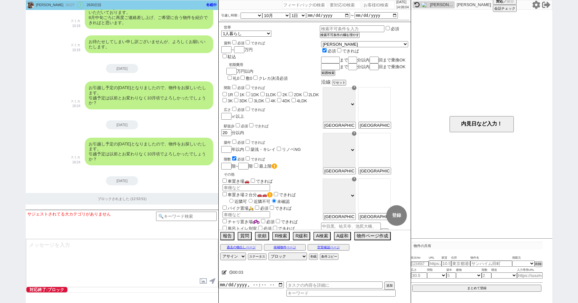
paste input "16151"
type input "16151"
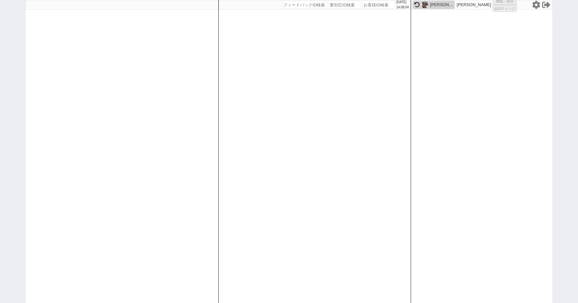
select select
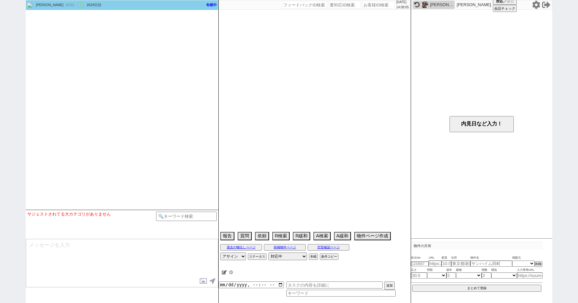
select select "[DATE]"
select select "10"
select select "1"
select select "0"
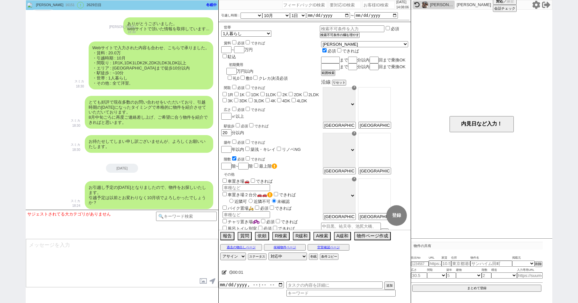
scroll to position [281, 0]
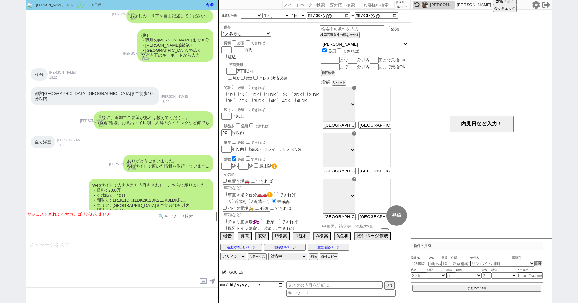
paste input "605929"
type input "605929"
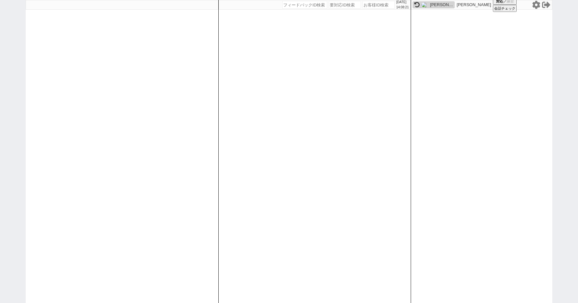
select select
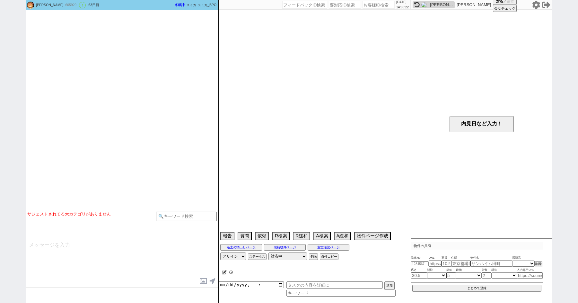
scroll to position [533, 0]
select select "17"
select select "7"
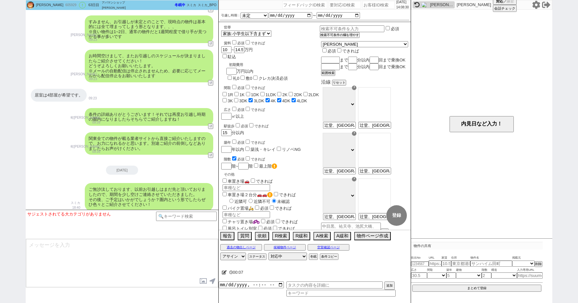
paste input "606915"
type input "606915"
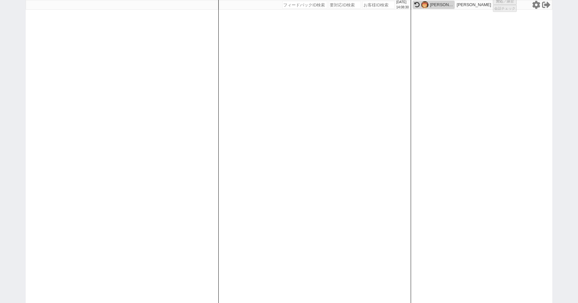
select select
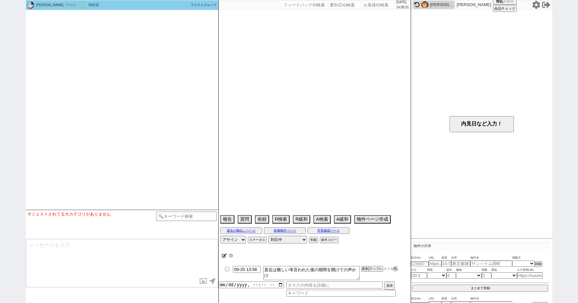
type textarea "[PERSON_NAME]坂ガーデンレジデンス、2番手→いい物件が出たらキャンセル"
select select "[DATE]"
select select "8"
select select "36"
select select "0"
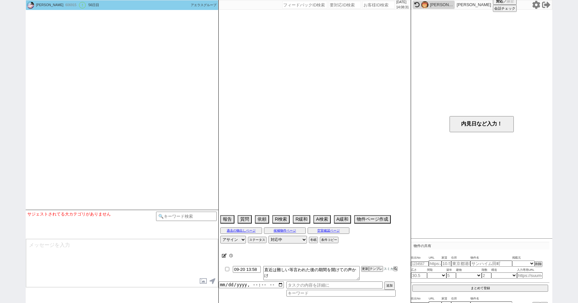
select select "69"
select select "[DATE]"
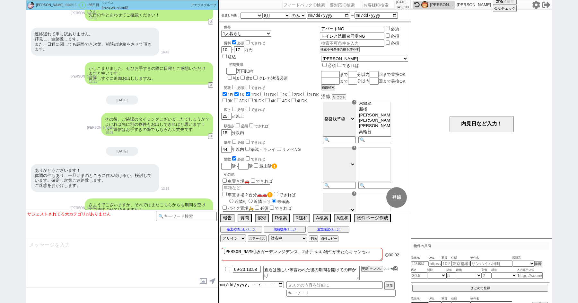
scroll to position [3114, 0]
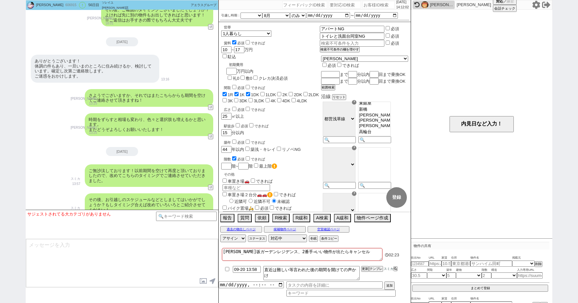
click at [0, 106] on div "[PERSON_NAME] 606915 ! 0 56日目 ソレイユ[PERSON_NAME]店 冬眠中 自社客 アエラスグループ スミカ_BPO チャット全…" at bounding box center [289, 151] width 578 height 303
paste input "608097"
type input "608097"
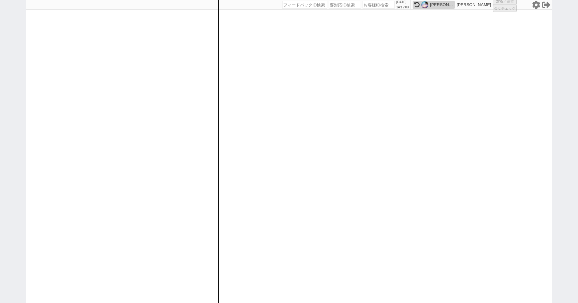
select select
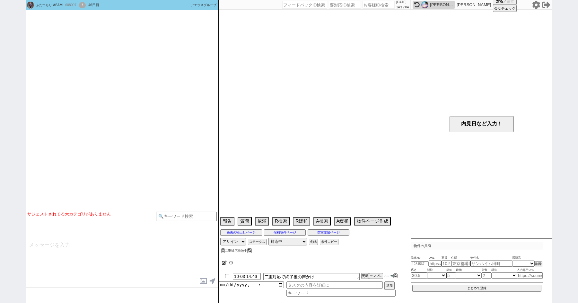
select select "[DATE]"
select select "9"
select select "36"
select select "6"
select select "20"
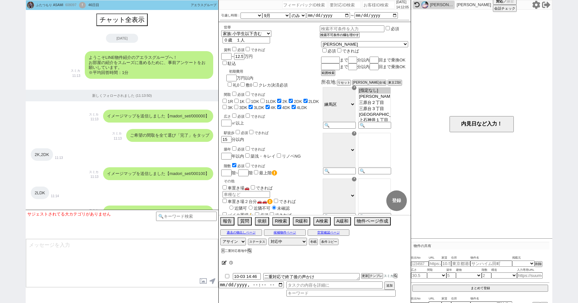
scroll to position [1477, 0]
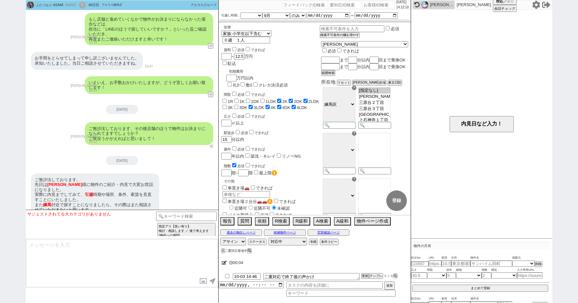
click at [212, 144] on button "↺" at bounding box center [211, 146] width 4 height 4
select select "決まってます ／ 申込済みです"
click at [100, 217] on option "決まってます ／ 申込済みです" at bounding box center [96, 214] width 58 height 6
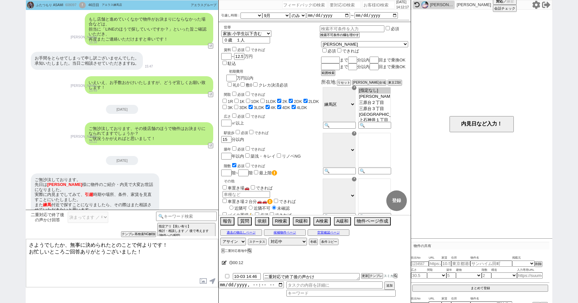
drag, startPoint x: 136, startPoint y: 251, endPoint x: 71, endPoint y: 242, distance: 66.2
click at [71, 243] on textarea "さようでしたか、無事に決められたとのことで何よりです！ お忙しいところご回答ありがとうございました！" at bounding box center [122, 263] width 192 height 48
type textarea "さようでしたか、またお！"
click at [85, 5] on div "!" at bounding box center [82, 5] width 7 height 6
